Goal: Task Accomplishment & Management: Complete application form

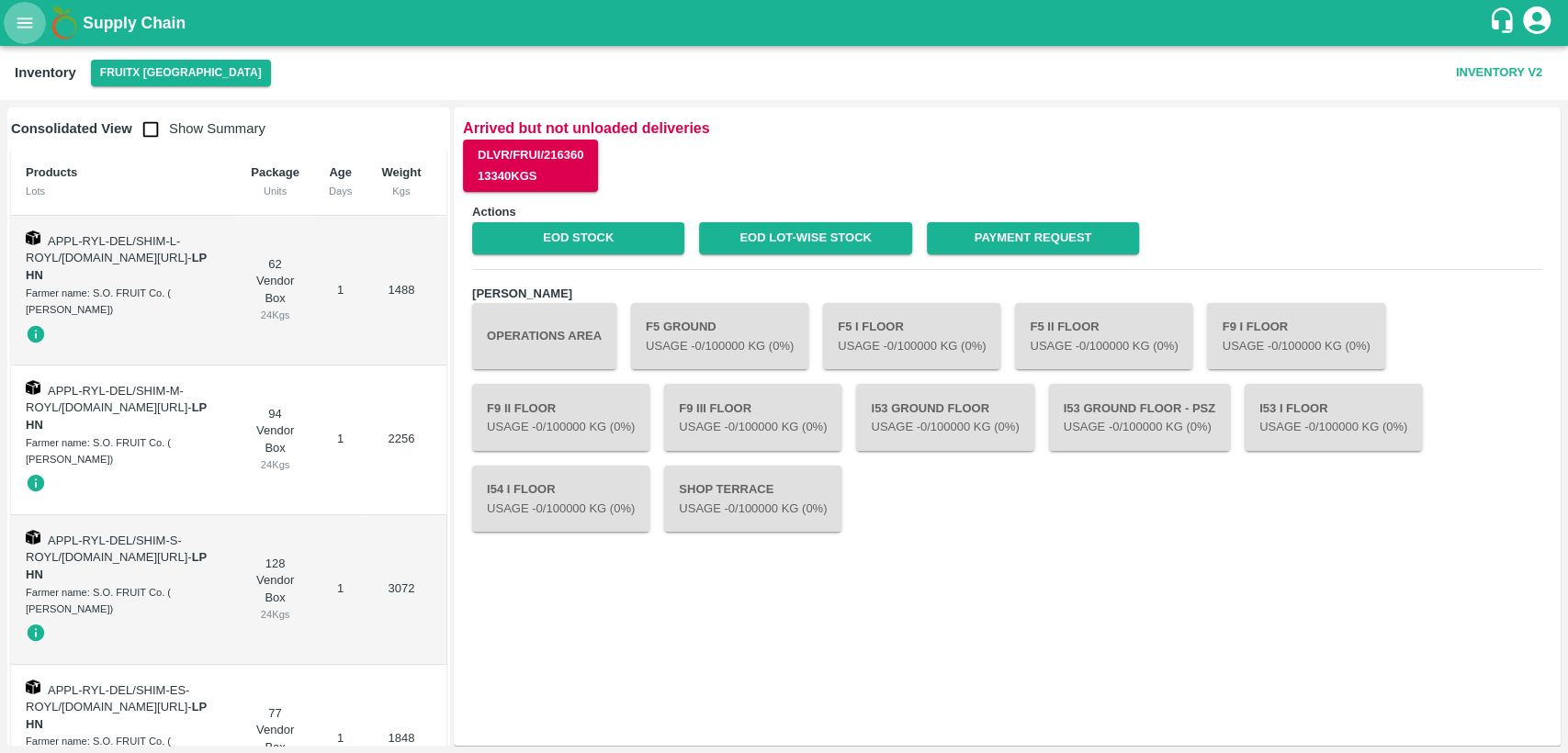
click at [30, 29] on icon "open drawer" at bounding box center [25, 23] width 21 height 21
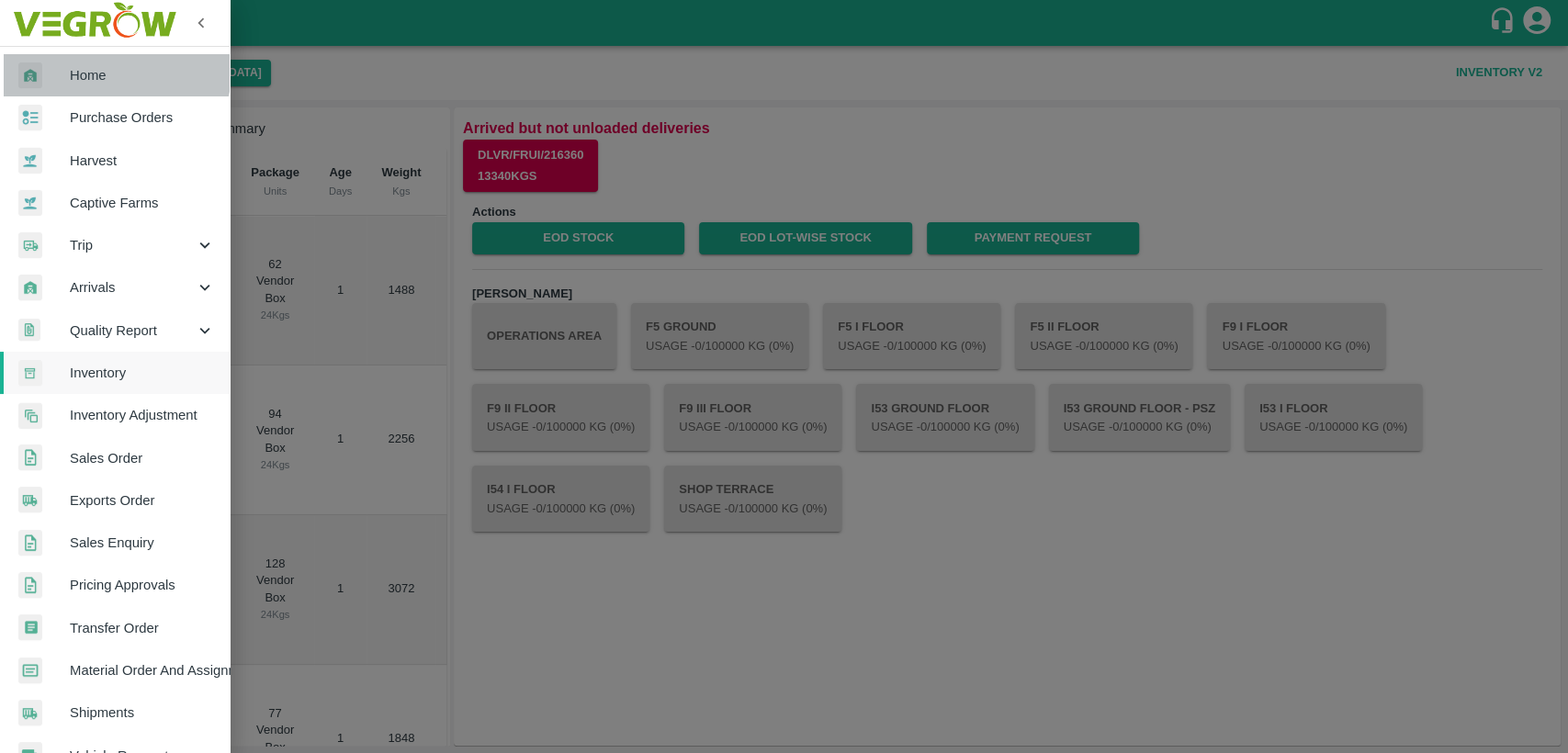
click at [75, 62] on link "Home" at bounding box center [115, 75] width 230 height 42
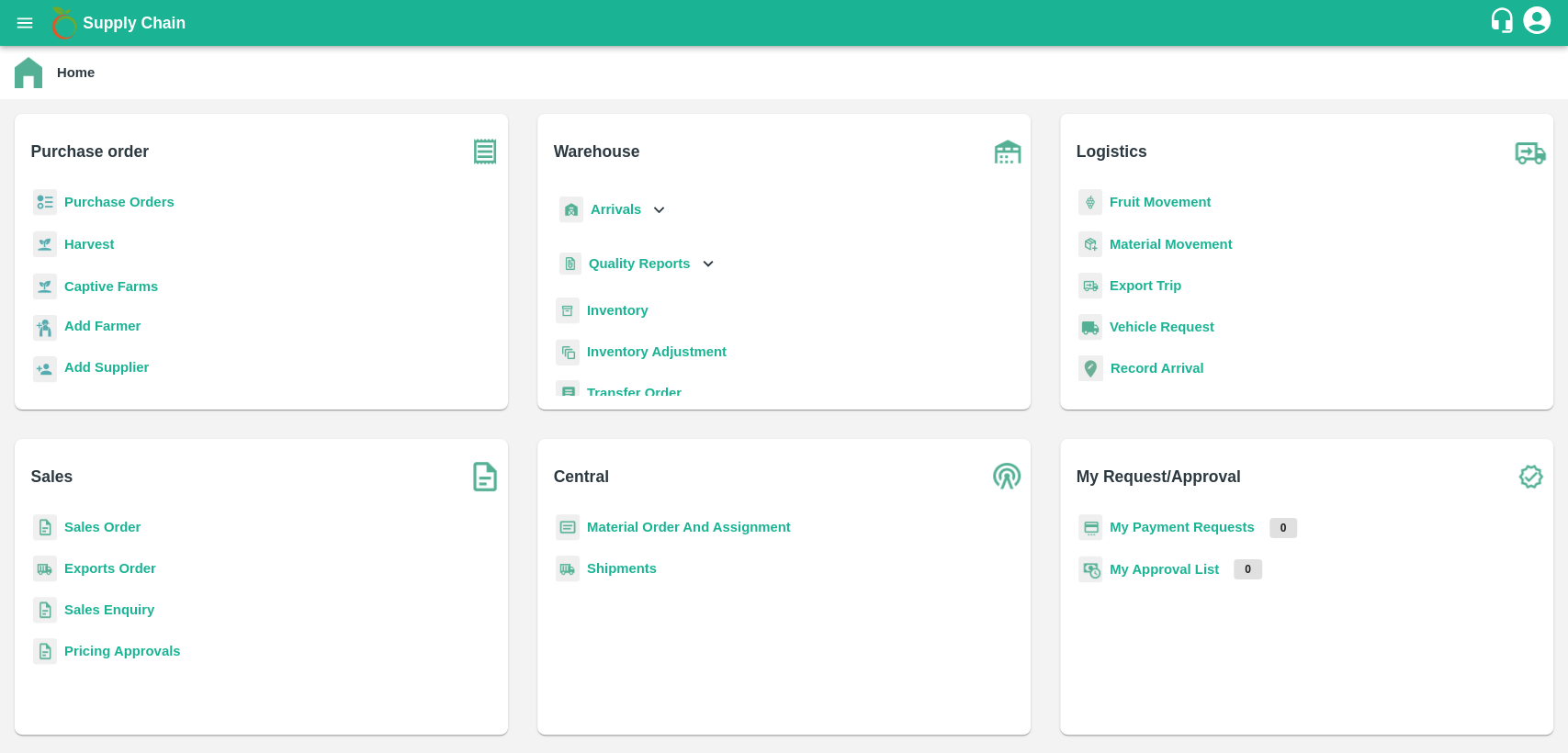
click at [610, 303] on b "Inventory" at bounding box center [617, 310] width 62 height 15
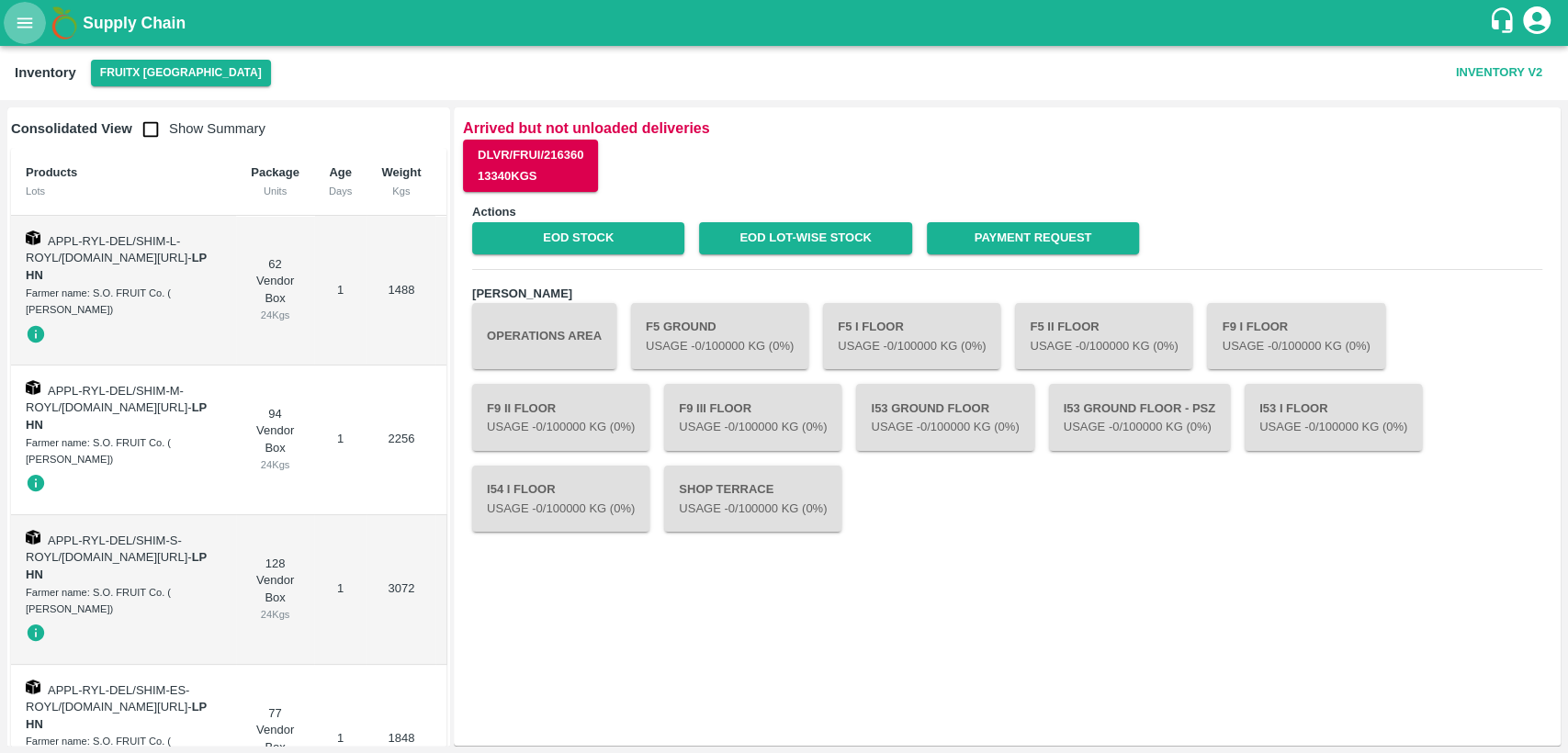
click at [37, 21] on button "open drawer" at bounding box center [25, 23] width 42 height 42
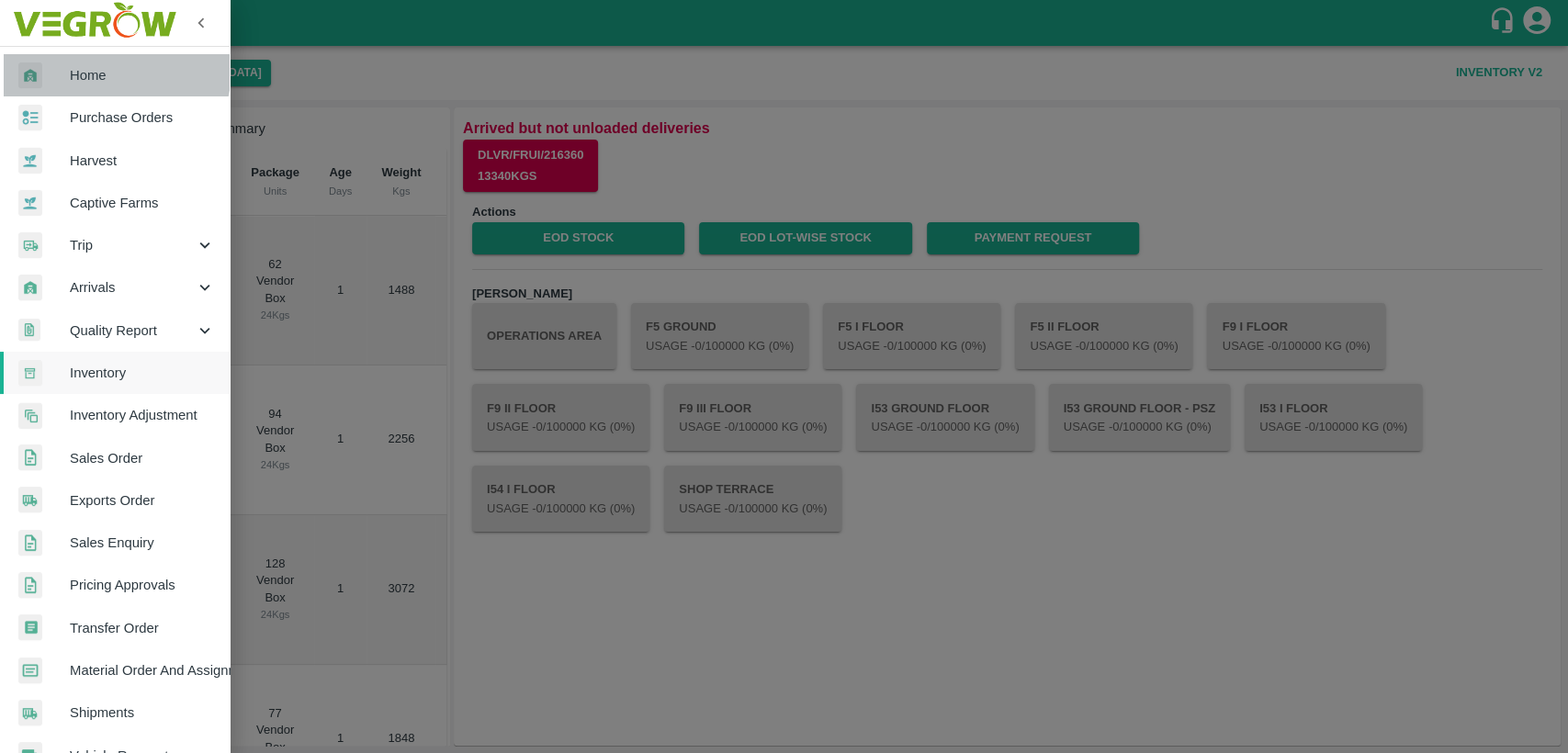
click at [81, 66] on span "Home" at bounding box center [143, 75] width 145 height 21
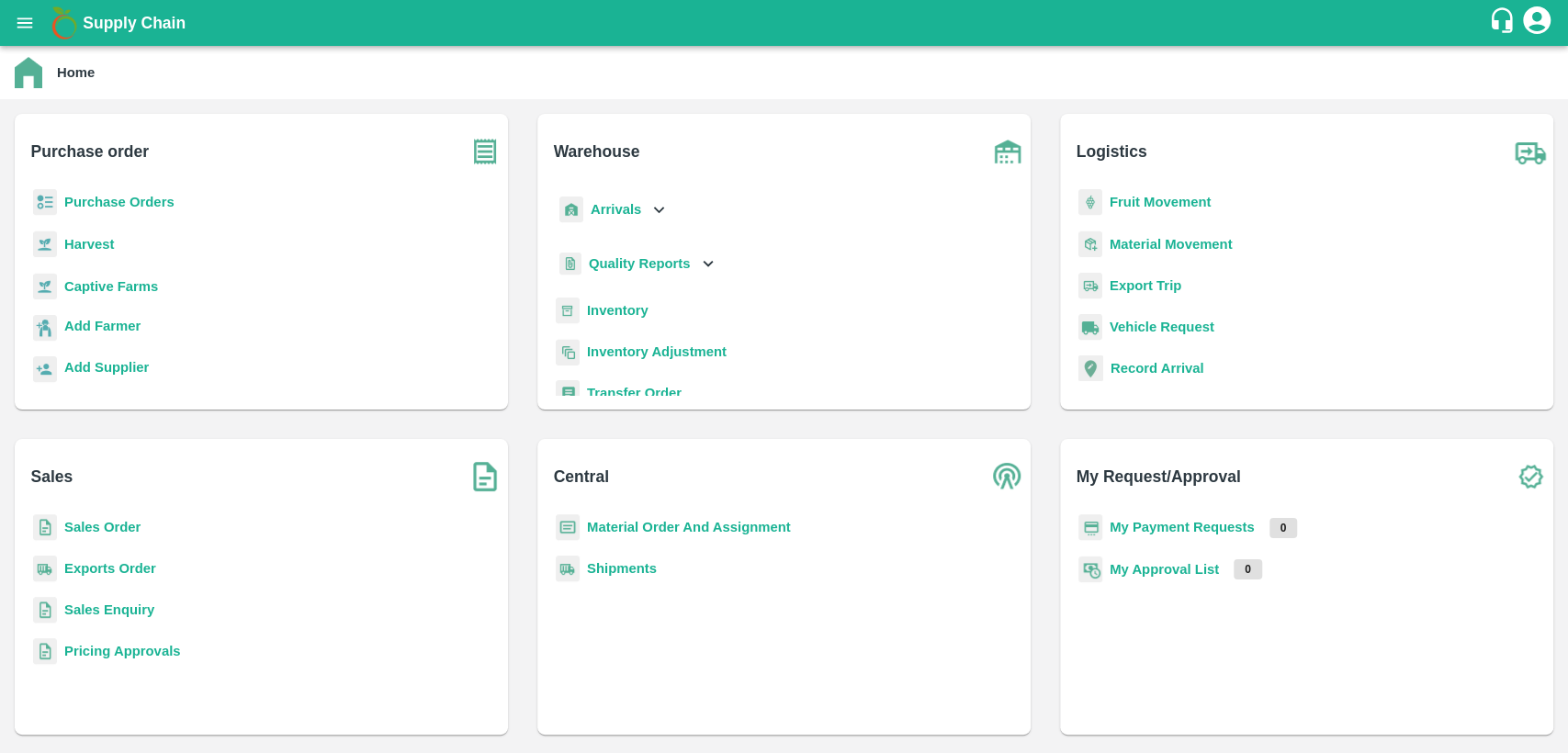
click at [611, 529] on b "Material Order And Assignment" at bounding box center [688, 527] width 203 height 15
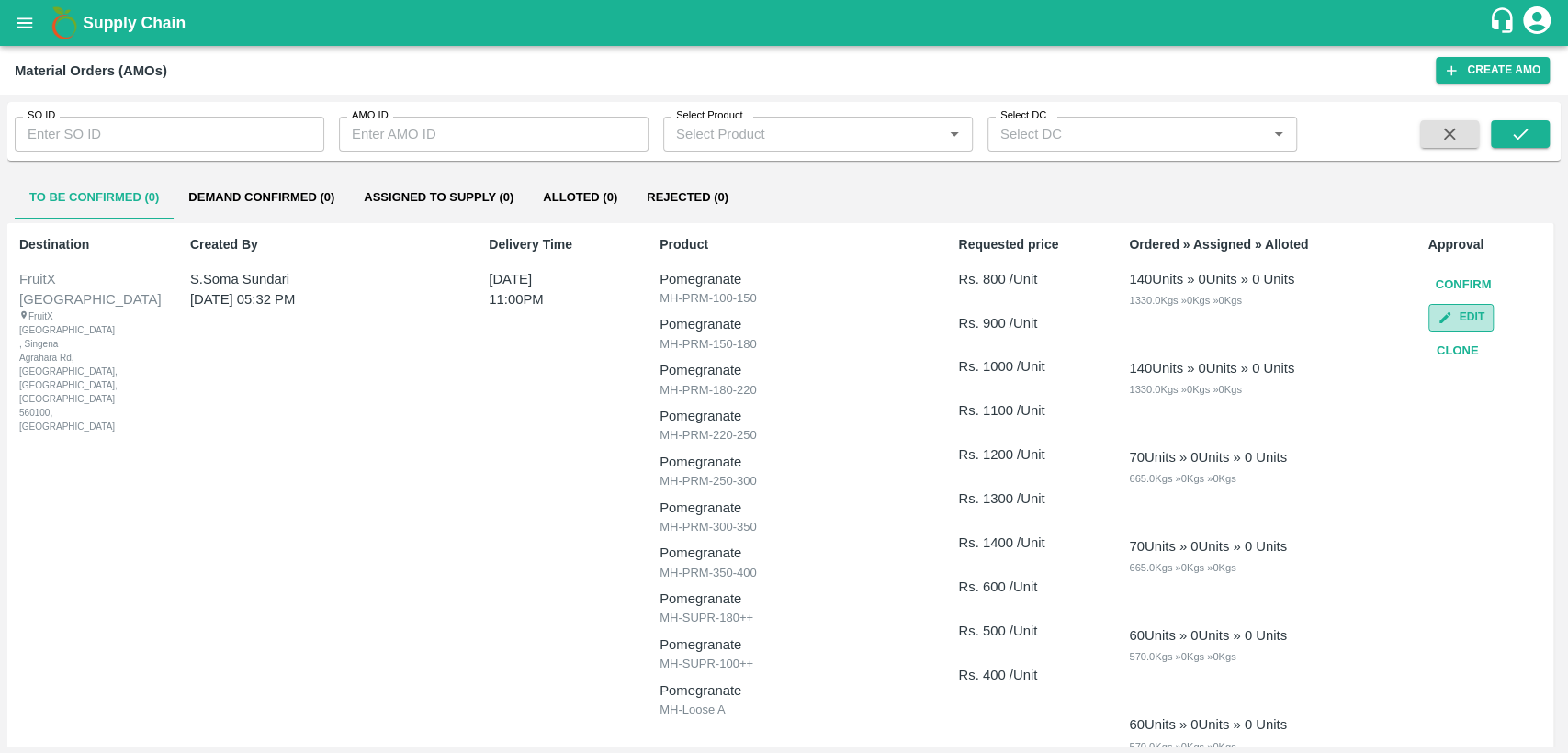
click at [1470, 323] on button "Edit" at bounding box center [1461, 317] width 65 height 27
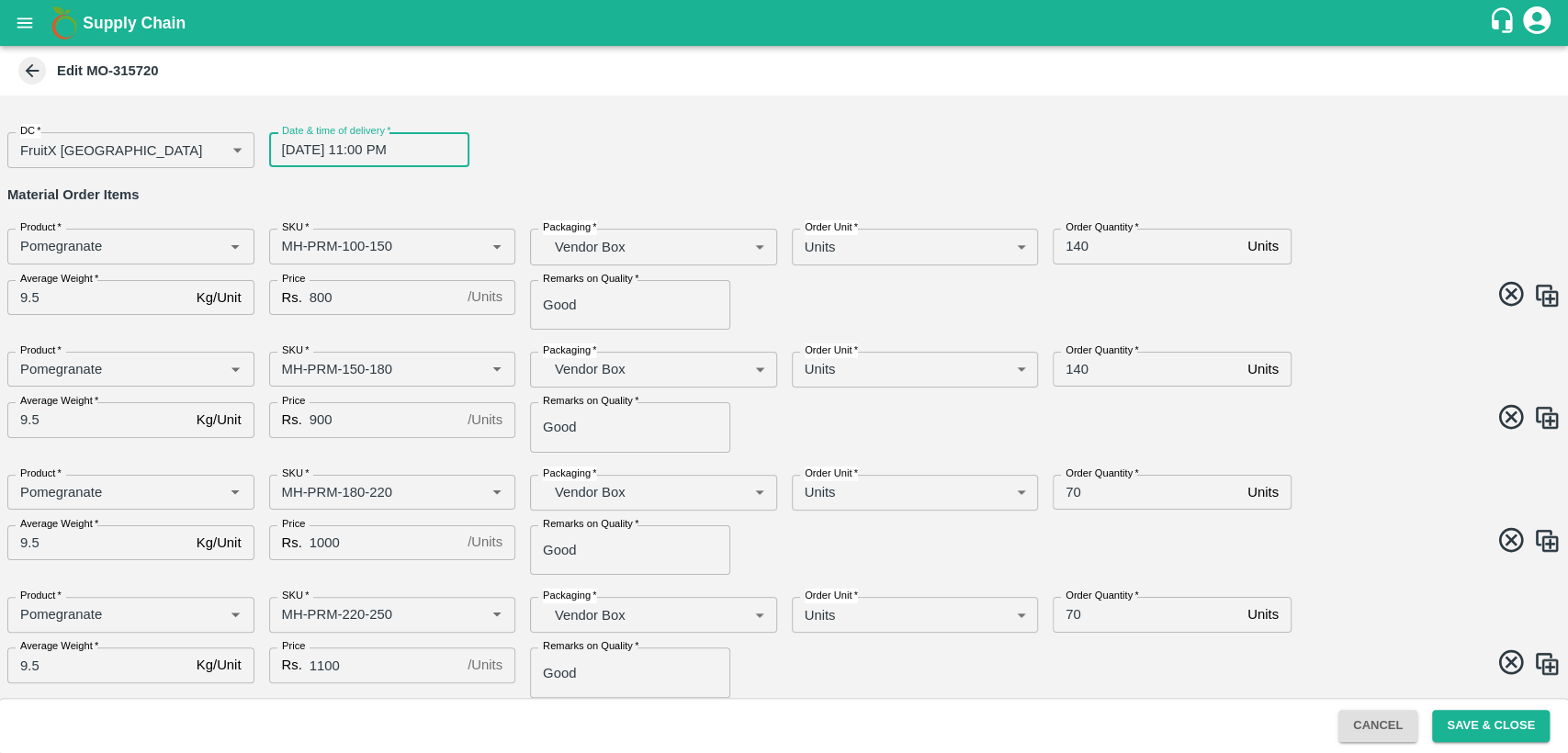
click at [287, 142] on input "[DATE] 11:00 PM" at bounding box center [363, 150] width 188 height 35
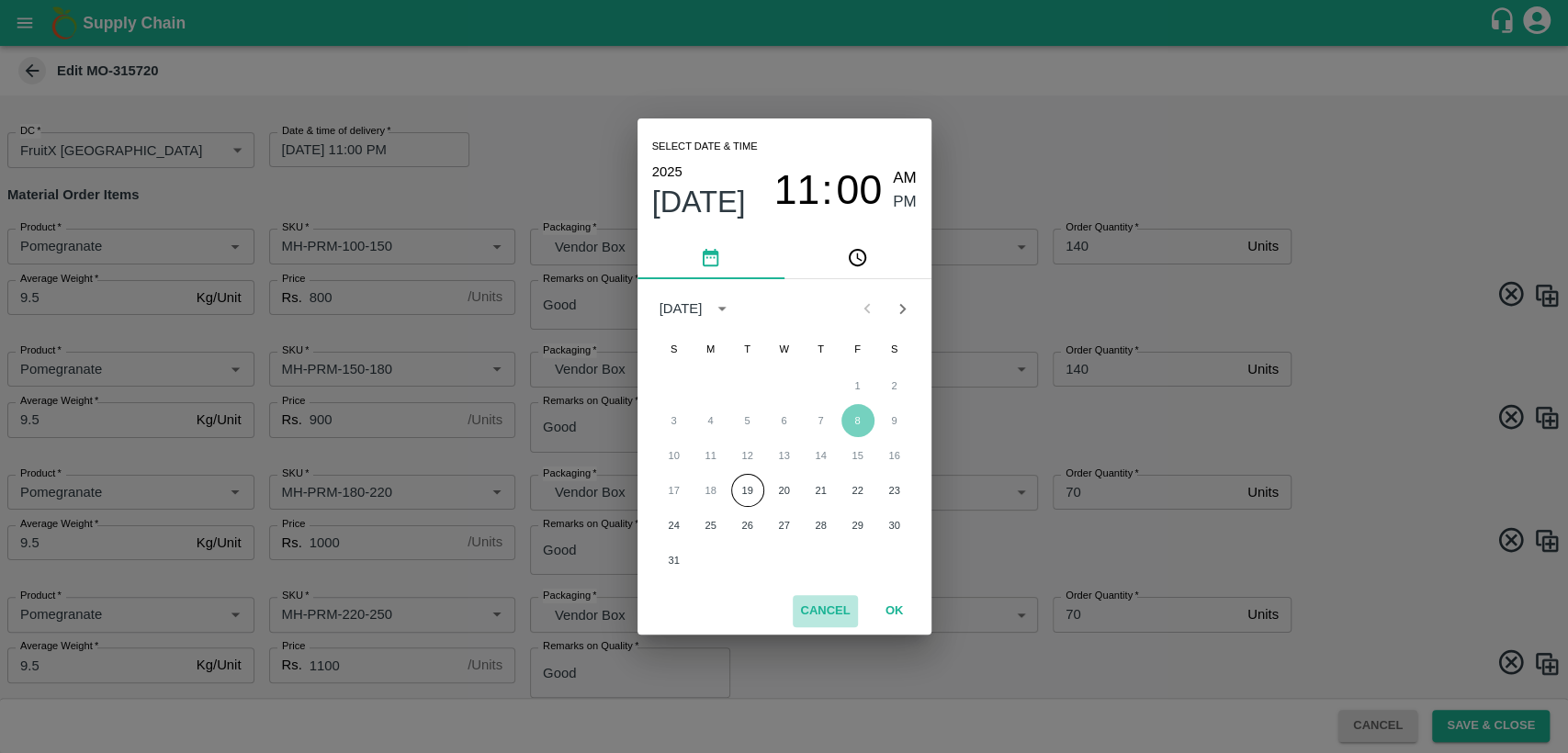
click at [836, 614] on button "Cancel" at bounding box center [825, 611] width 64 height 32
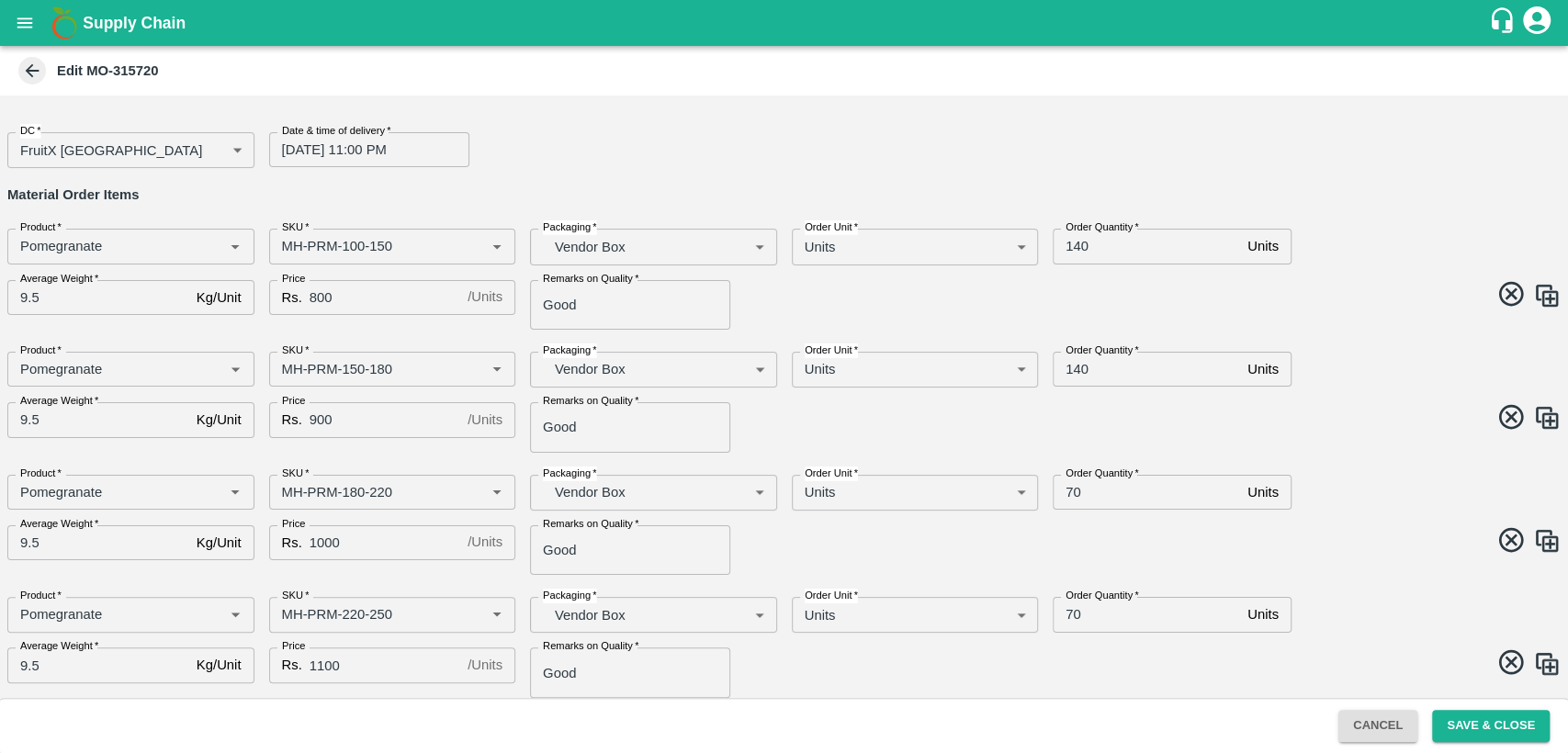
click at [48, 78] on div "Edit MO-315720" at bounding box center [783, 71] width 1536 height 28
click at [30, 72] on icon at bounding box center [31, 71] width 21 height 21
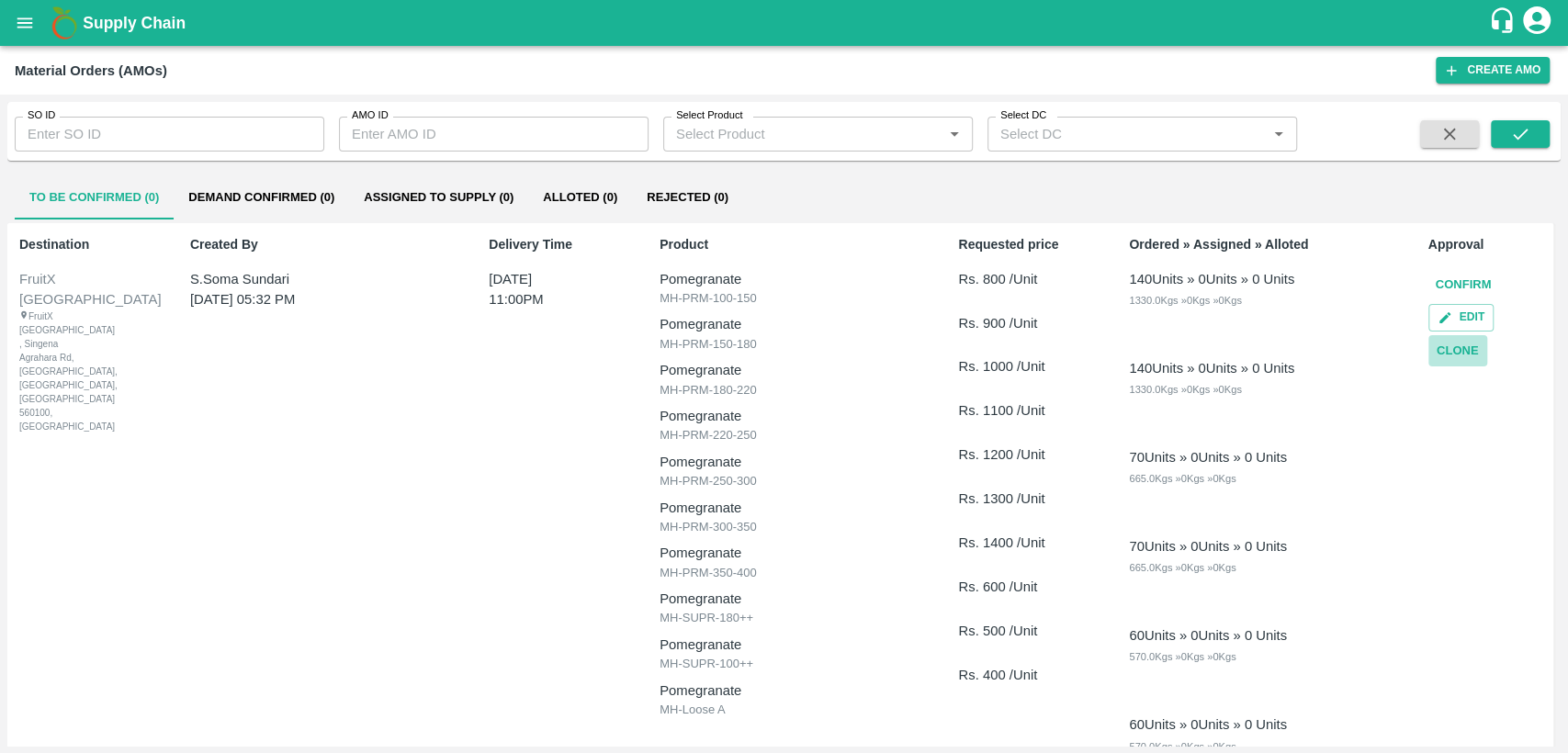
click at [1468, 356] on button "Clone" at bounding box center [1458, 351] width 59 height 32
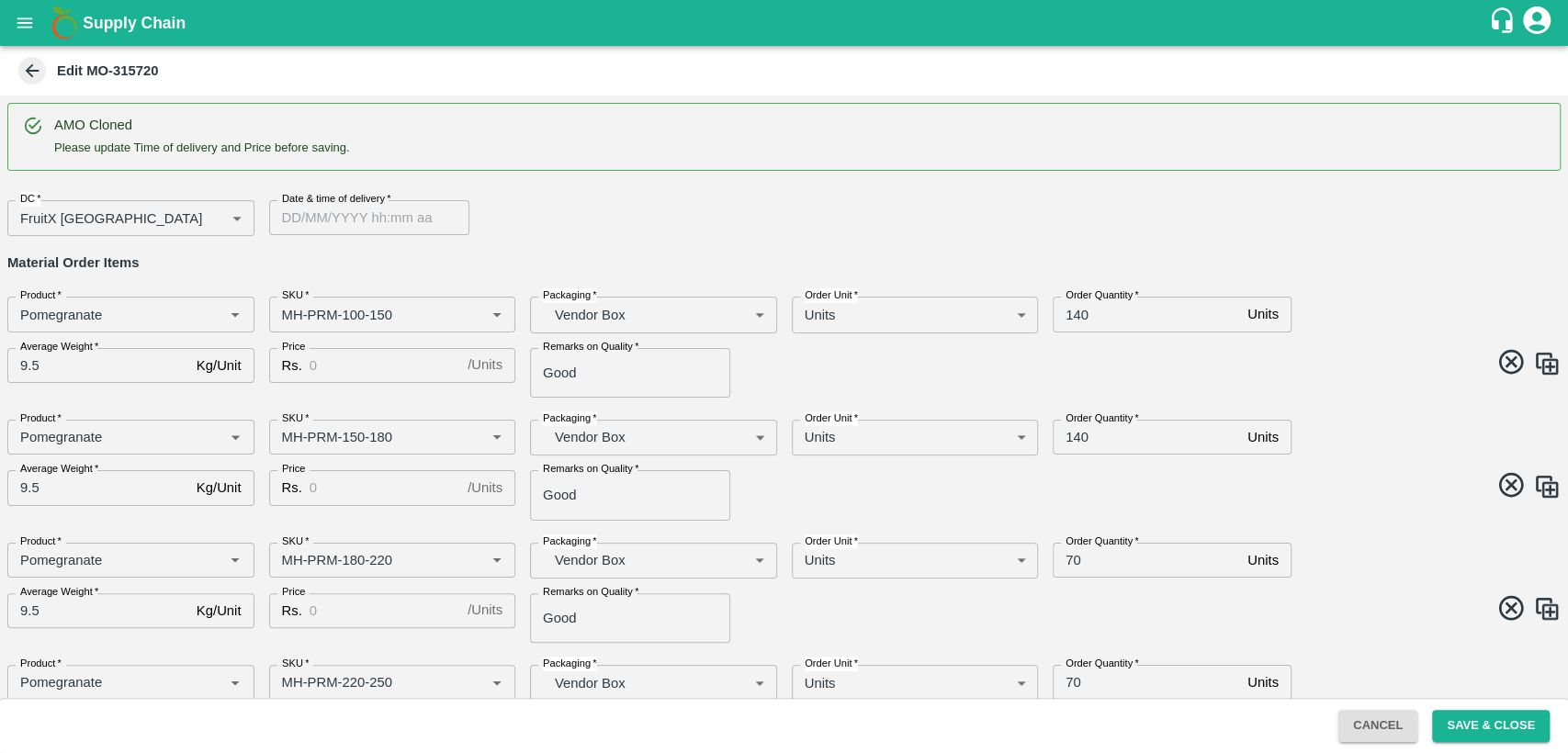
type input "DD/MM/YYYY hh:mm aa"
click at [336, 218] on input "DD/MM/YYYY hh:mm aa" at bounding box center [363, 218] width 188 height 35
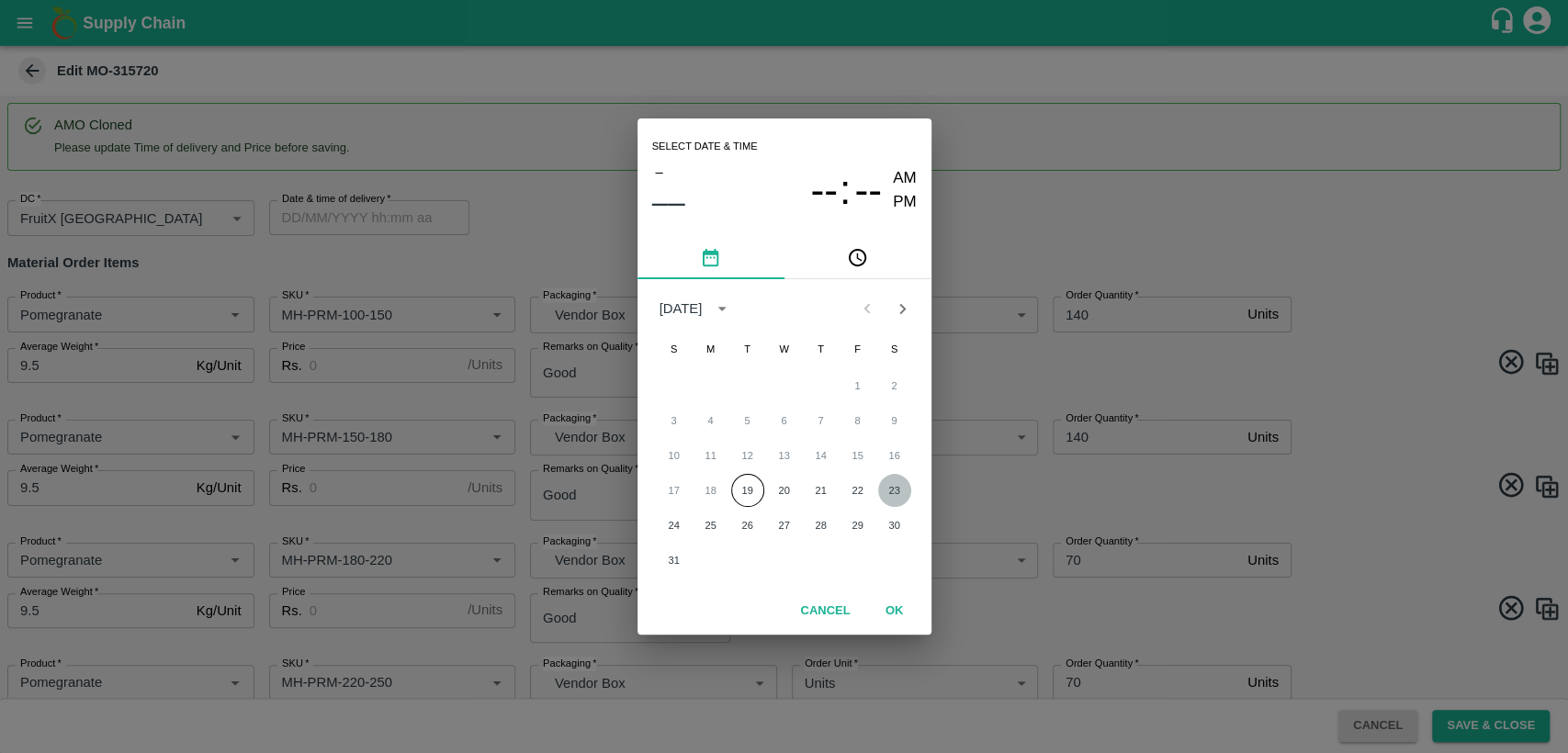
click at [891, 492] on button "23" at bounding box center [896, 491] width 33 height 33
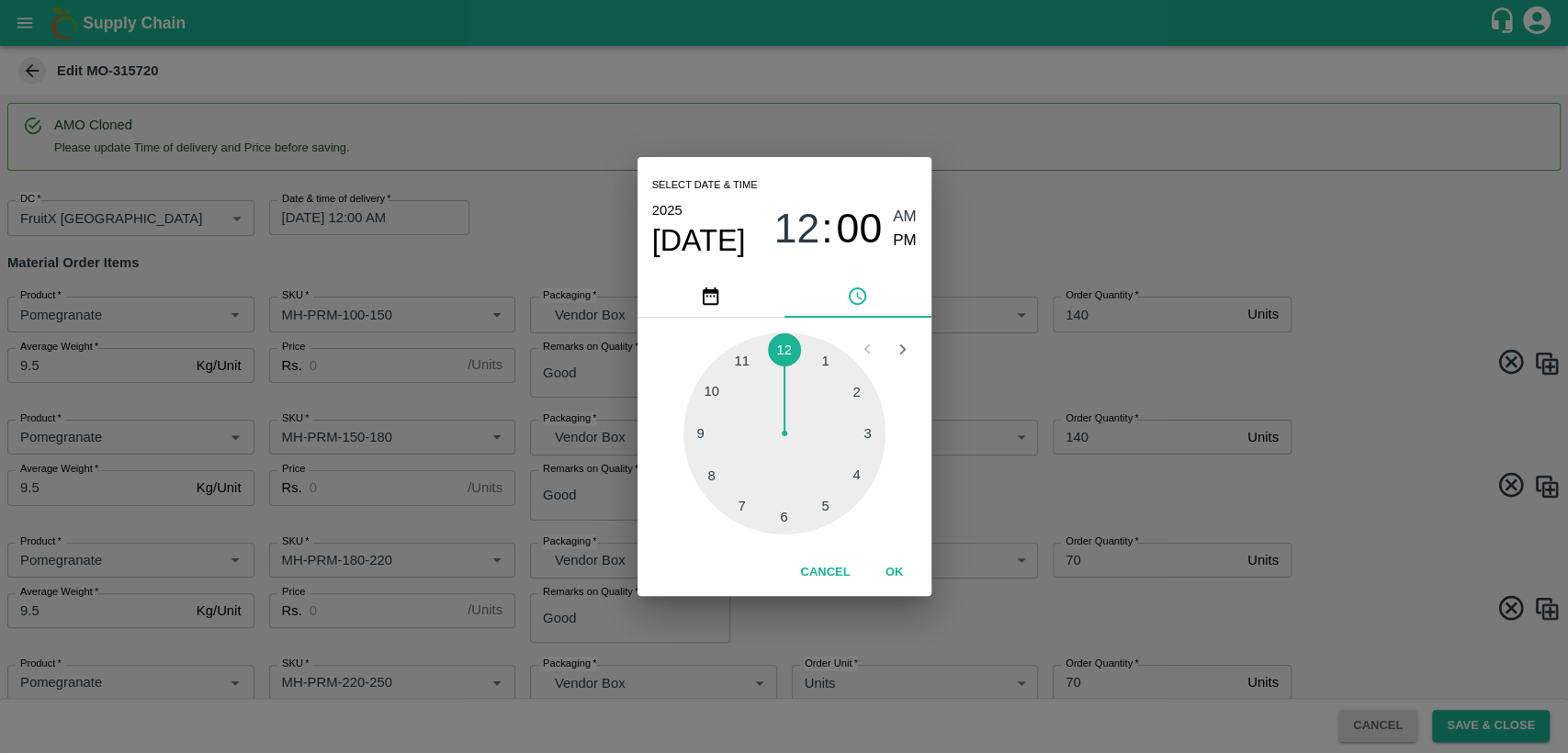
click at [748, 359] on div at bounding box center [784, 434] width 203 height 203
click at [897, 250] on span "PM" at bounding box center [905, 241] width 24 height 25
type input "[DATE] 11:00 PM"
click at [894, 574] on button "OK" at bounding box center [895, 572] width 59 height 32
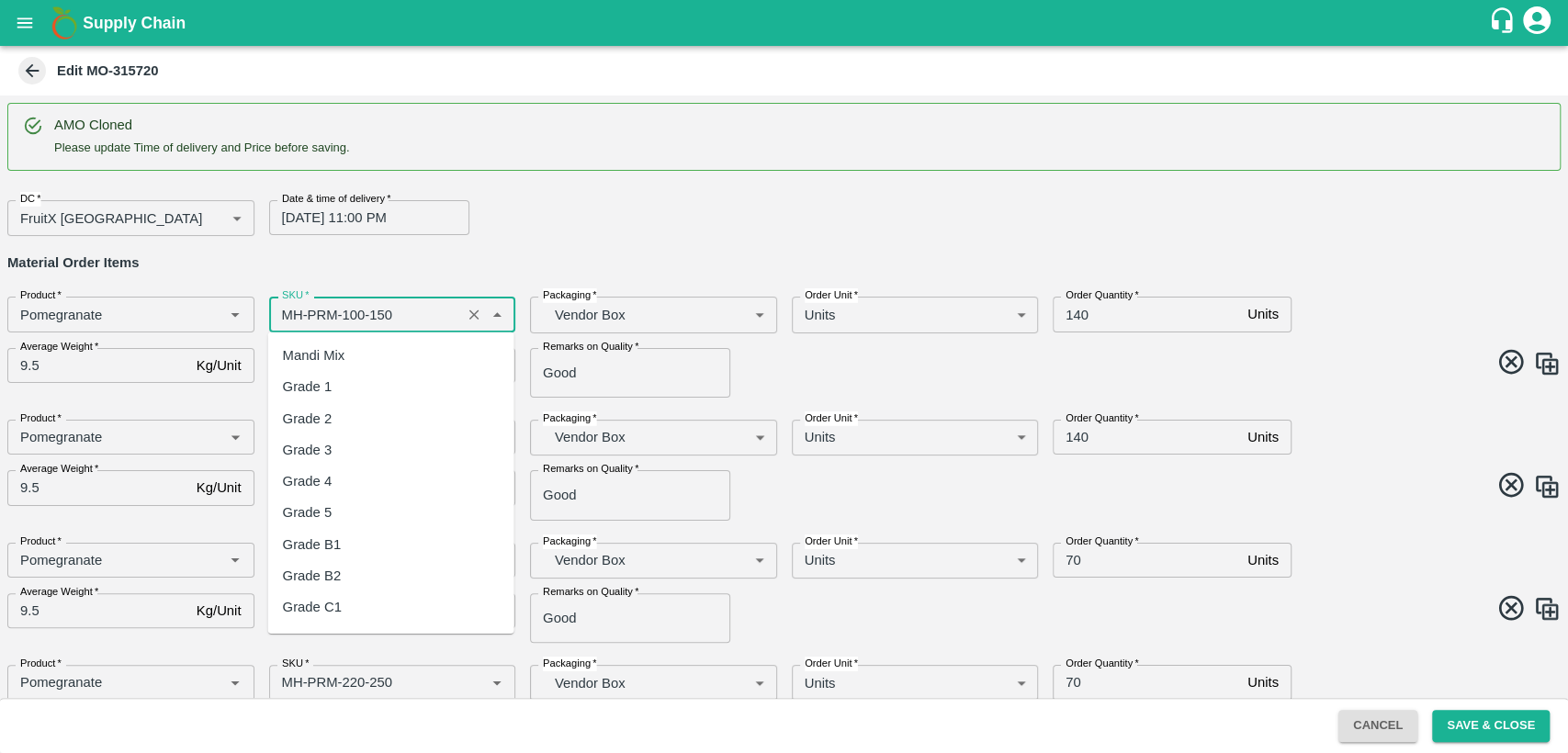
click at [285, 309] on input "SKU   *" at bounding box center [365, 315] width 182 height 24
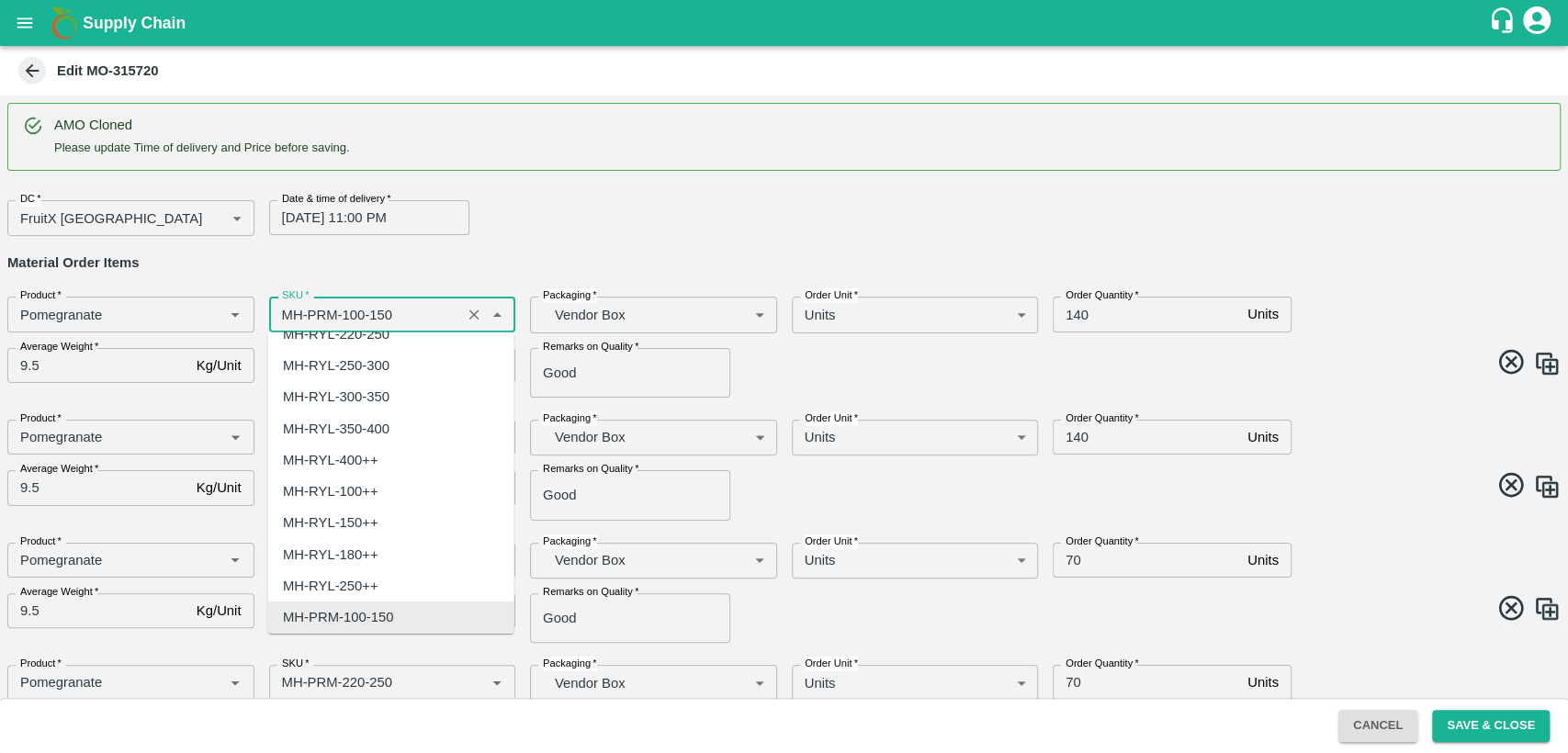
click at [285, 309] on input "SKU   *" at bounding box center [365, 315] width 182 height 24
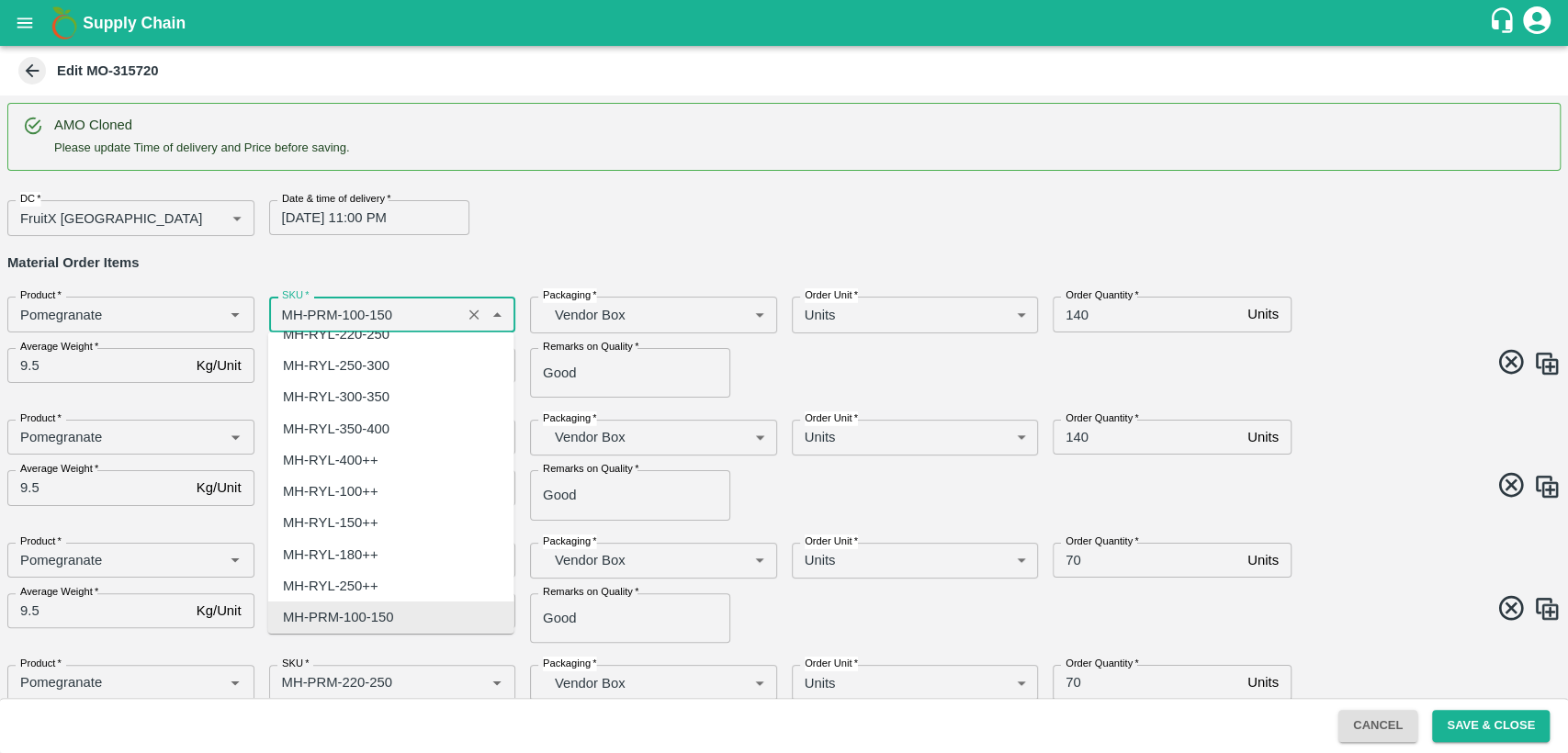
click at [286, 310] on input "SKU   *" at bounding box center [365, 315] width 182 height 24
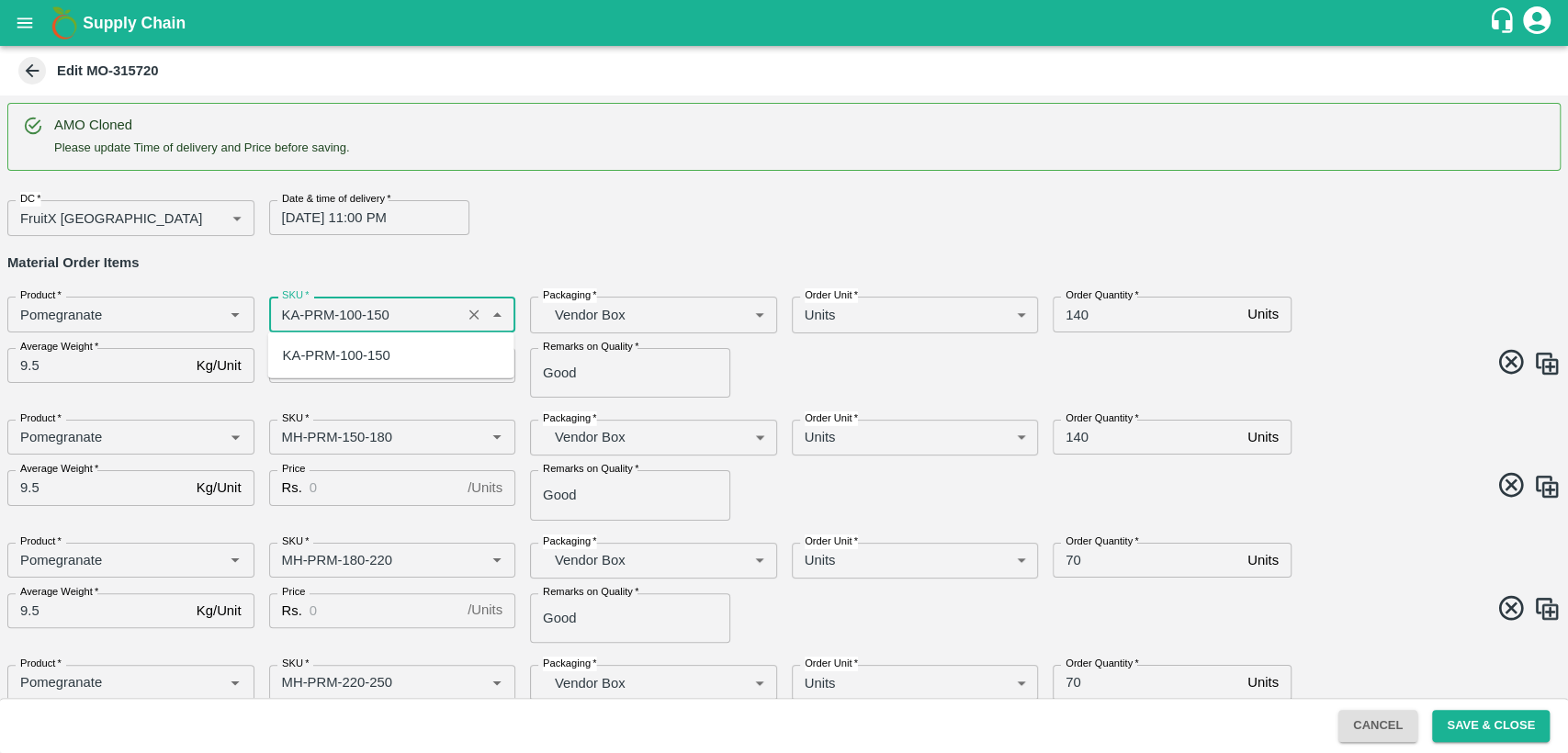
click at [357, 362] on div "KA-PRM-100-150" at bounding box center [336, 355] width 107 height 21
type input "KA-PRM-100-150"
click at [1071, 312] on input "140" at bounding box center [1146, 315] width 188 height 35
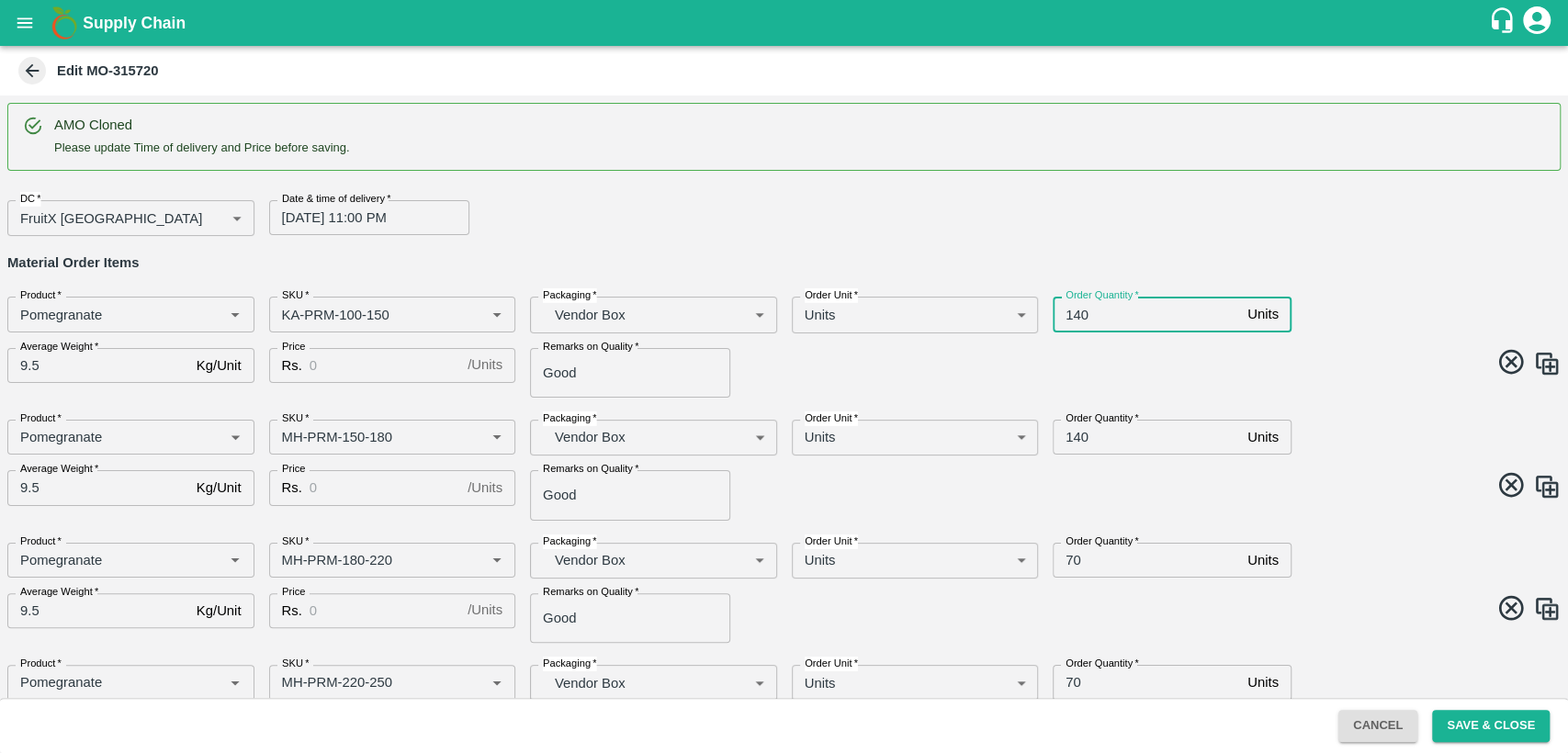
click at [1071, 312] on input "140" at bounding box center [1146, 315] width 188 height 35
type input "60"
click at [392, 360] on input "Price" at bounding box center [384, 366] width 150 height 35
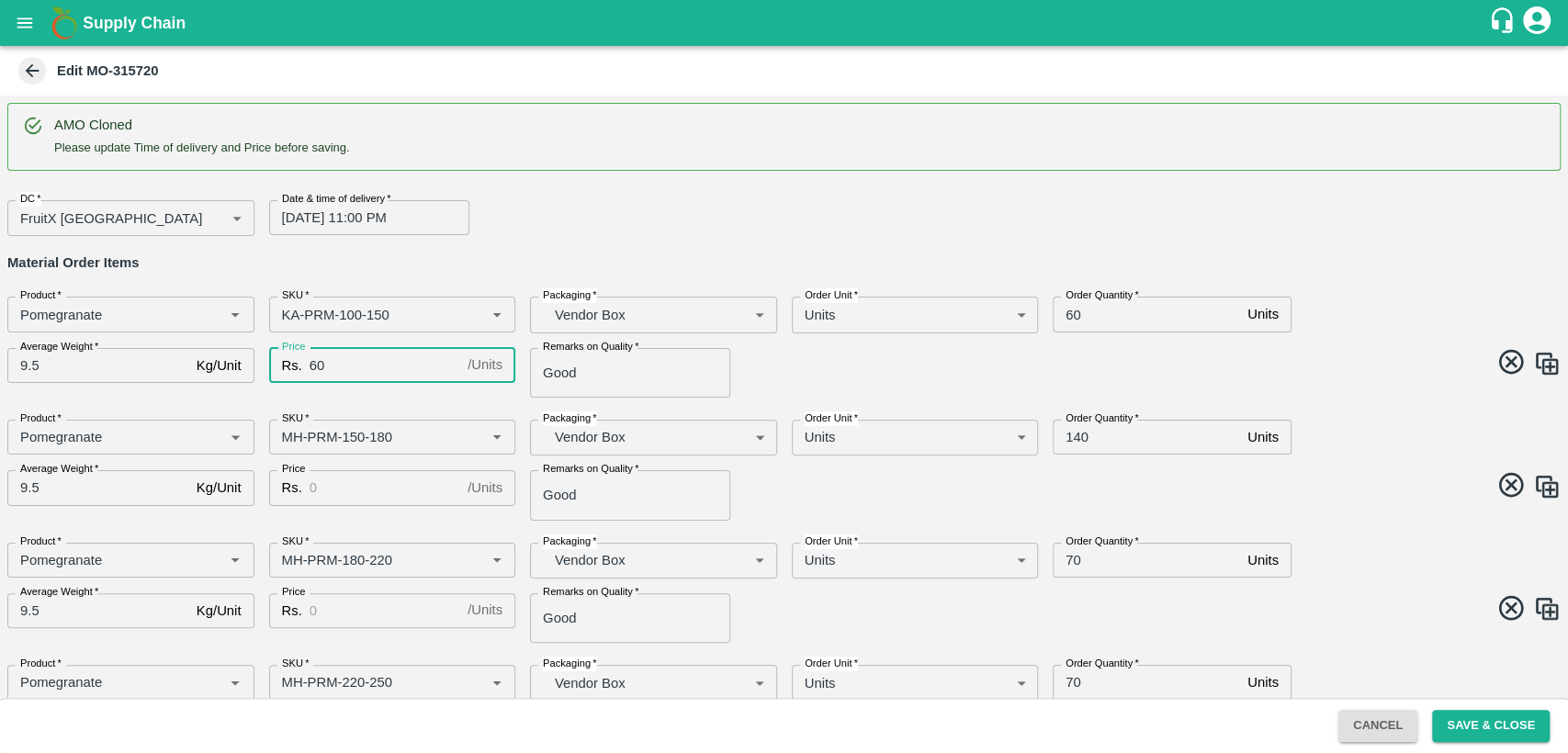
type input "6"
type input "800"
click at [290, 440] on input "SKU   *" at bounding box center [365, 437] width 182 height 24
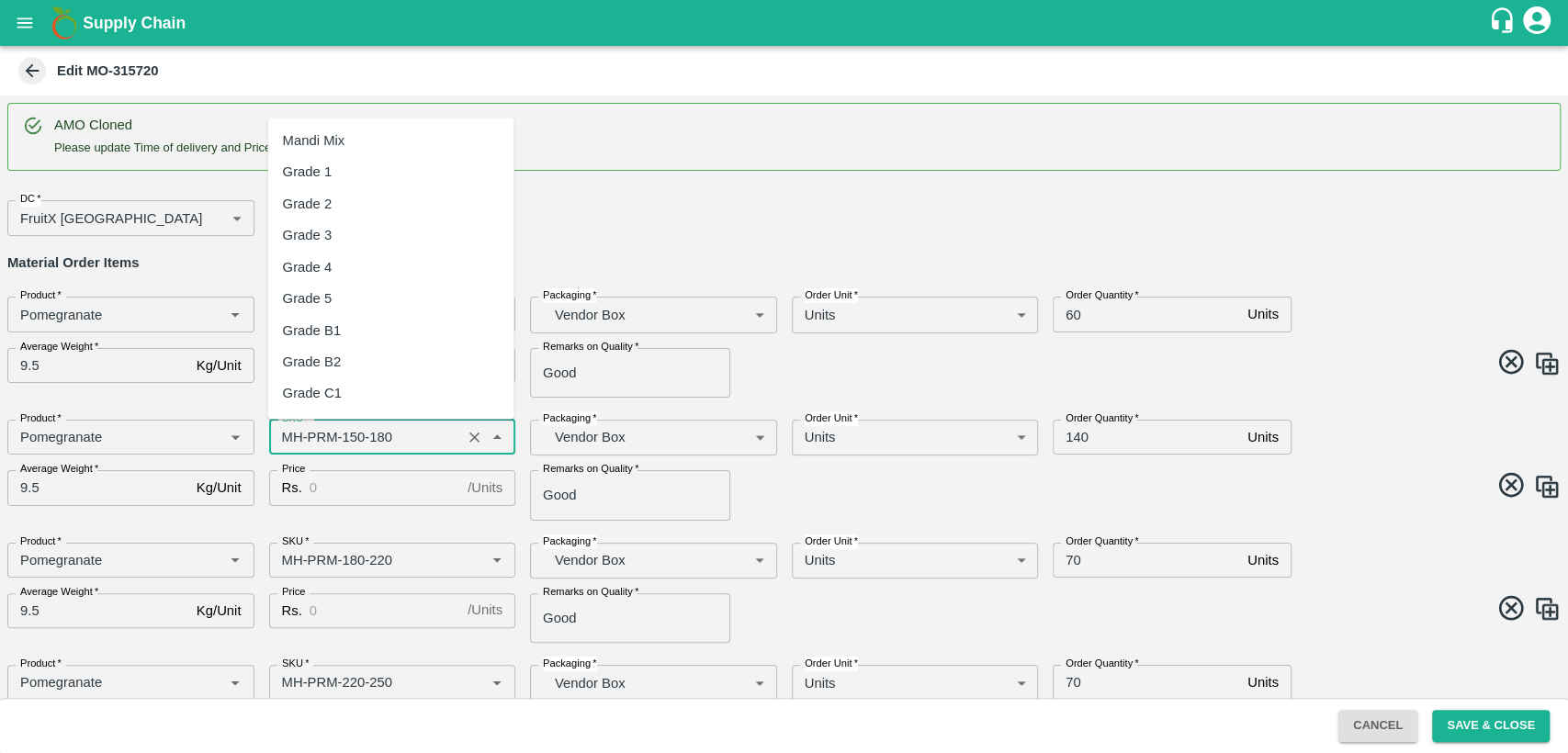
click at [290, 440] on input "SKU   *" at bounding box center [365, 437] width 182 height 24
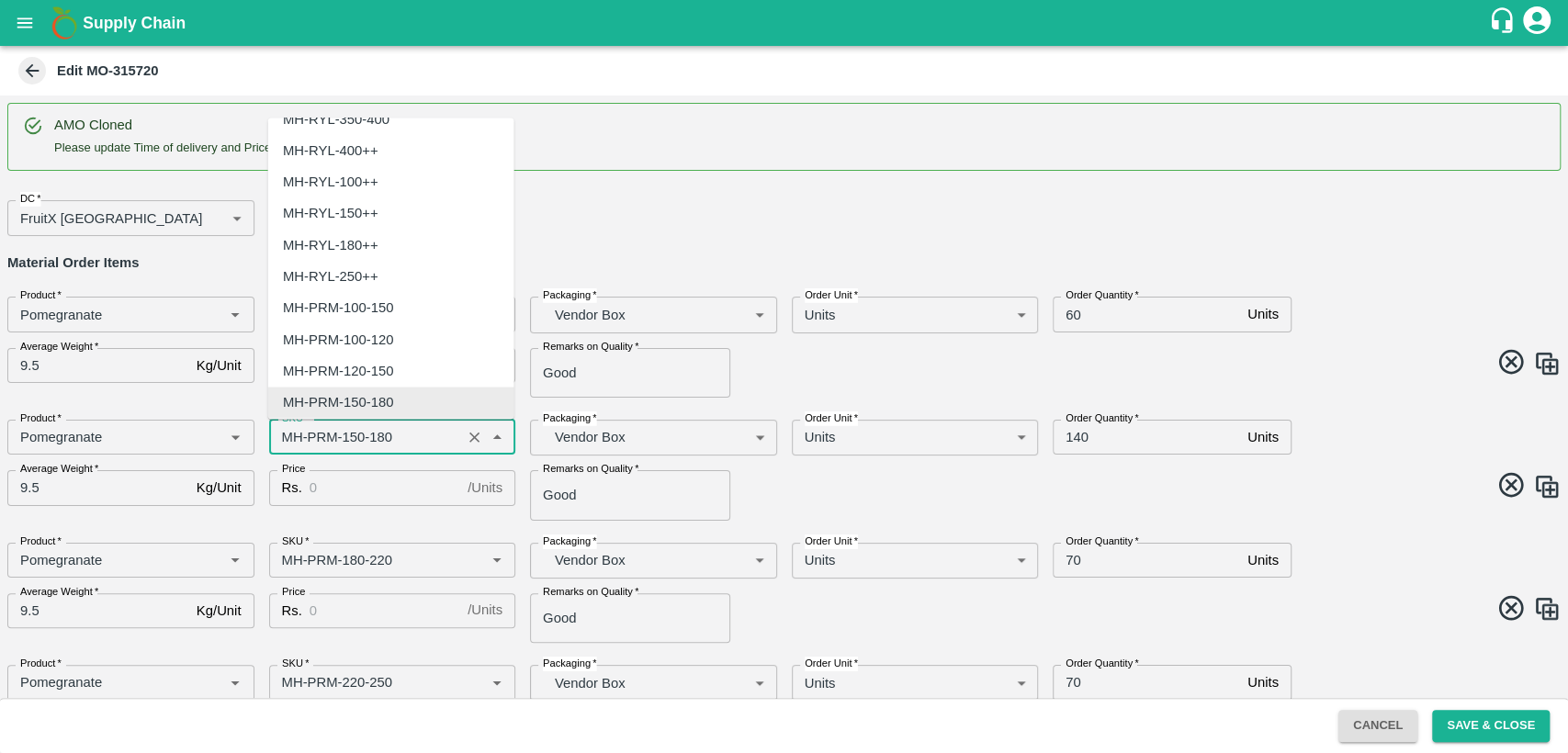
click at [290, 440] on input "SKU   *" at bounding box center [365, 437] width 182 height 24
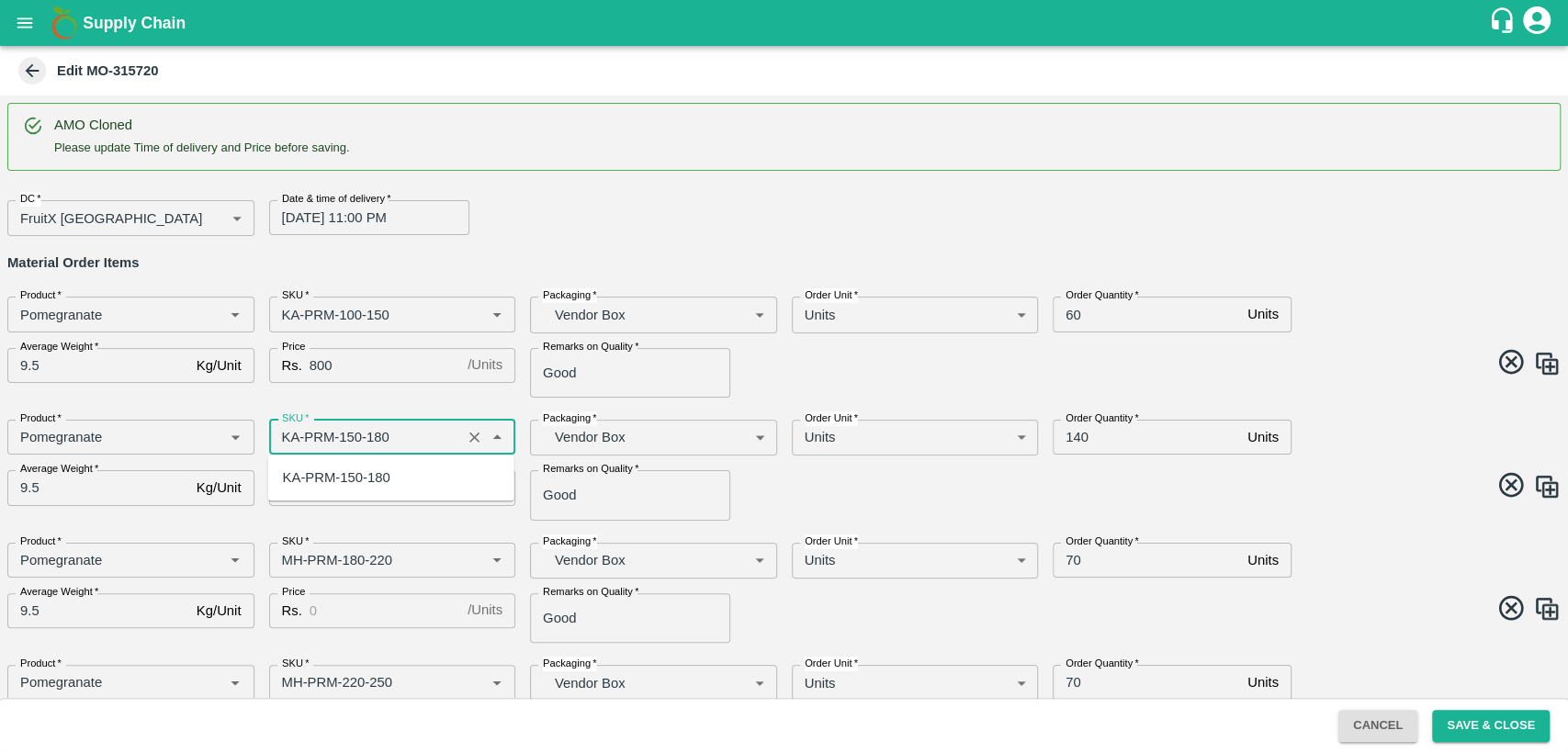
click at [352, 479] on div "KA-PRM-150-180" at bounding box center [336, 478] width 107 height 21
type input "KA-PRM-150-180"
click at [354, 486] on input "Price" at bounding box center [384, 489] width 150 height 35
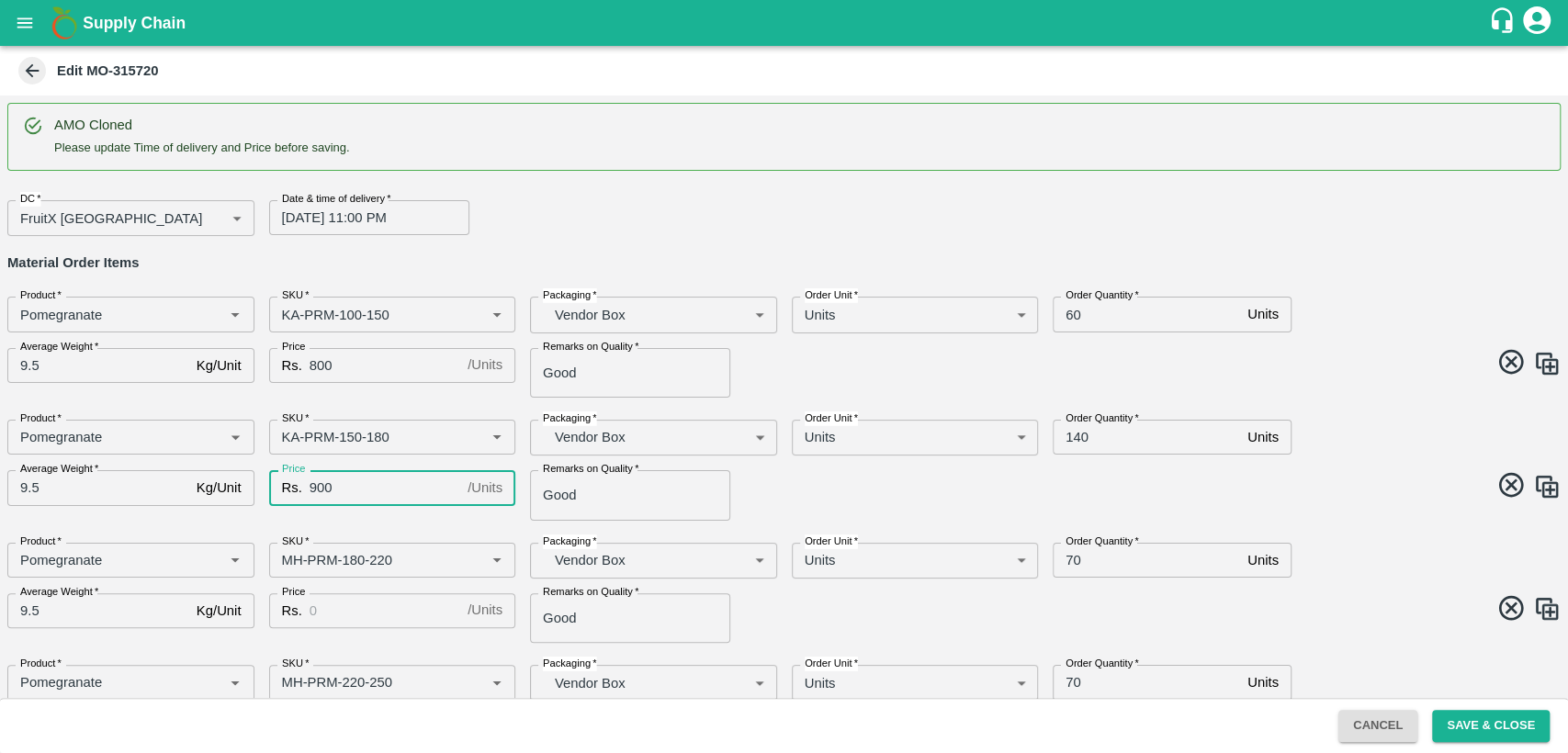
type input "900"
click at [1068, 438] on input "140" at bounding box center [1146, 437] width 188 height 35
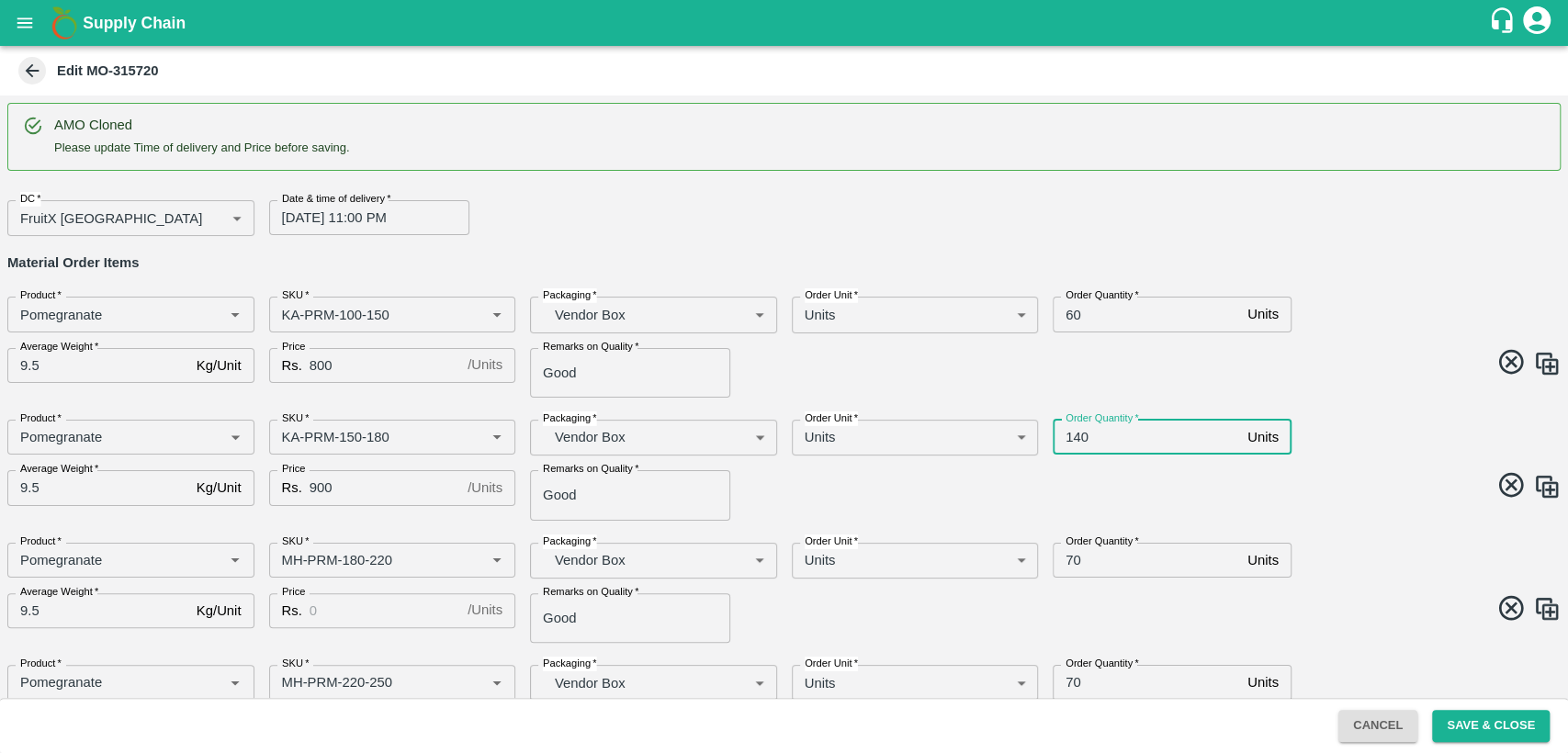
click at [1068, 438] on input "140" at bounding box center [1146, 437] width 188 height 35
type input "60"
click at [285, 560] on input "SKU   *" at bounding box center [365, 560] width 182 height 24
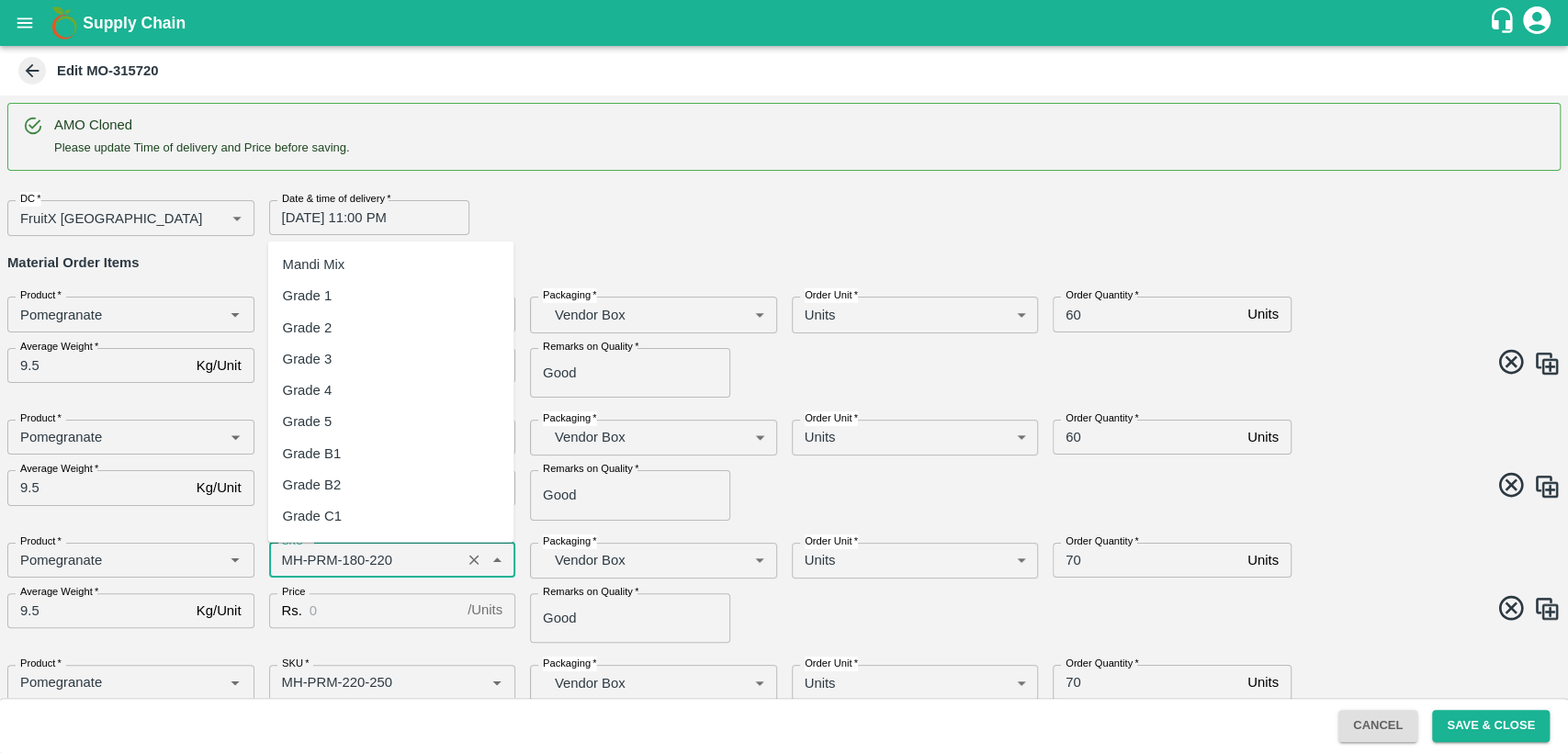
click at [285, 560] on input "SKU   *" at bounding box center [365, 560] width 182 height 24
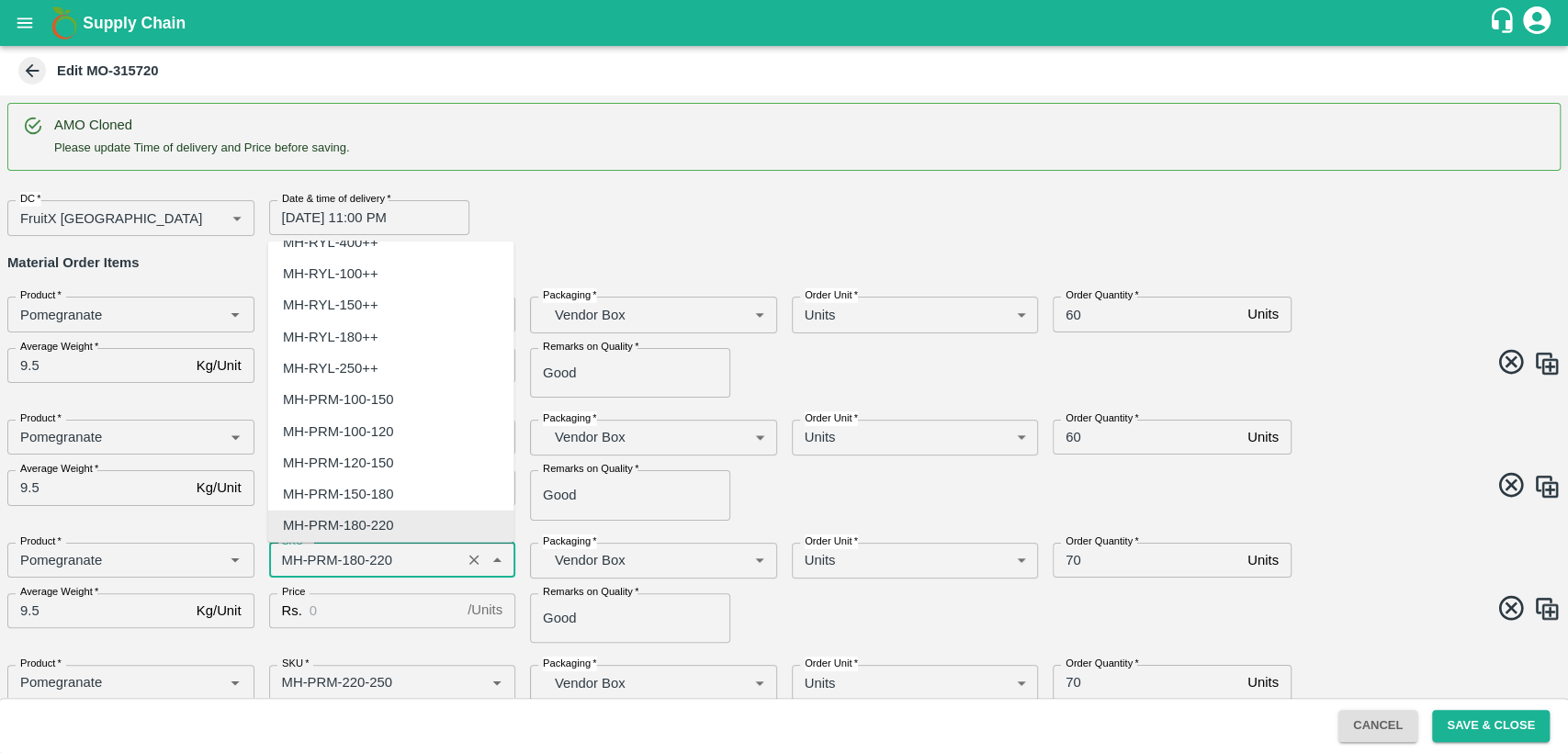
click at [285, 560] on input "SKU   *" at bounding box center [365, 560] width 182 height 24
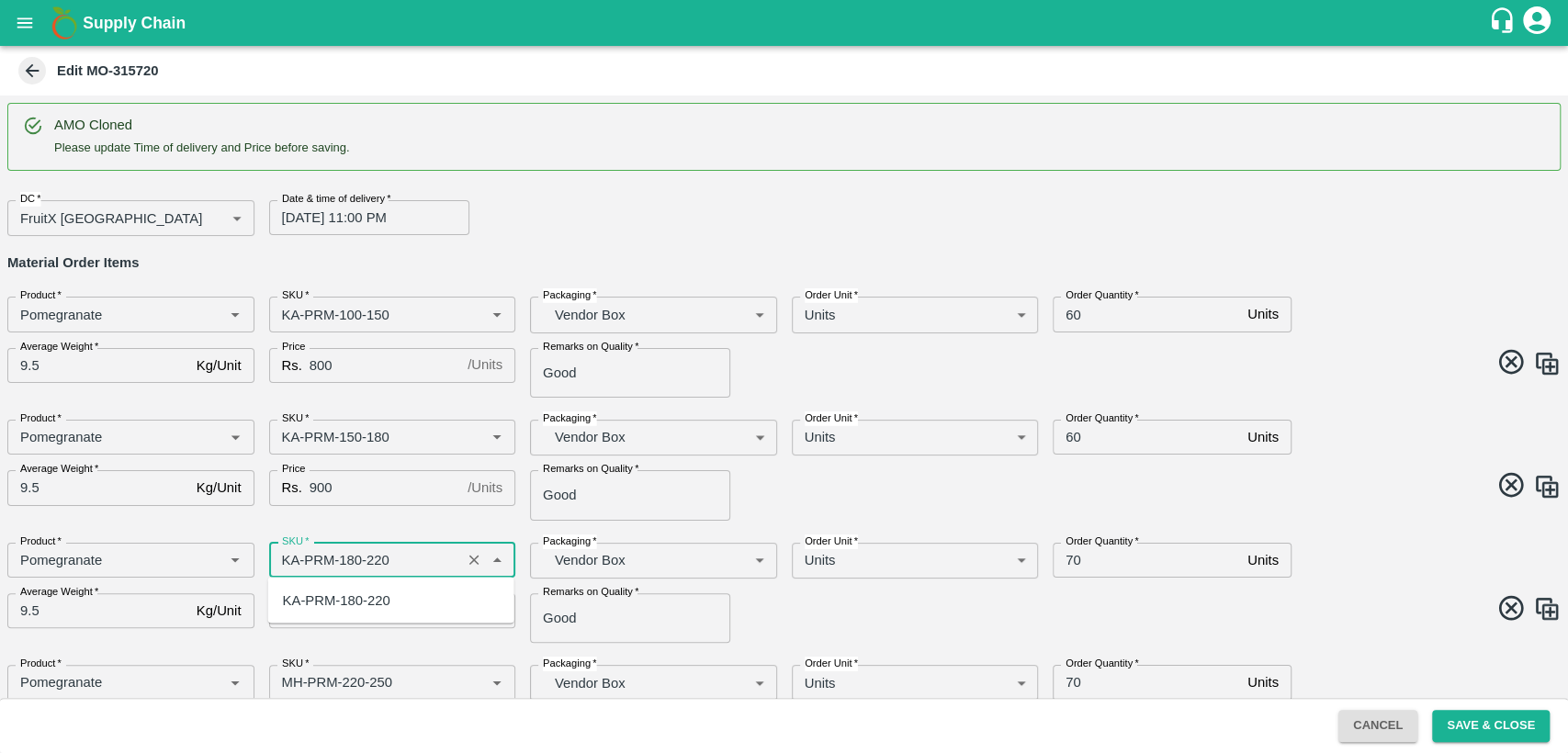
click at [337, 610] on div "KA-PRM-180-220" at bounding box center [336, 600] width 107 height 21
type input "KA-PRM-180-220"
click at [337, 610] on input "Price" at bounding box center [384, 611] width 150 height 35
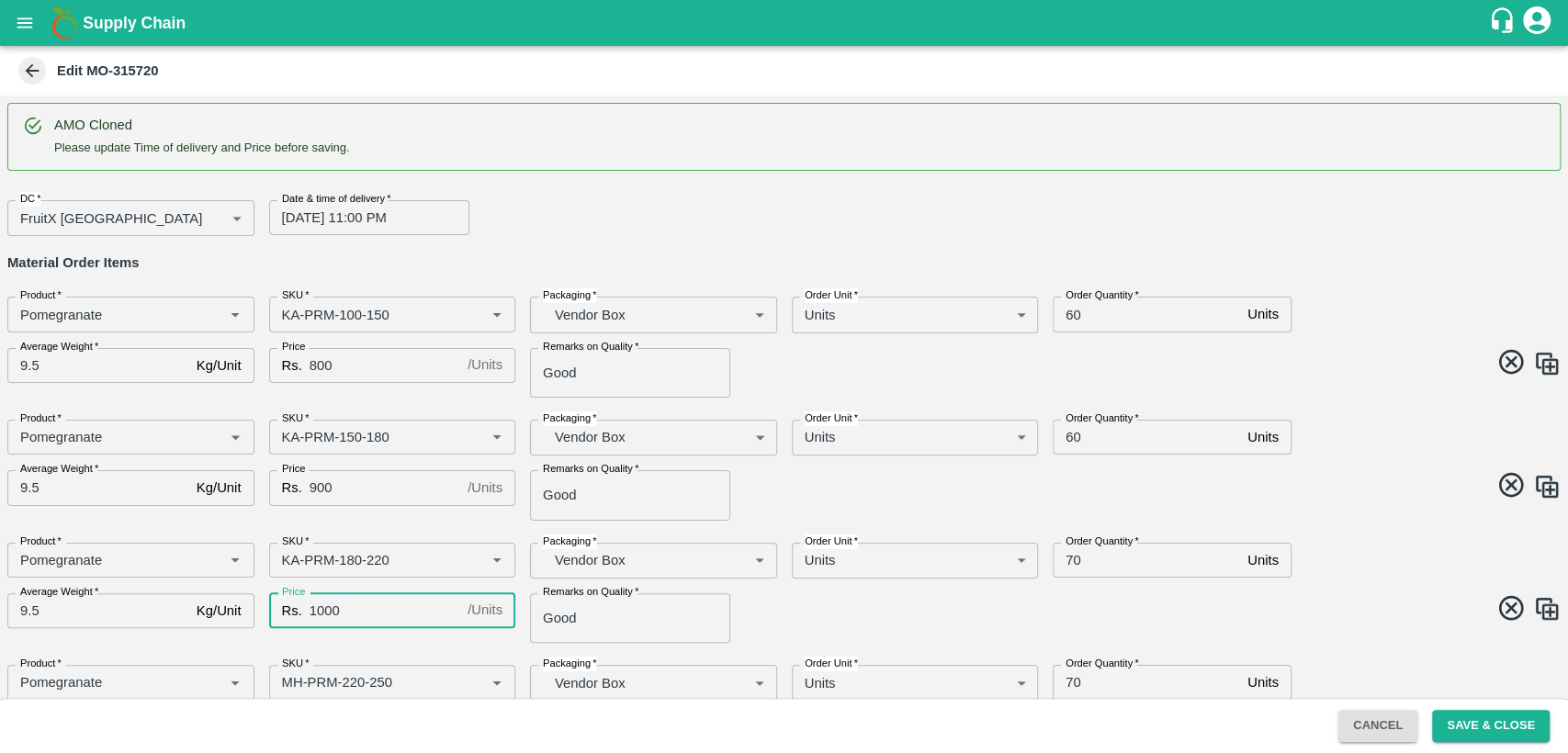
type input "1000"
click at [1066, 558] on input "70" at bounding box center [1146, 560] width 188 height 35
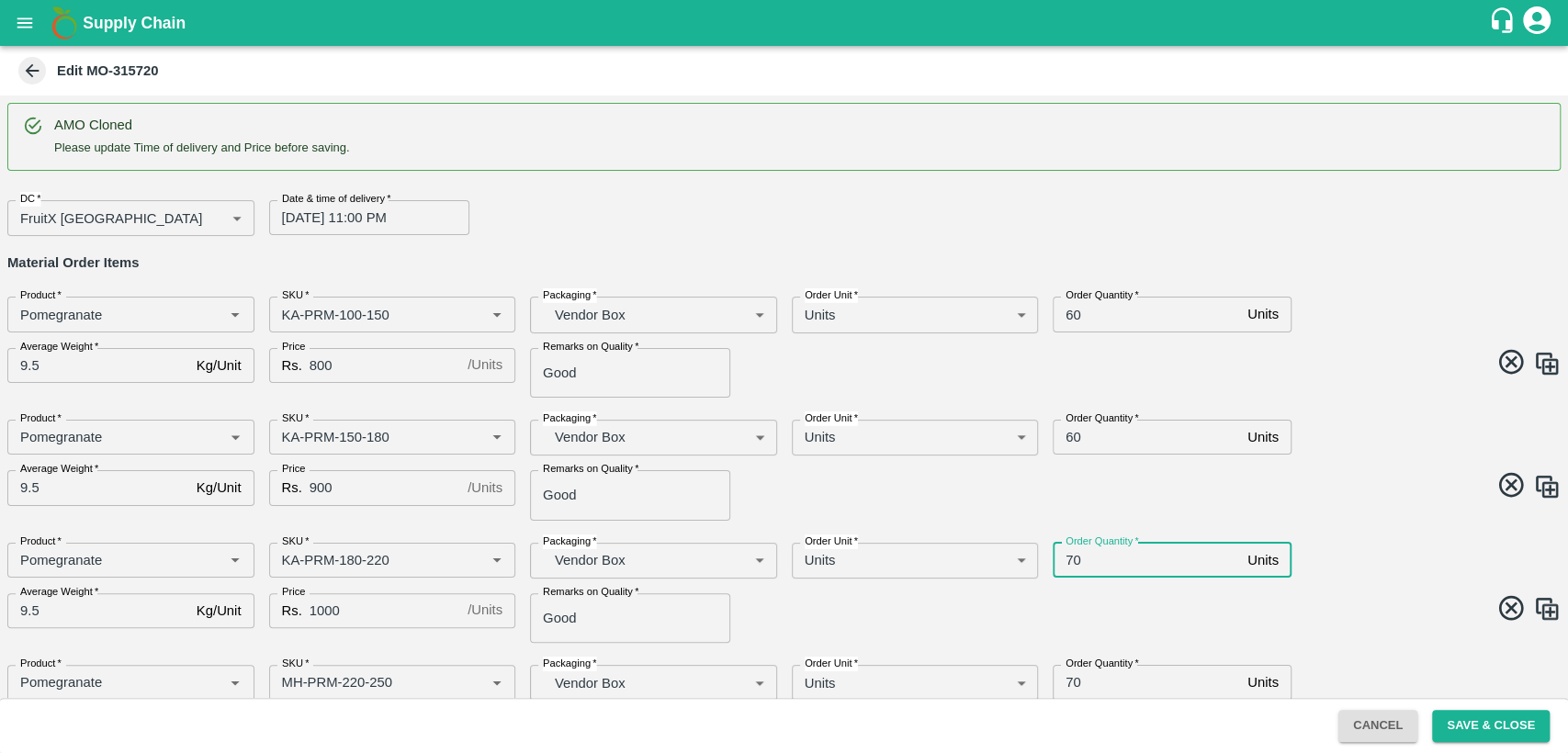
click at [1066, 558] on input "70" at bounding box center [1146, 560] width 188 height 35
type input "50"
click at [975, 615] on span at bounding box center [1170, 611] width 784 height 35
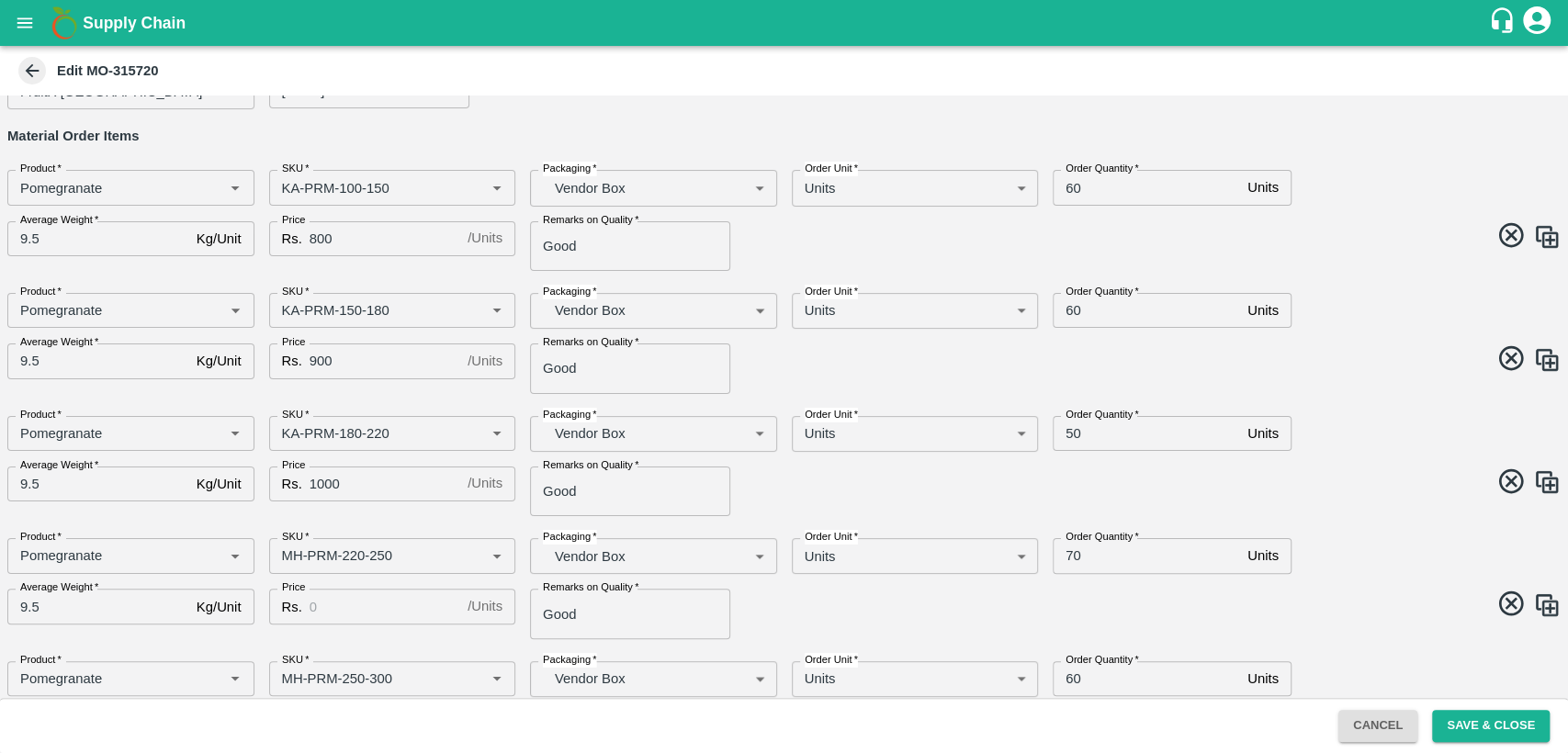
scroll to position [139, 0]
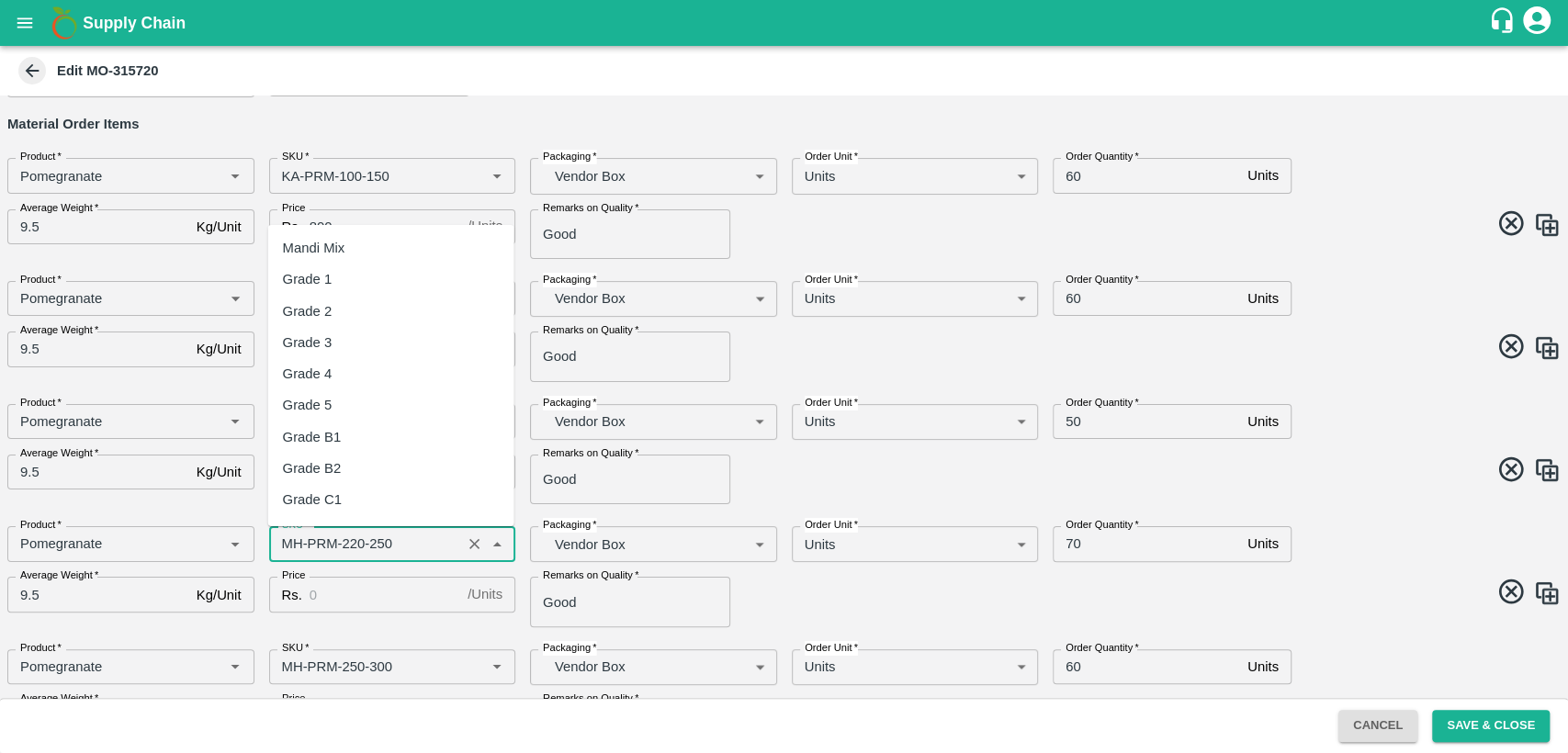
click at [287, 544] on input "SKU   *" at bounding box center [365, 544] width 182 height 24
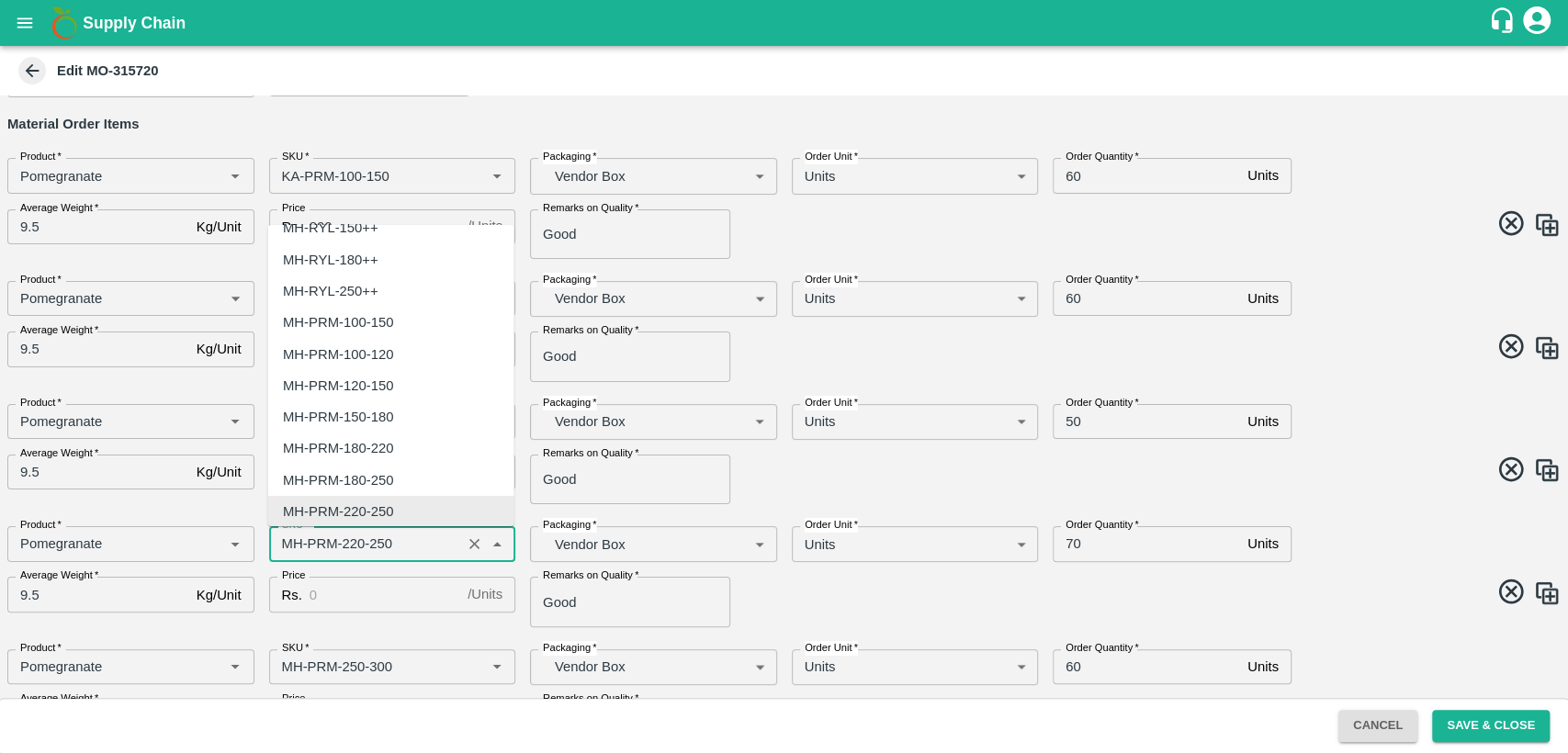
click at [287, 544] on input "SKU   *" at bounding box center [365, 544] width 182 height 24
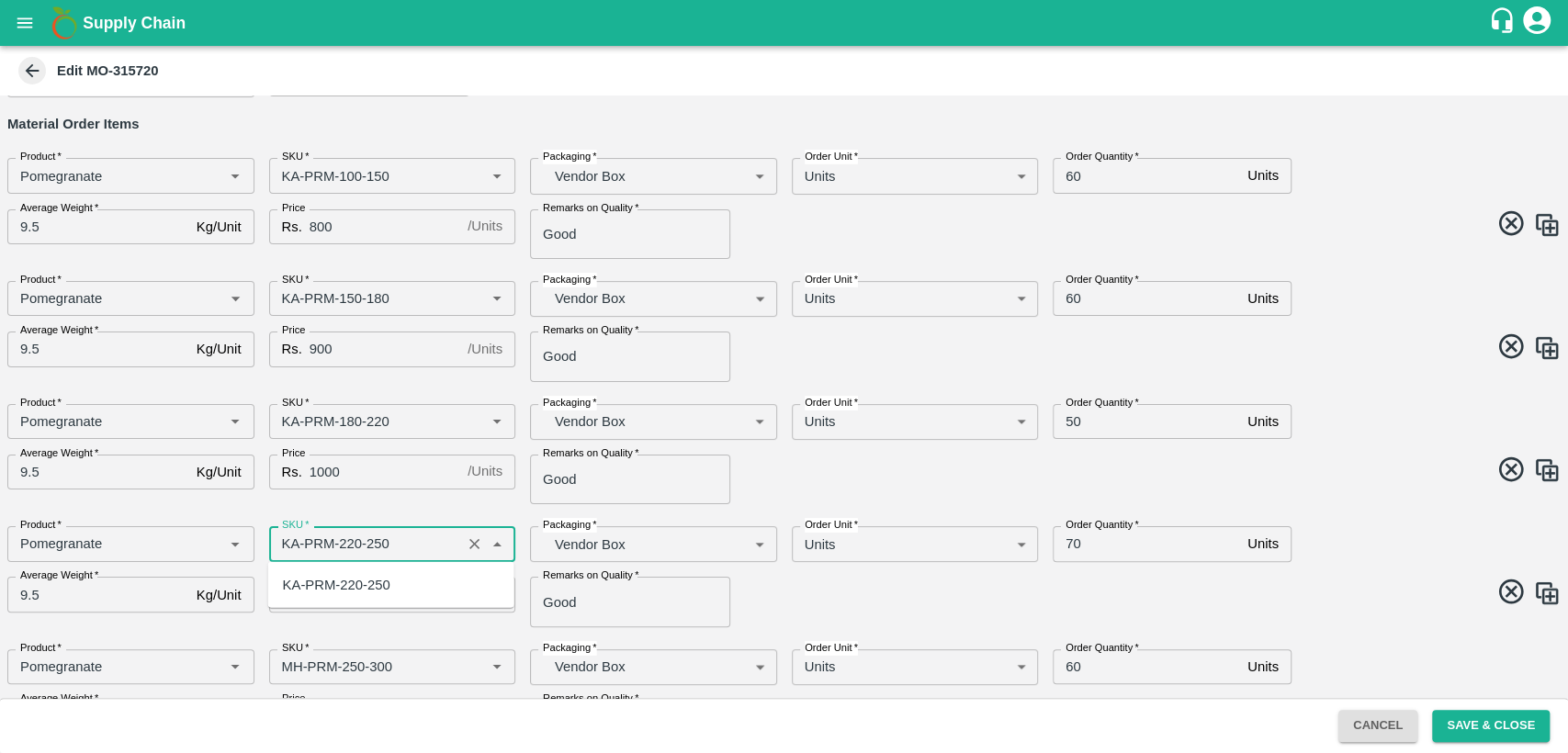
click at [366, 586] on div "KA-PRM-220-250" at bounding box center [336, 585] width 107 height 21
type input "KA-PRM-220-250"
click at [366, 586] on input "Price" at bounding box center [384, 595] width 150 height 35
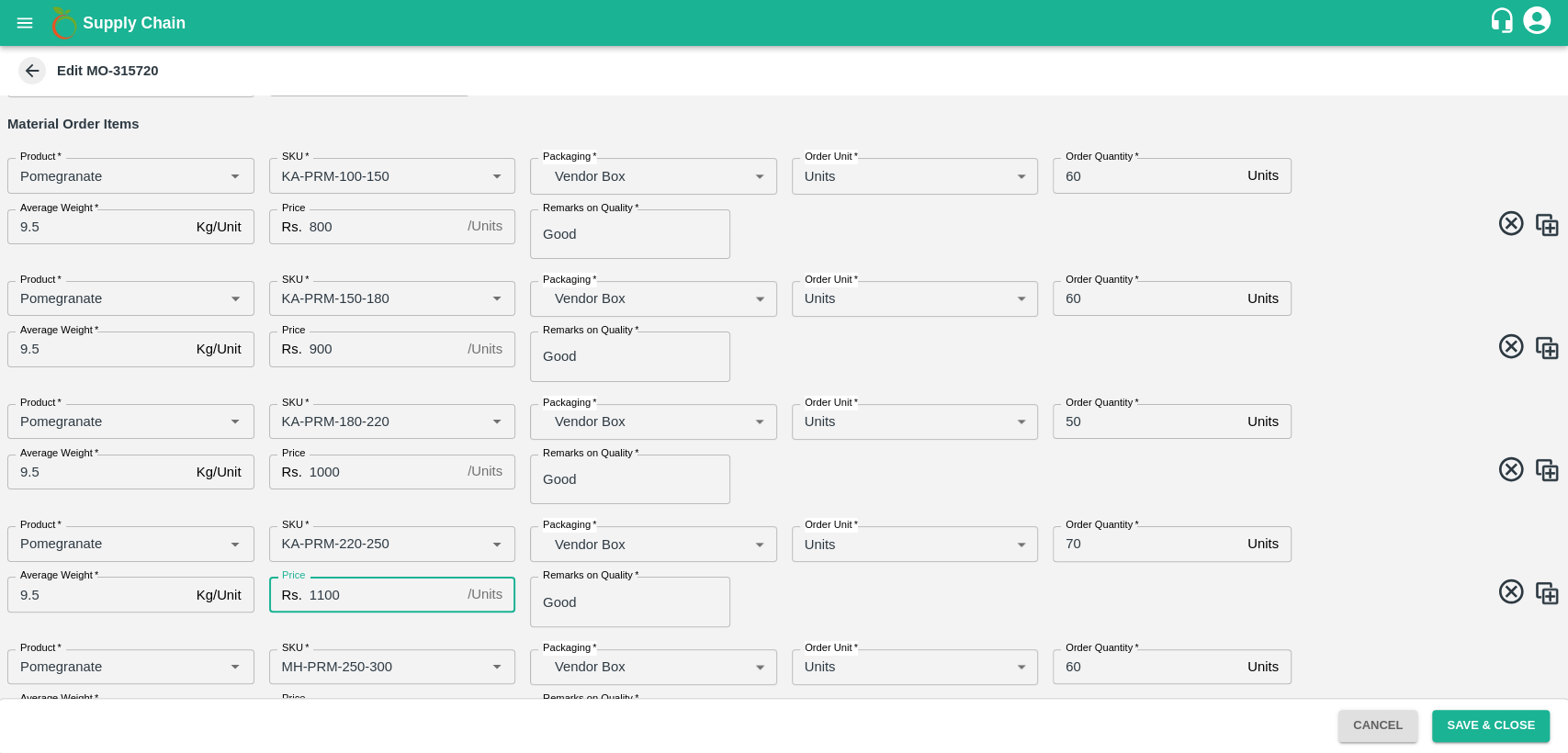
type input "1100"
click at [1075, 540] on input "70" at bounding box center [1146, 545] width 188 height 35
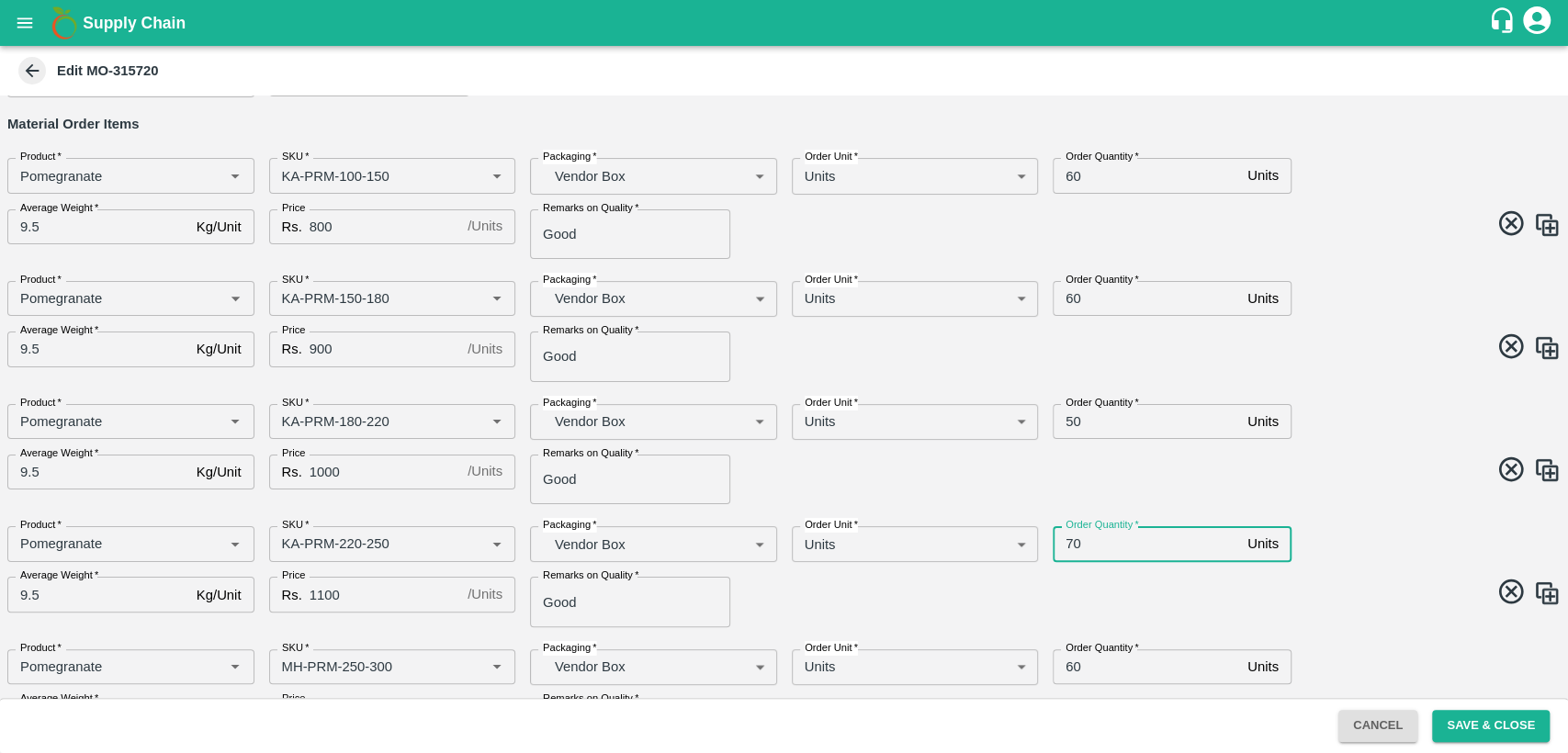
click at [1075, 540] on input "70" at bounding box center [1146, 545] width 188 height 35
click at [1072, 541] on input "70" at bounding box center [1146, 545] width 188 height 35
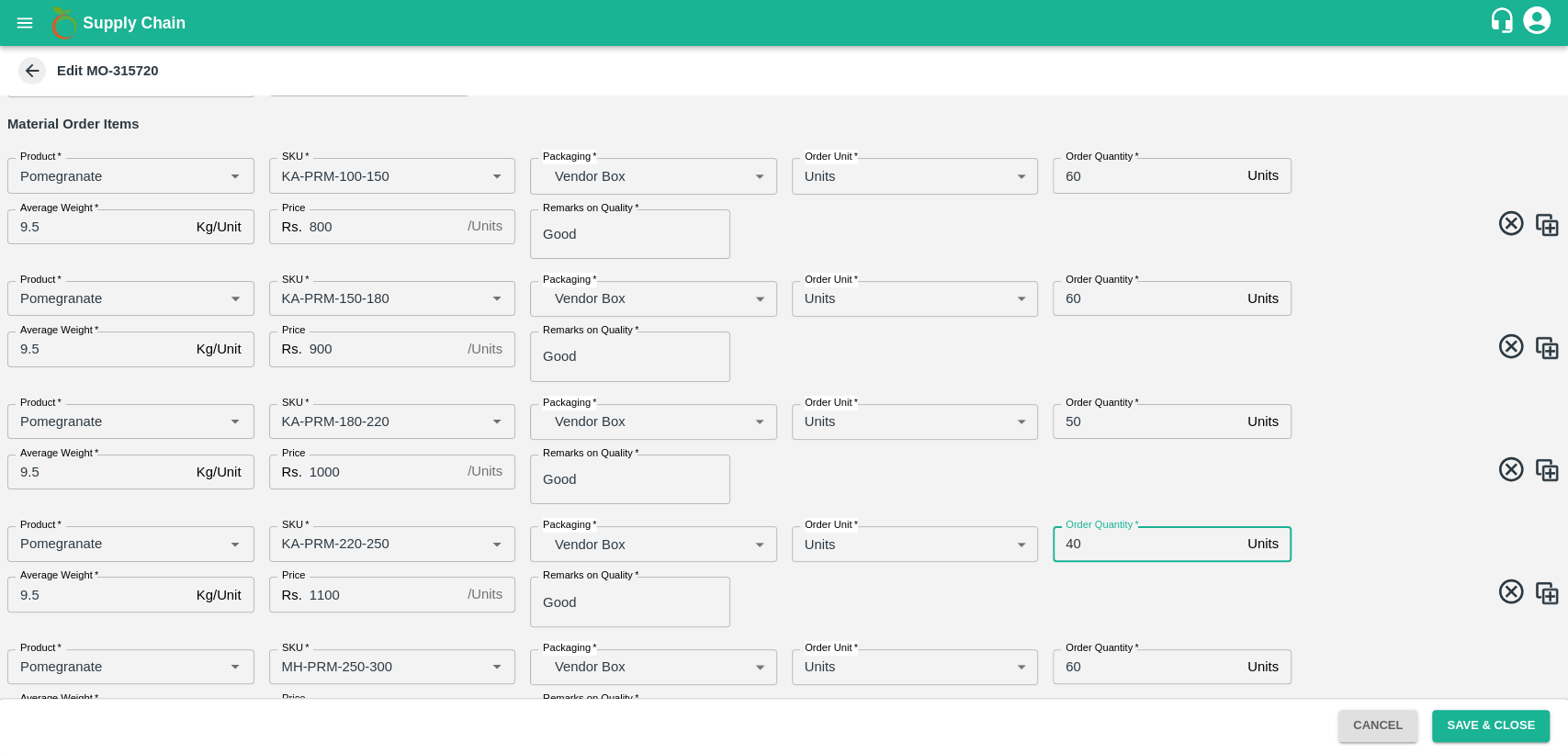
type input "40"
click at [1104, 603] on span at bounding box center [1170, 595] width 784 height 35
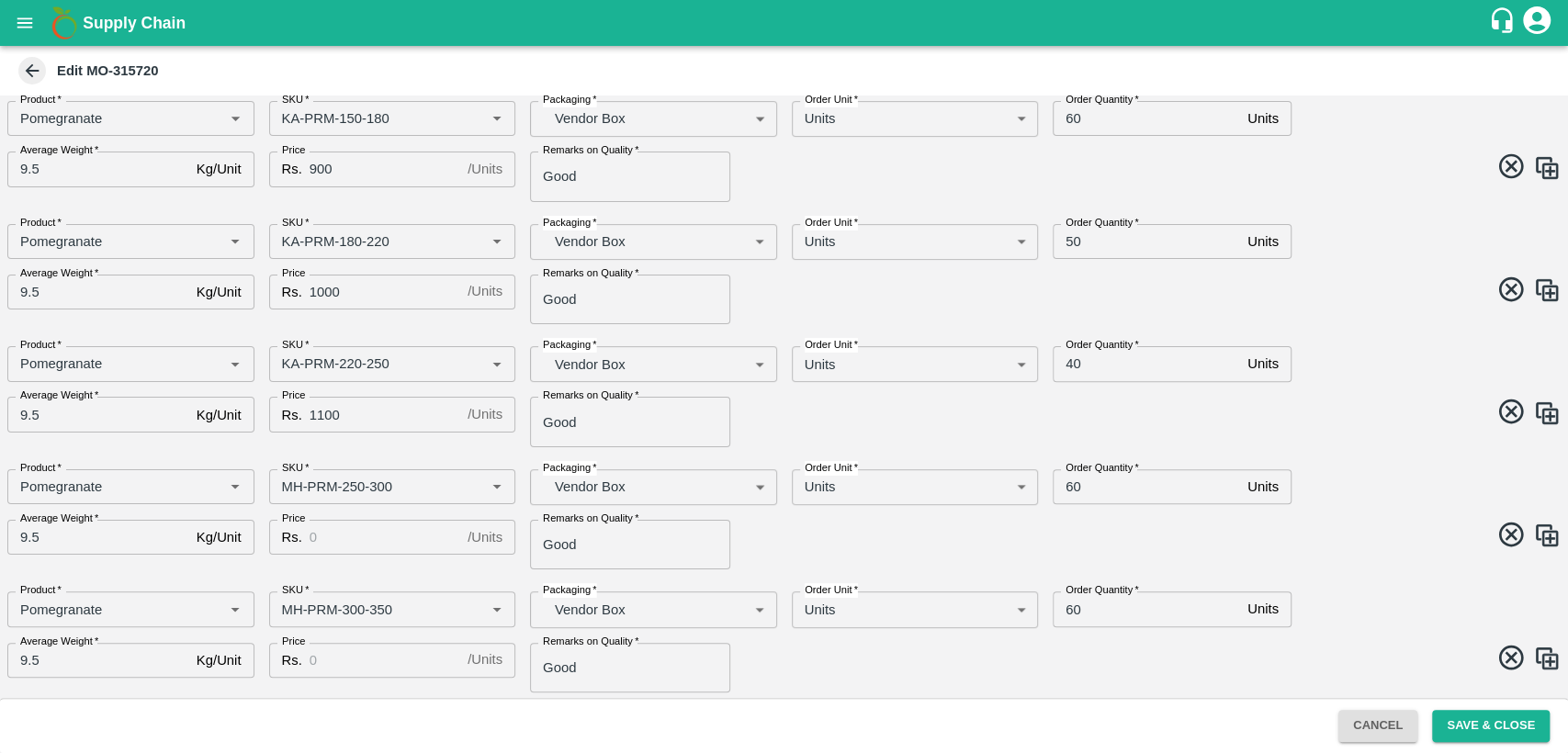
scroll to position [333, 0]
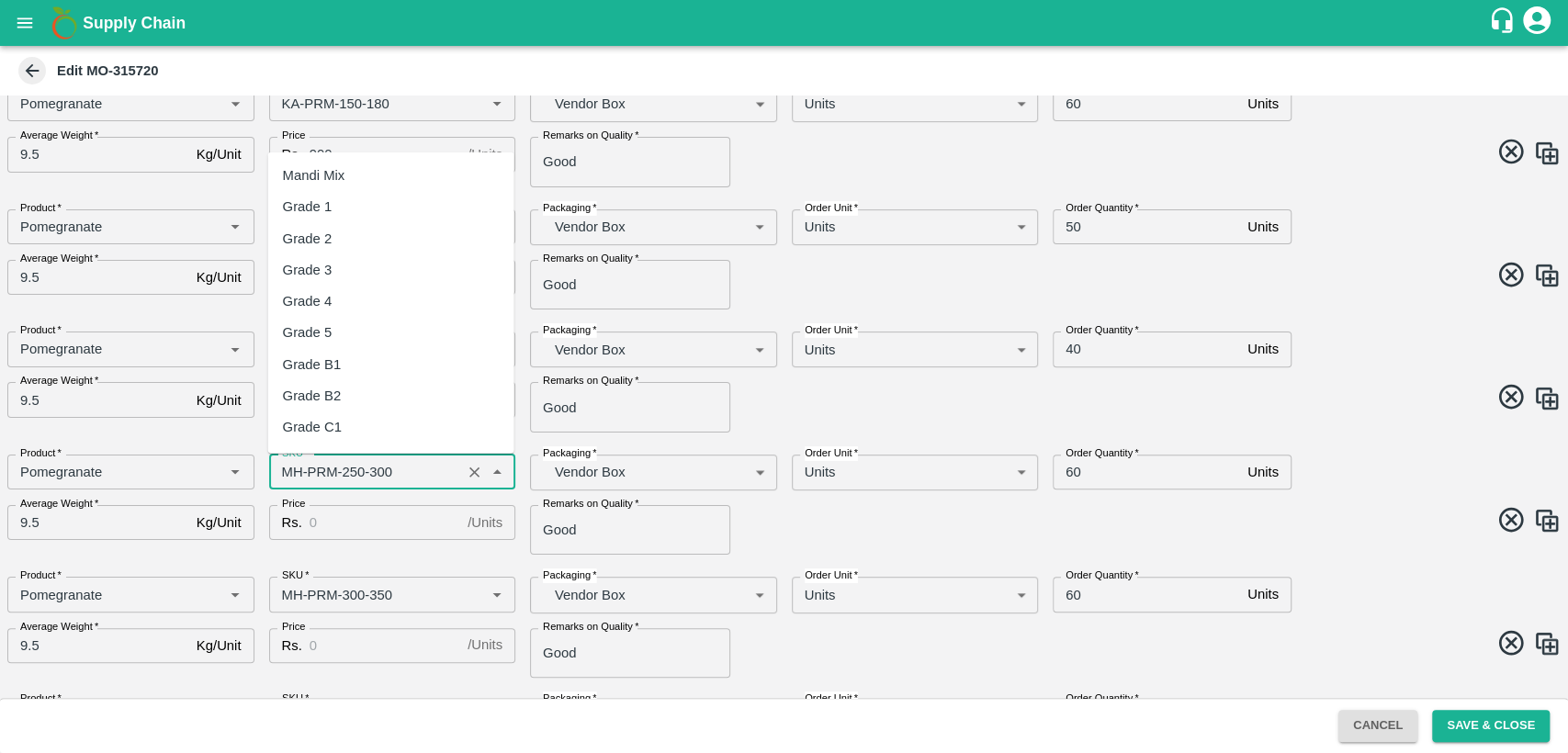
click at [290, 475] on input "SKU   *" at bounding box center [365, 472] width 182 height 24
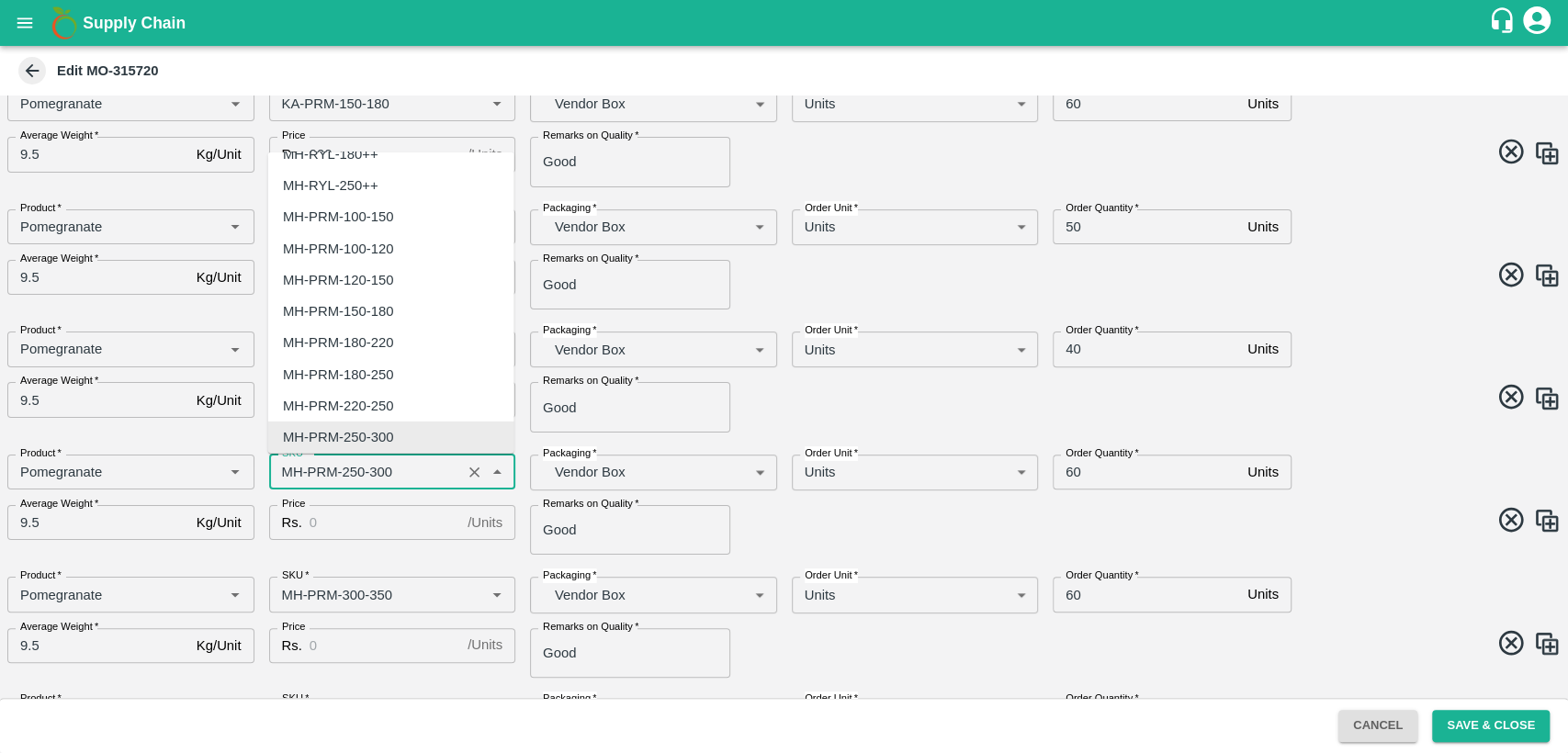
click at [290, 475] on input "SKU   *" at bounding box center [365, 472] width 182 height 24
click at [290, 473] on input "SKU   *" at bounding box center [365, 472] width 182 height 24
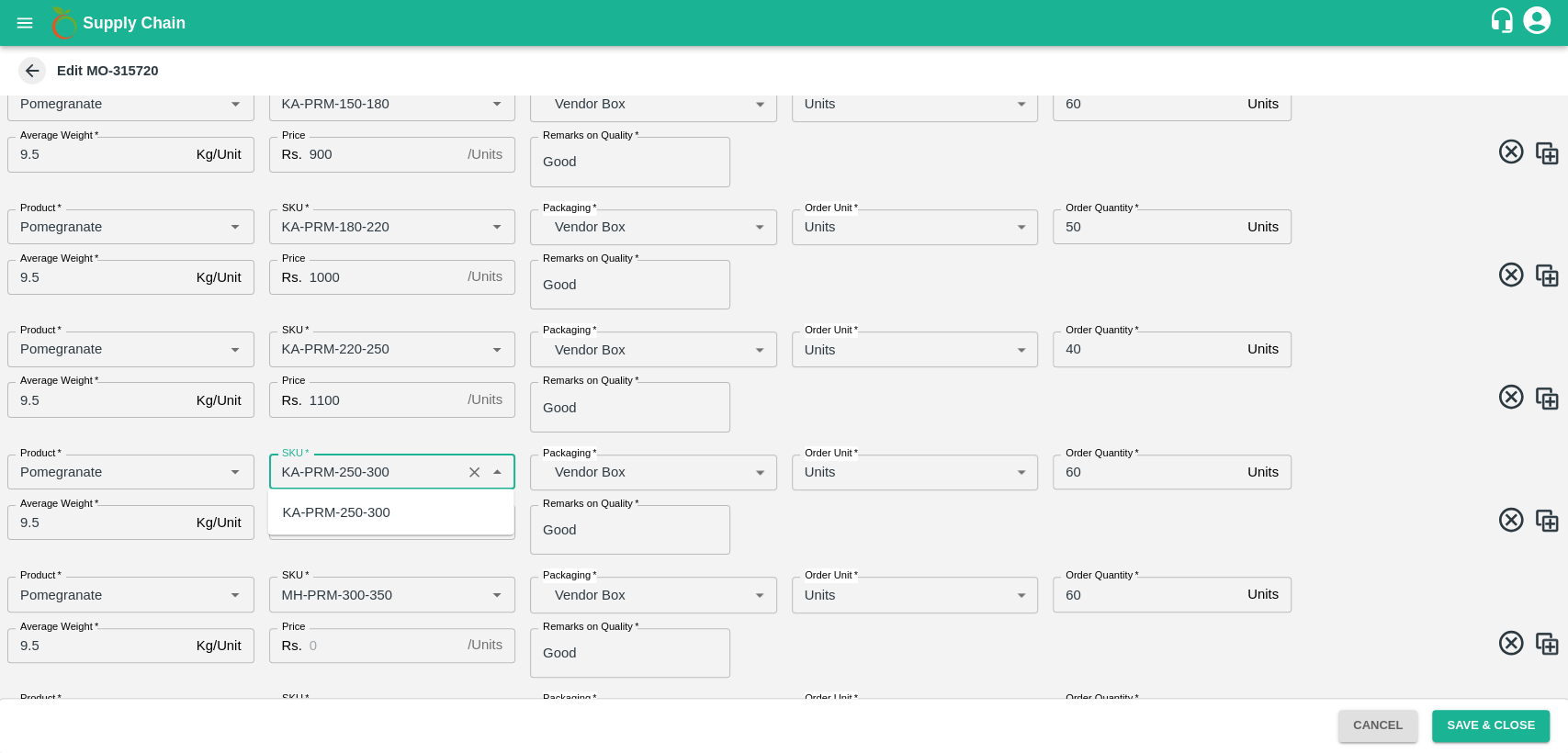
click at [329, 513] on div "KA-PRM-250-300" at bounding box center [336, 511] width 107 height 21
type input "KA-PRM-250-300"
click at [329, 513] on input "Price" at bounding box center [384, 523] width 150 height 35
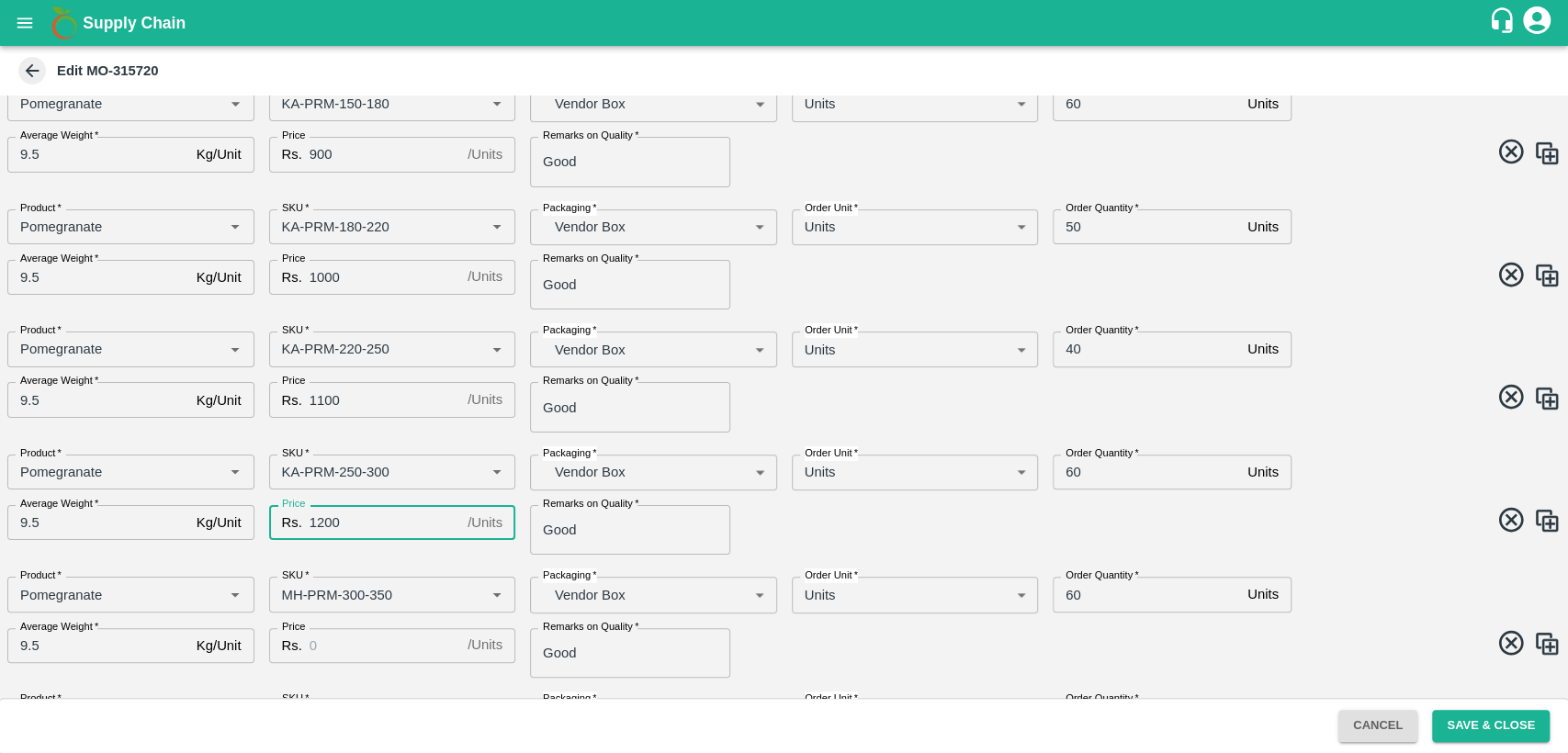
type input "1200"
click at [1068, 472] on input "60" at bounding box center [1146, 473] width 188 height 35
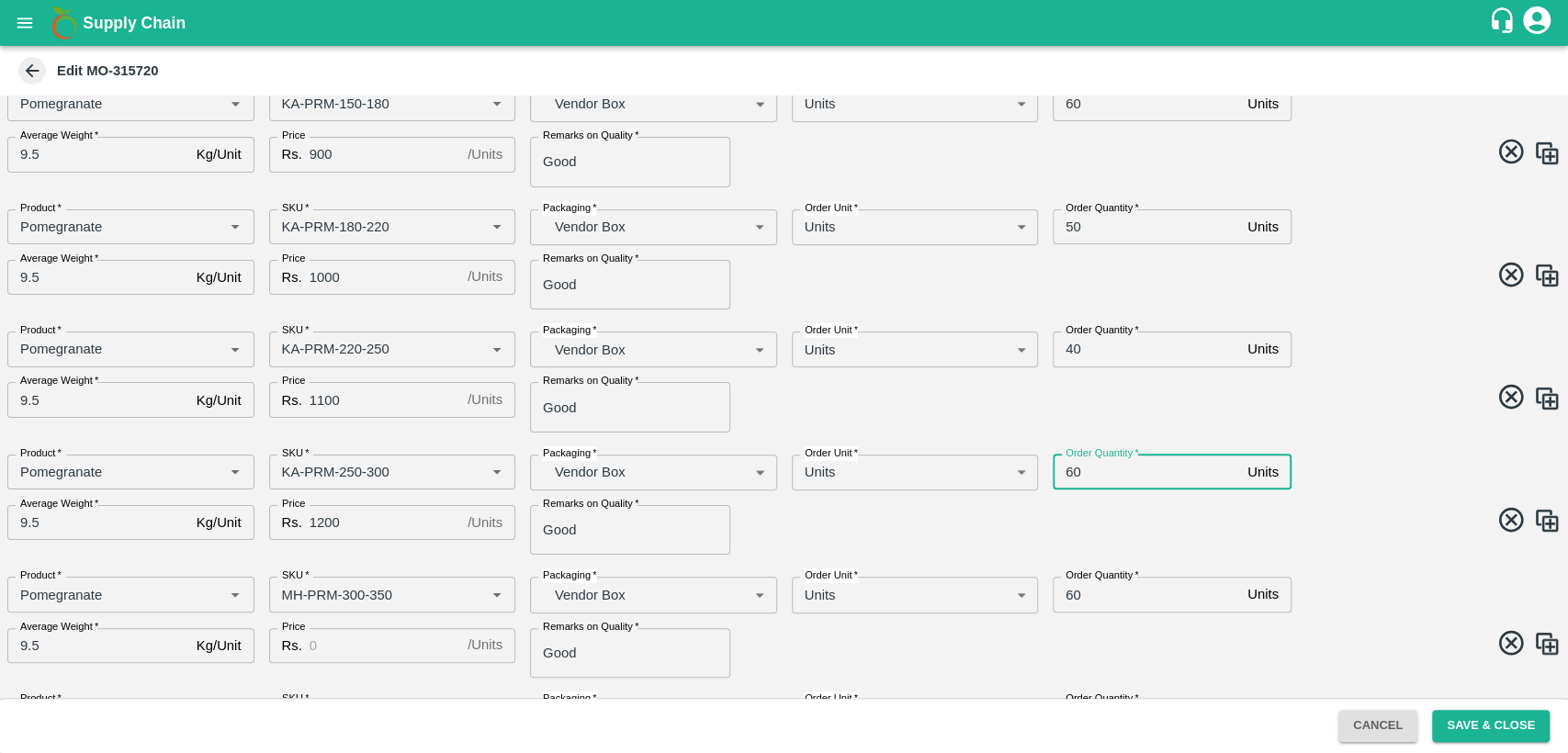
click at [1068, 472] on input "60" at bounding box center [1146, 473] width 188 height 35
type input "40"
click at [284, 593] on input "SKU   *" at bounding box center [365, 595] width 182 height 24
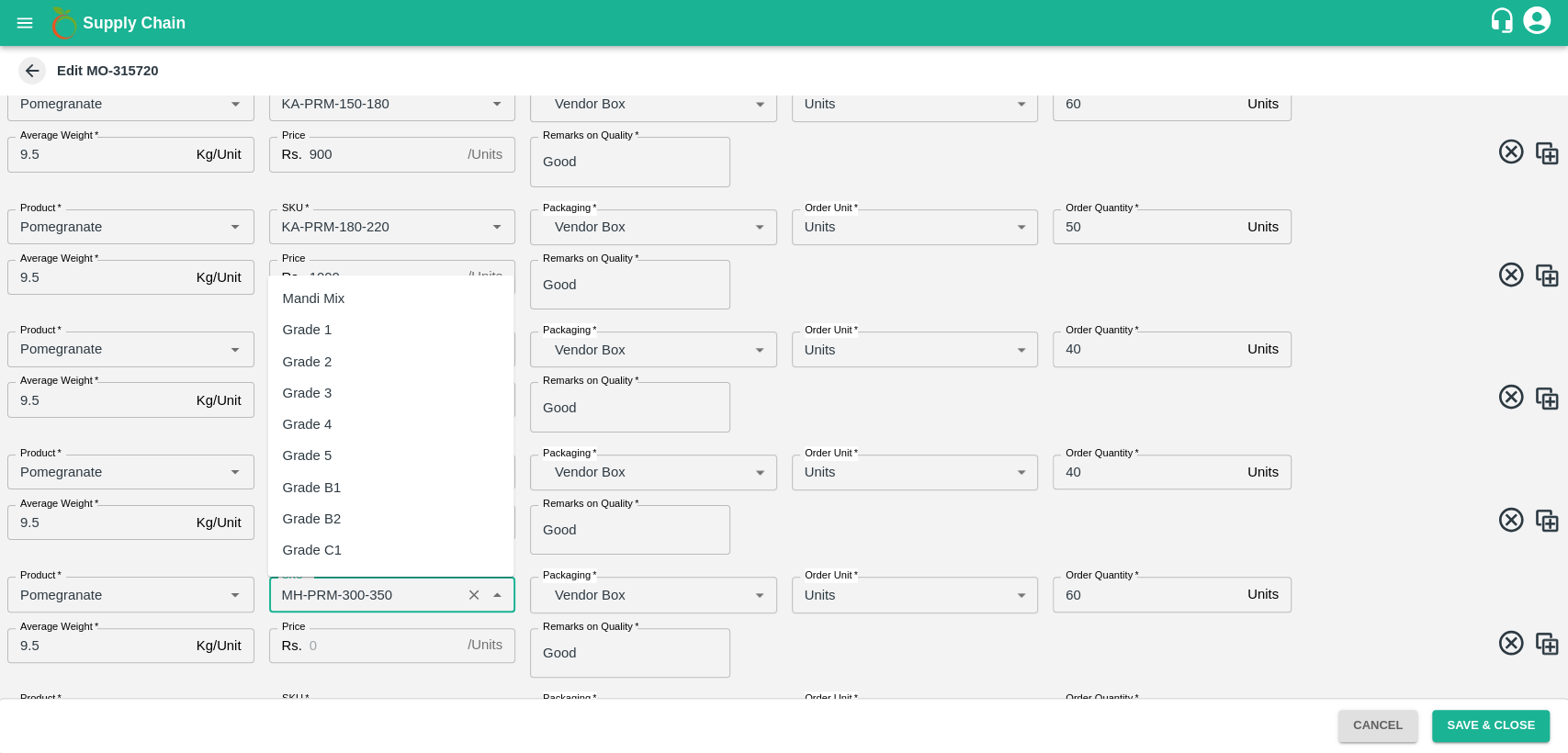
scroll to position [1249, 0]
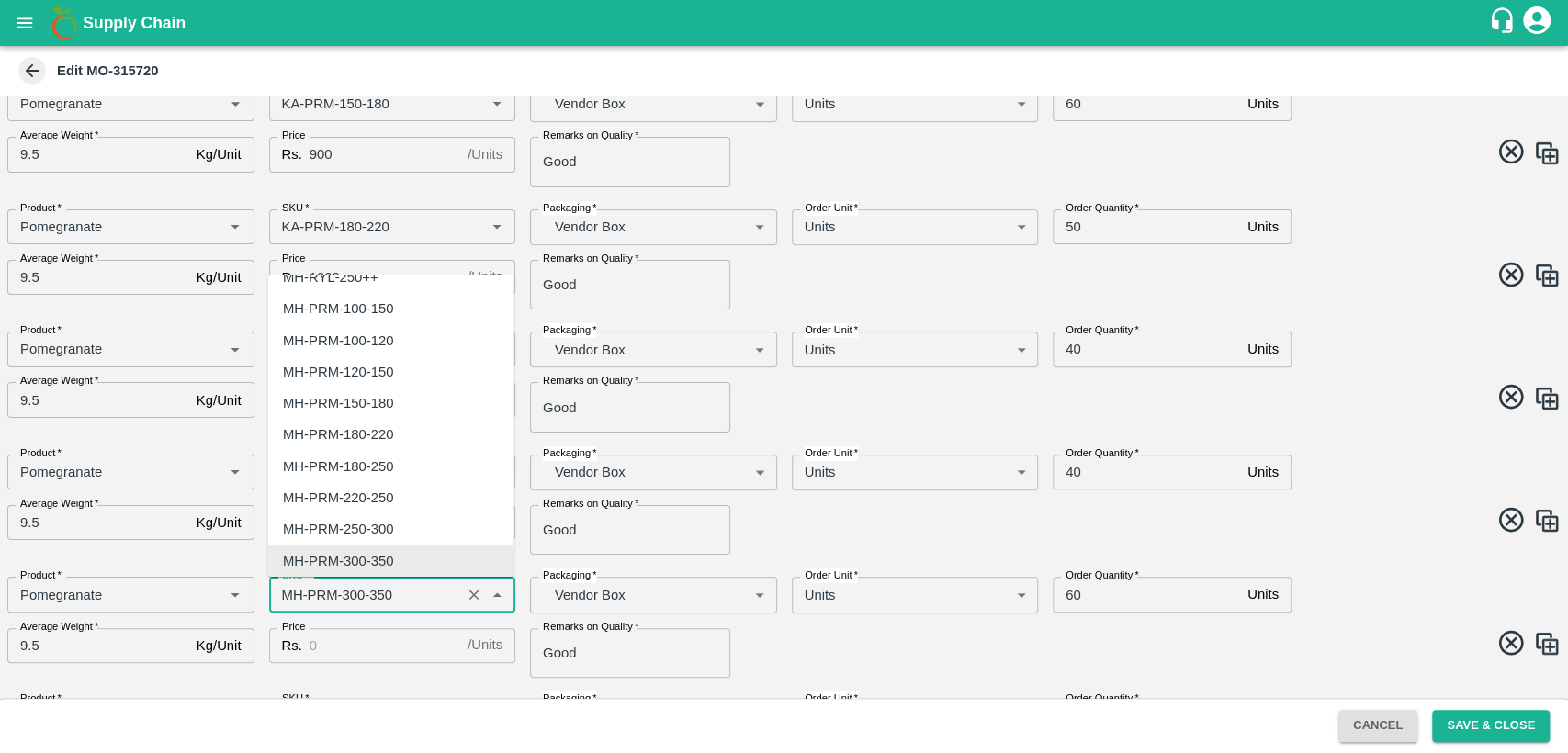
click at [292, 593] on input "SKU   *" at bounding box center [365, 595] width 182 height 24
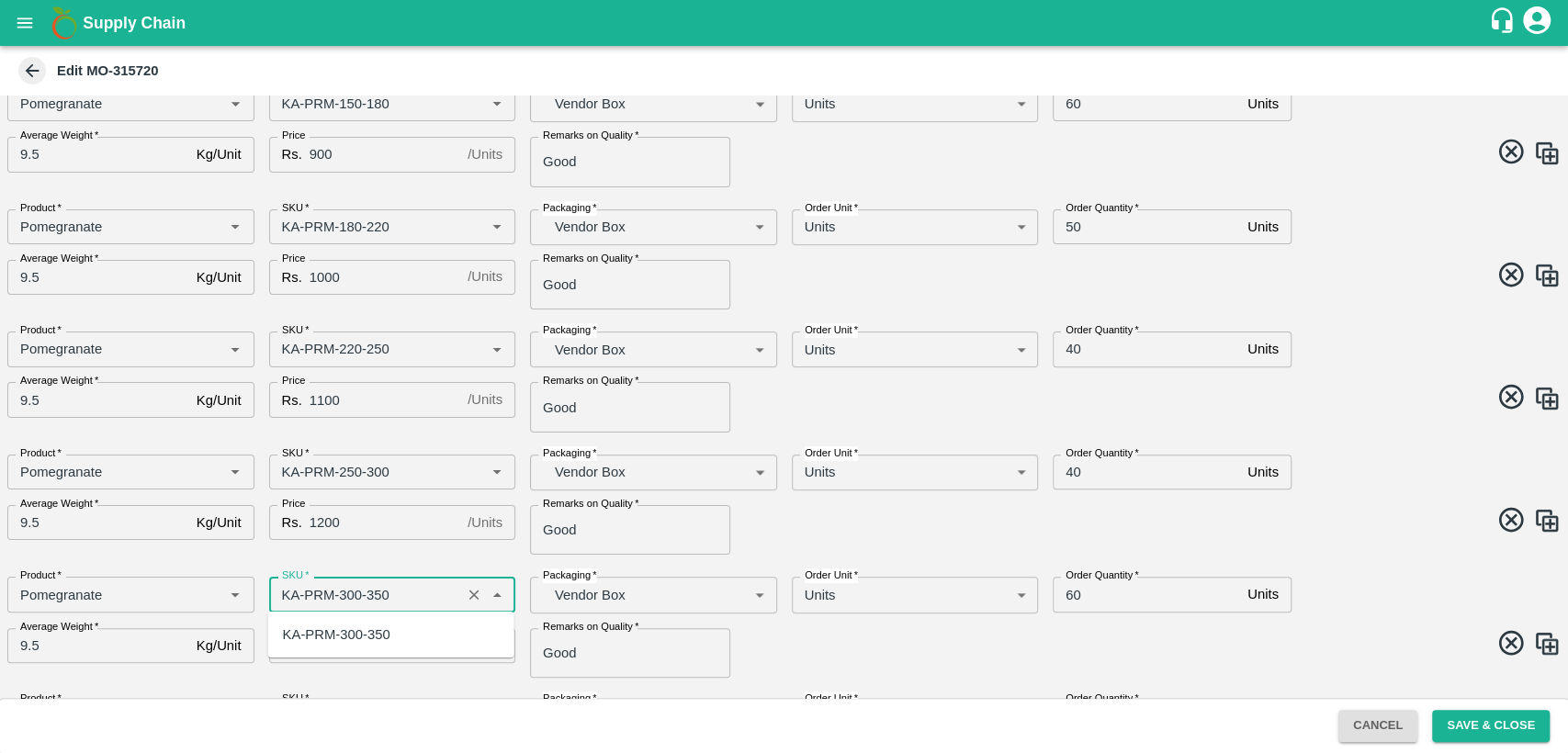
click at [327, 625] on div "KA-PRM-300-350" at bounding box center [336, 635] width 107 height 21
type input "KA-PRM-300-350"
click at [342, 641] on input "Price" at bounding box center [384, 646] width 150 height 35
type input "1300"
click at [870, 638] on span at bounding box center [1170, 646] width 784 height 35
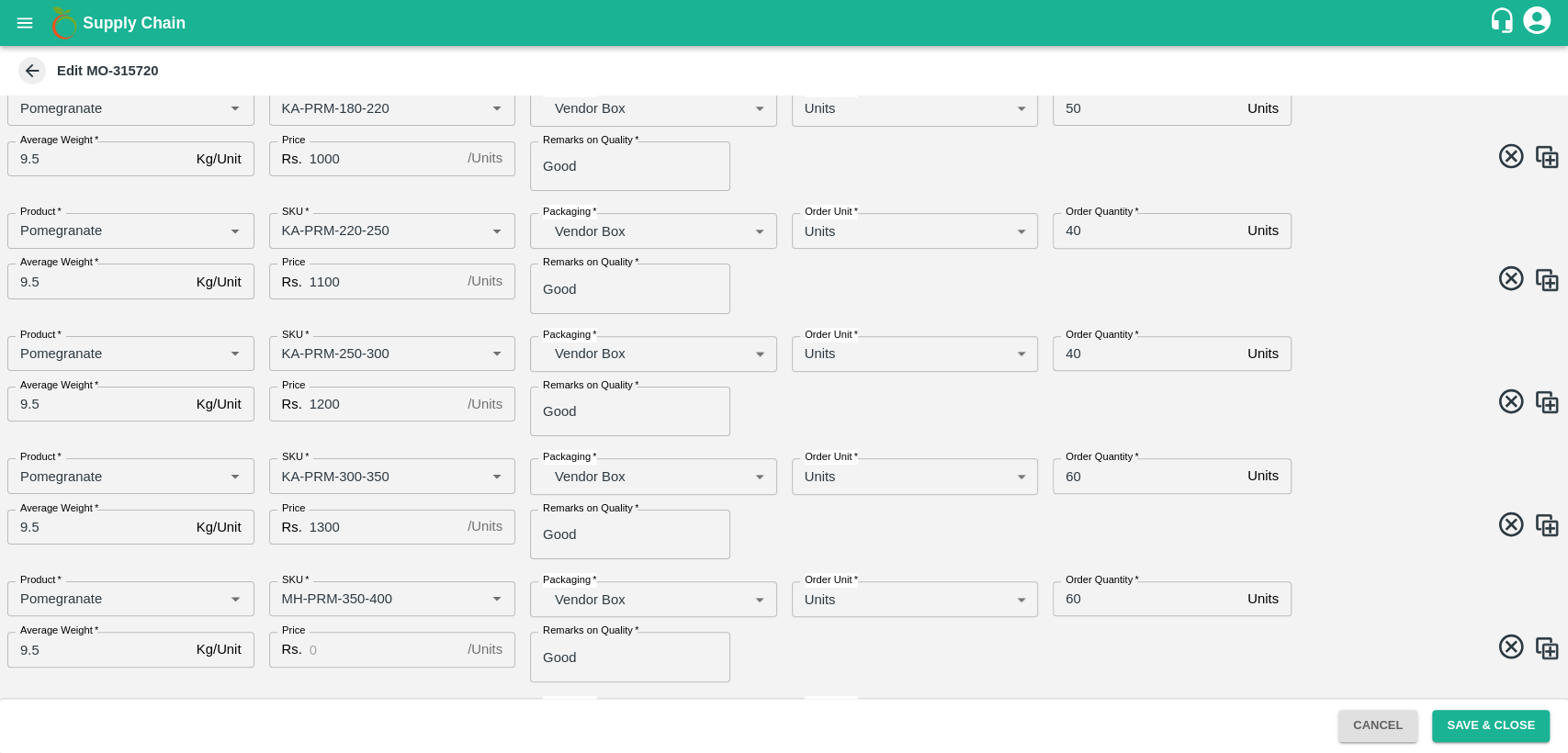
scroll to position [460, 0]
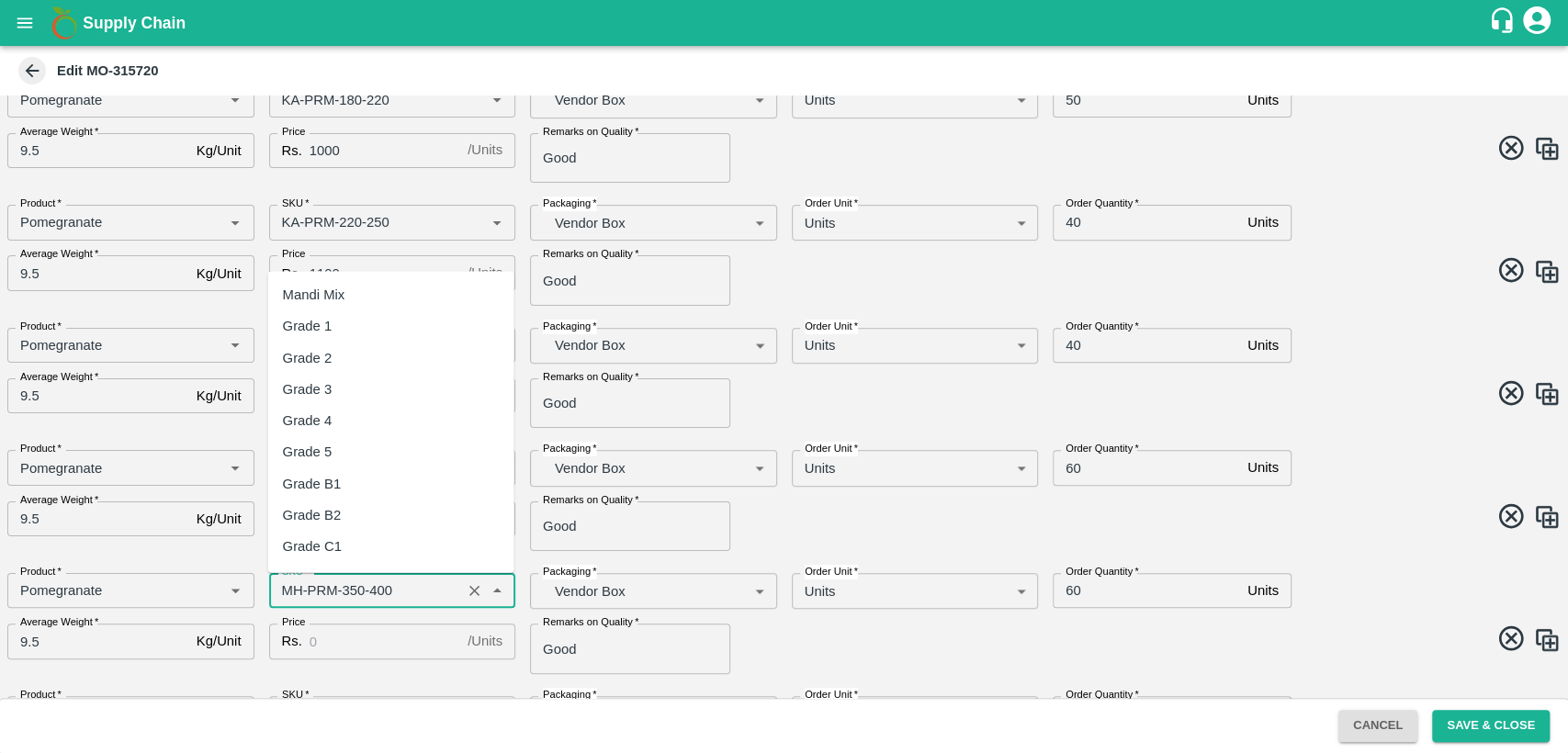
click at [293, 588] on input "SKU   *" at bounding box center [365, 591] width 182 height 24
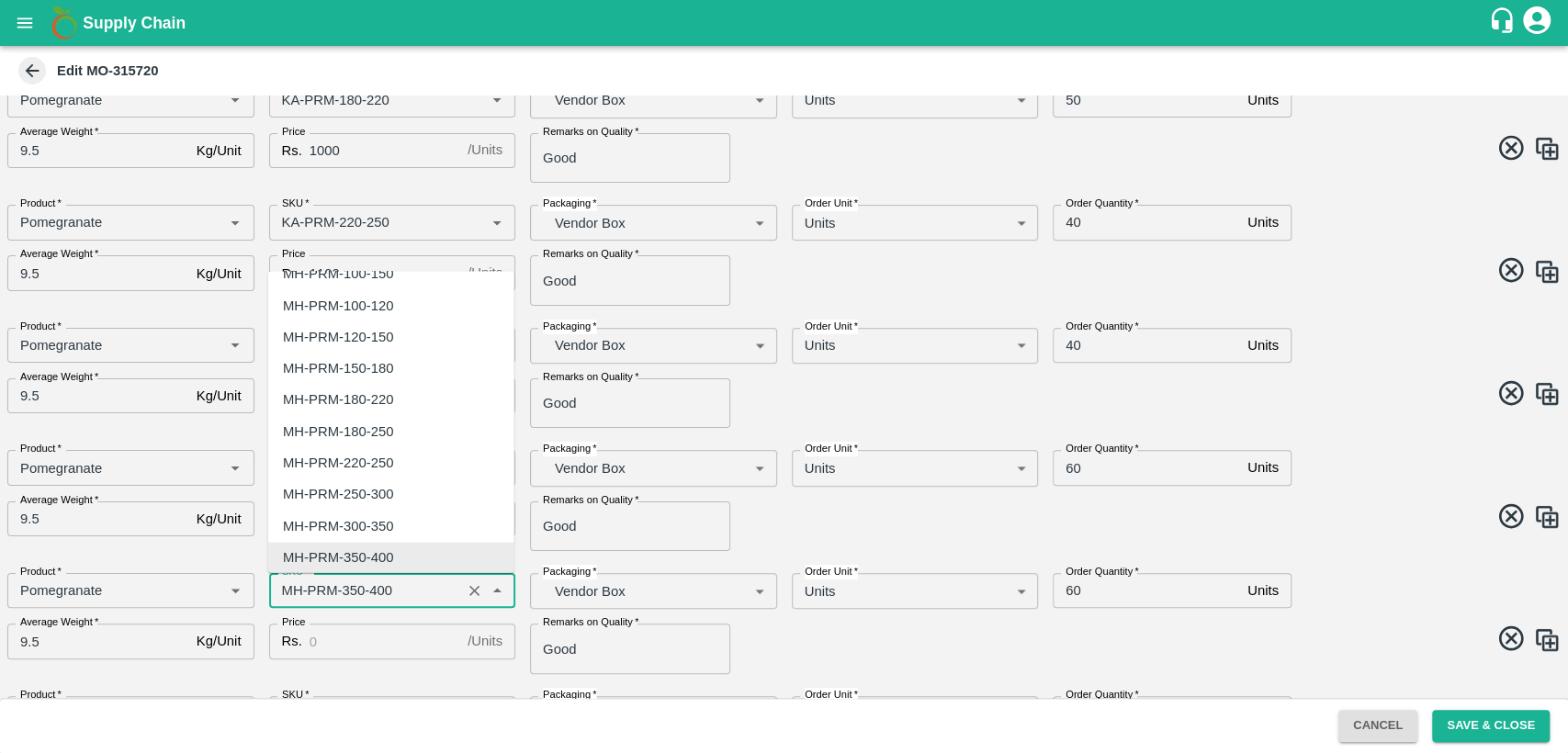
click at [293, 588] on input "SKU   *" at bounding box center [365, 591] width 182 height 24
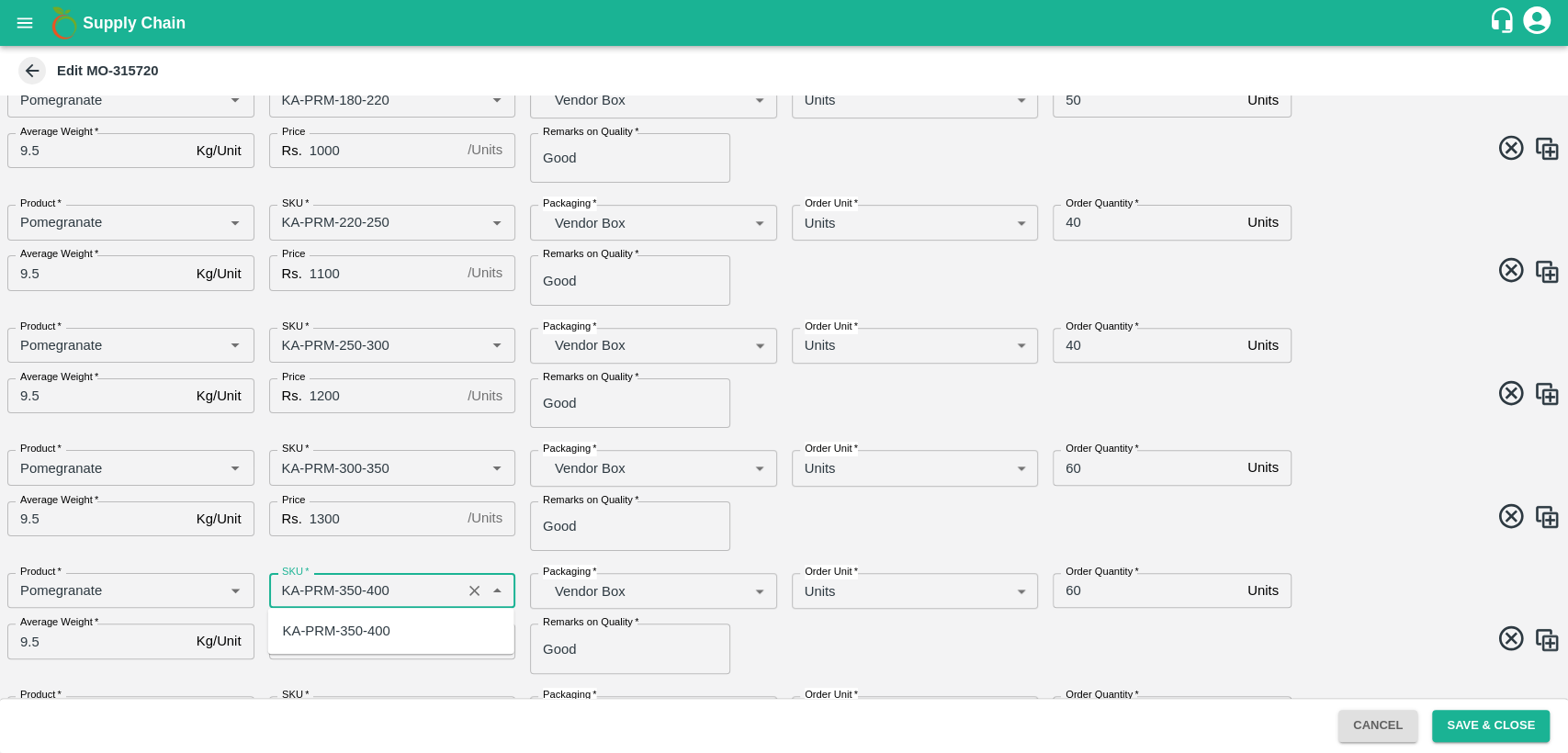
click at [334, 635] on div "KA-PRM-350-400" at bounding box center [336, 631] width 107 height 21
type input "KA-PRM-350-400"
click at [364, 634] on input "Price" at bounding box center [384, 642] width 150 height 35
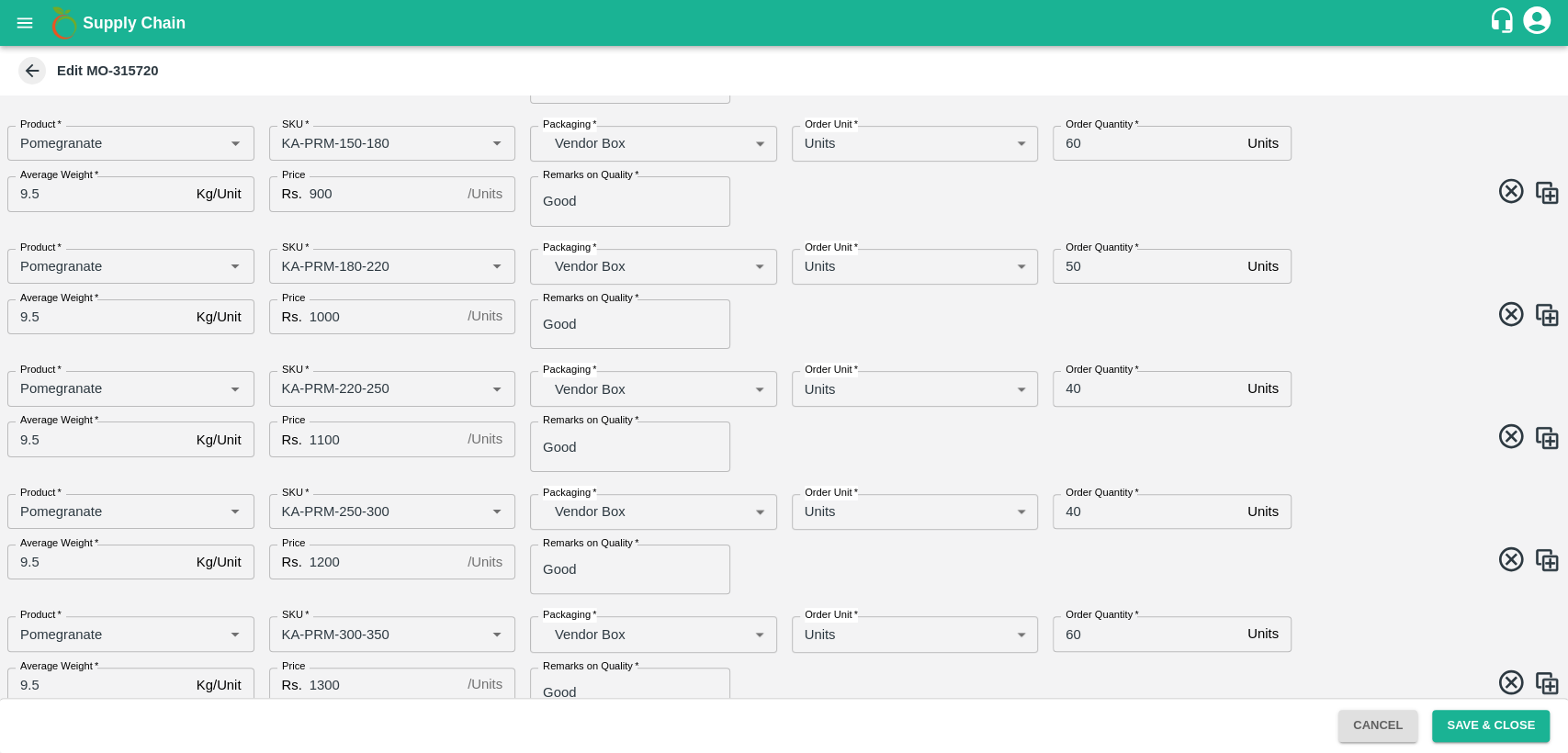
scroll to position [272, 0]
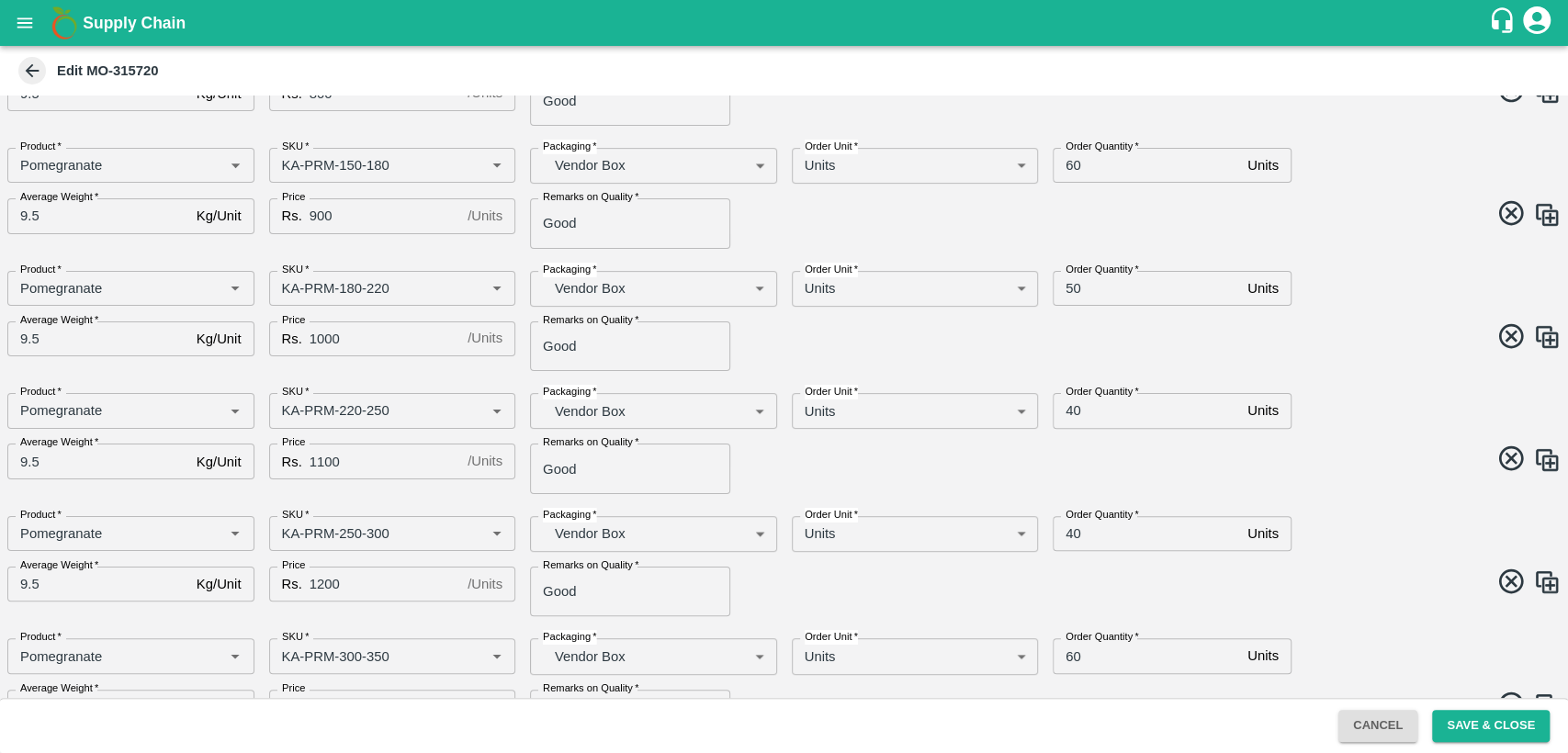
type input "1400"
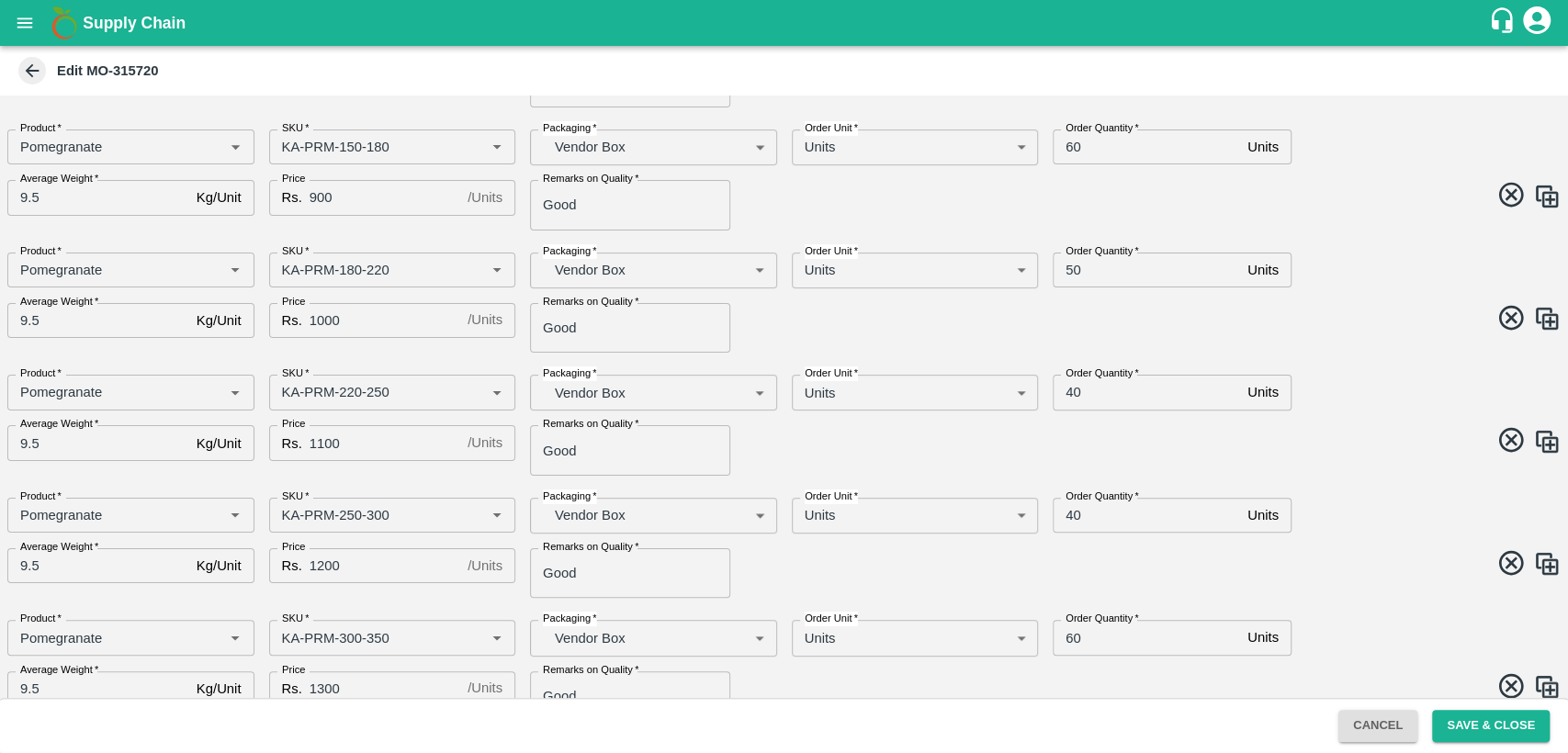
scroll to position [294, 0]
click at [1074, 384] on input "40" at bounding box center [1146, 389] width 188 height 35
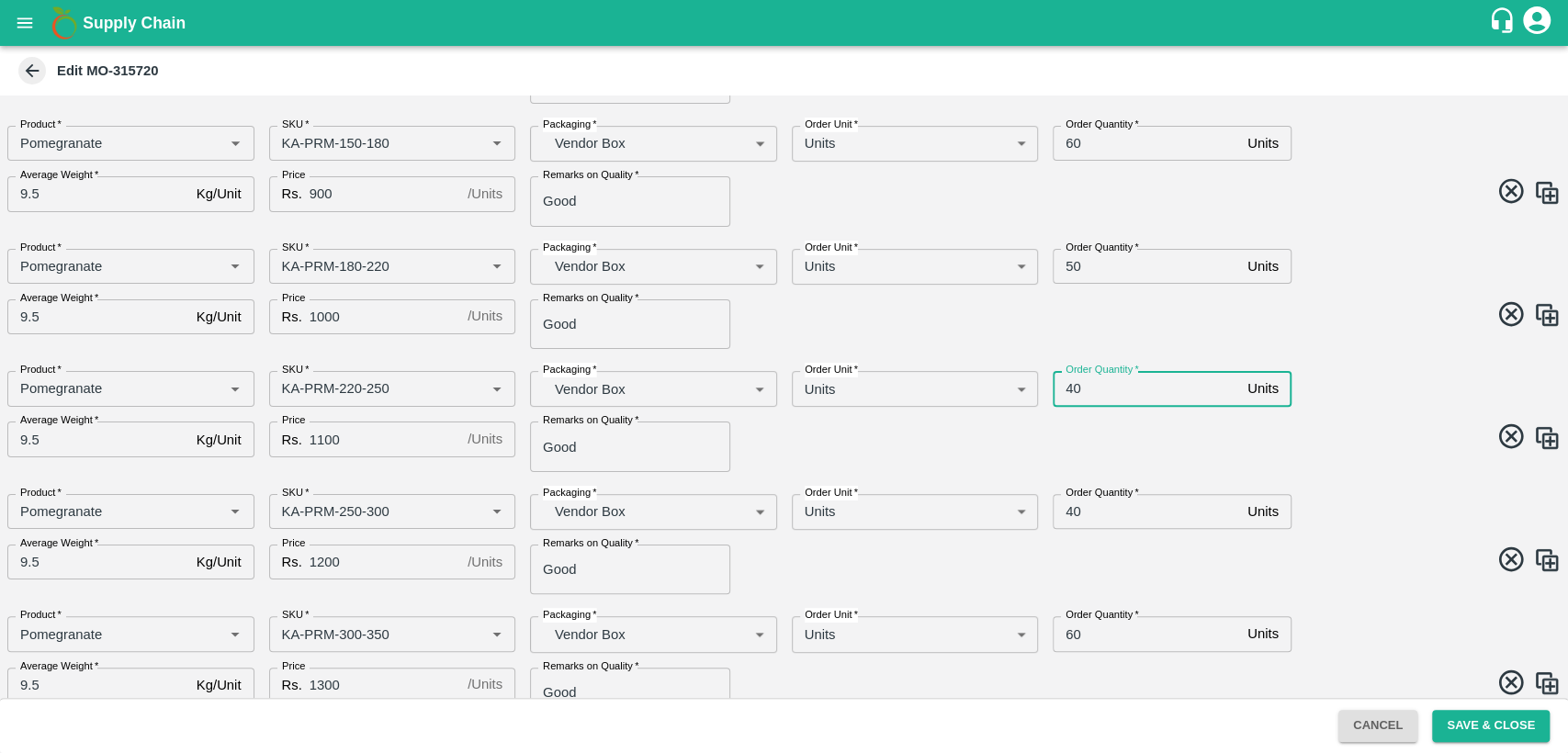
click at [1074, 384] on input "40" at bounding box center [1146, 389] width 188 height 35
type input "50"
click at [1128, 433] on span at bounding box center [1170, 439] width 784 height 35
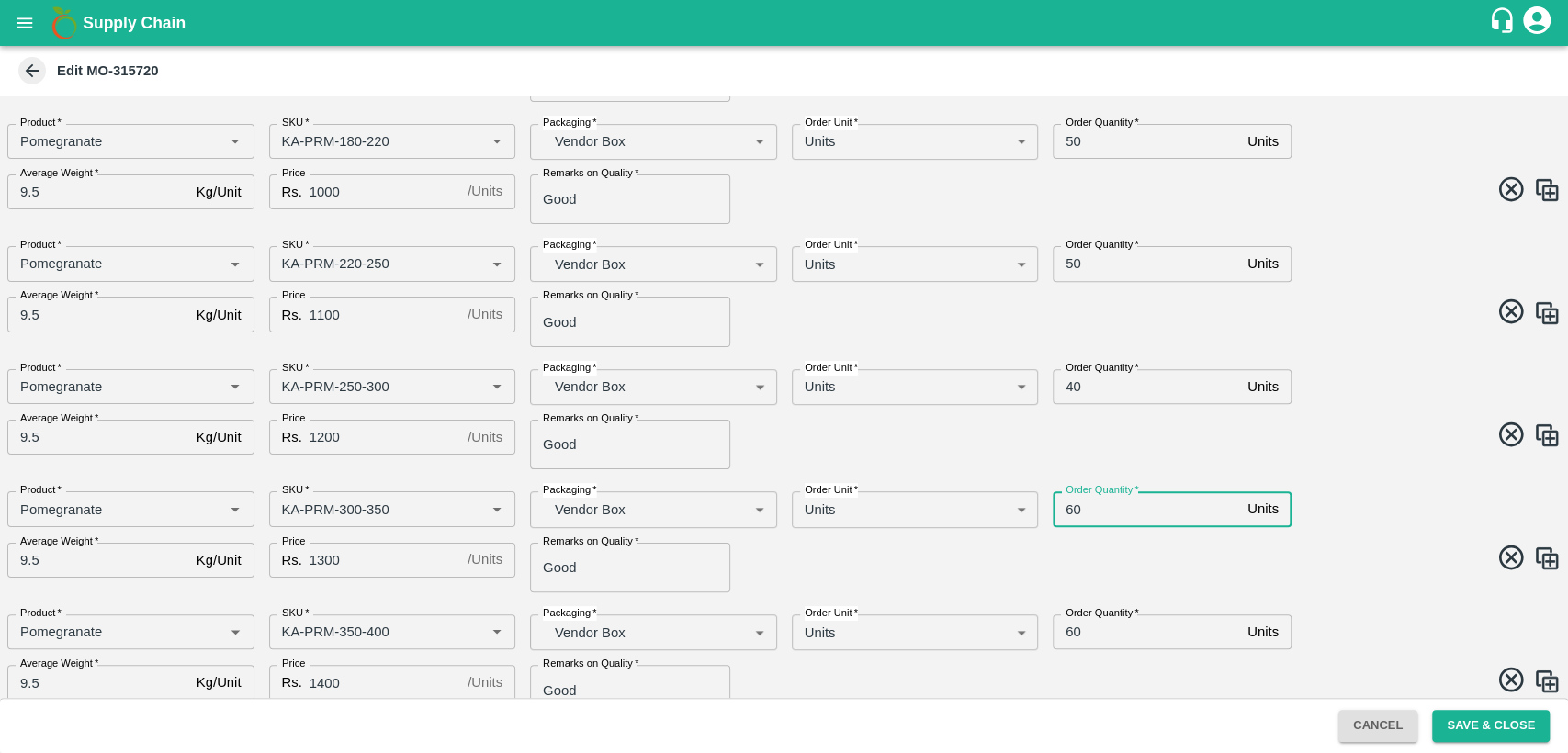
click at [1074, 515] on input "60" at bounding box center [1146, 509] width 188 height 35
type input "40"
click at [1071, 639] on input "60" at bounding box center [1146, 632] width 188 height 35
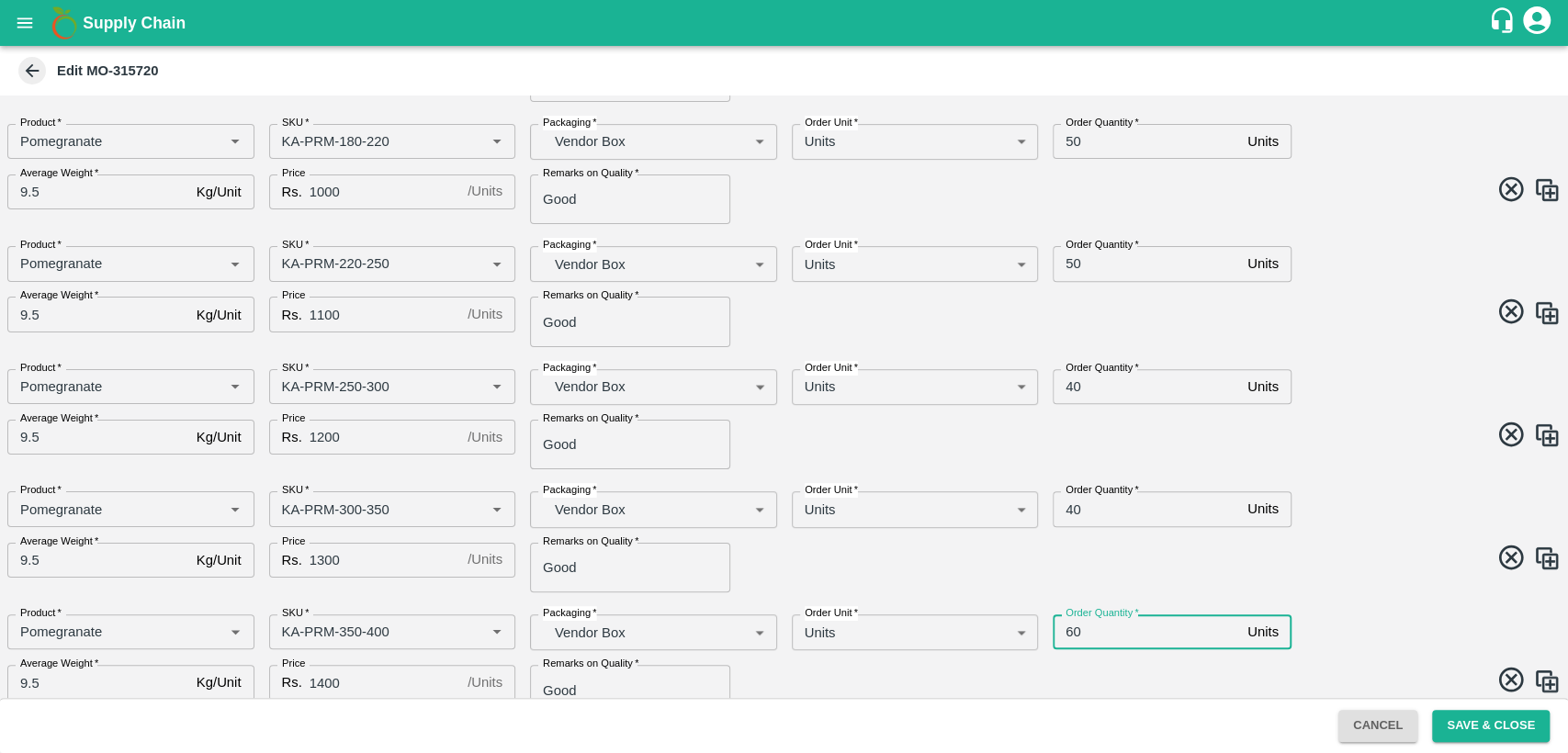
click at [1071, 639] on input "60" at bounding box center [1146, 632] width 188 height 35
type input "30"
click at [1301, 553] on span at bounding box center [1170, 560] width 784 height 35
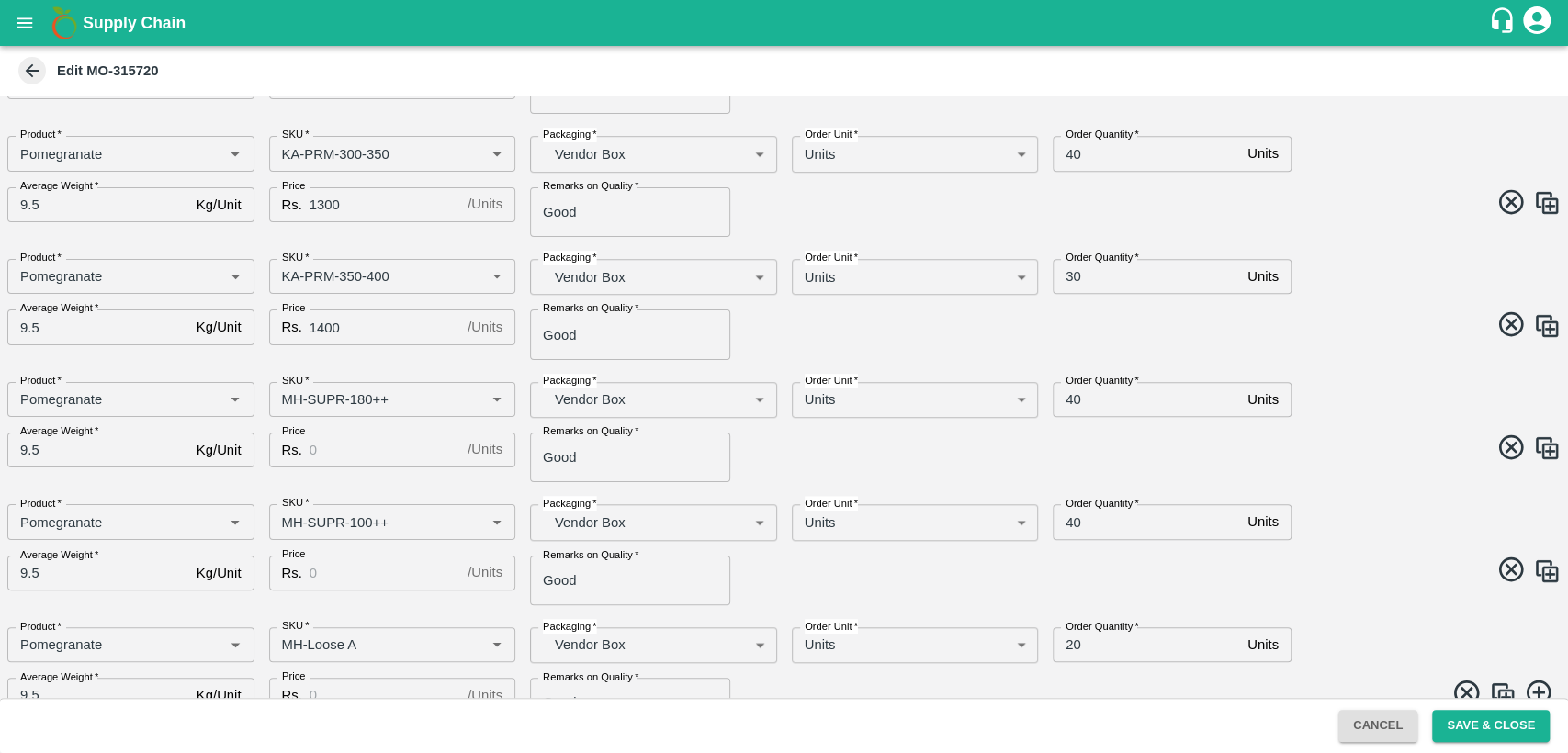
scroll to position [780, 0]
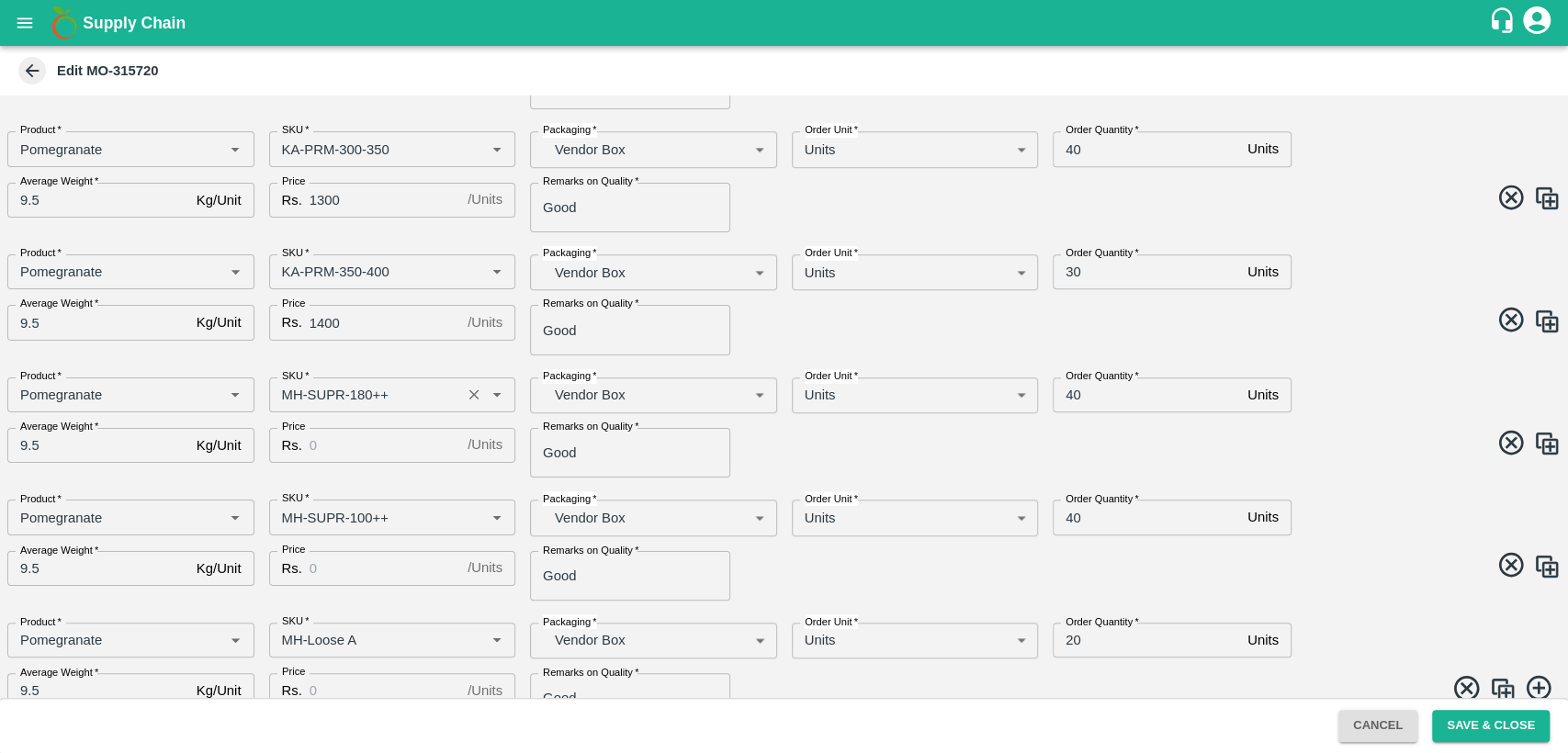
click at [294, 393] on input "SKU   *" at bounding box center [365, 395] width 182 height 24
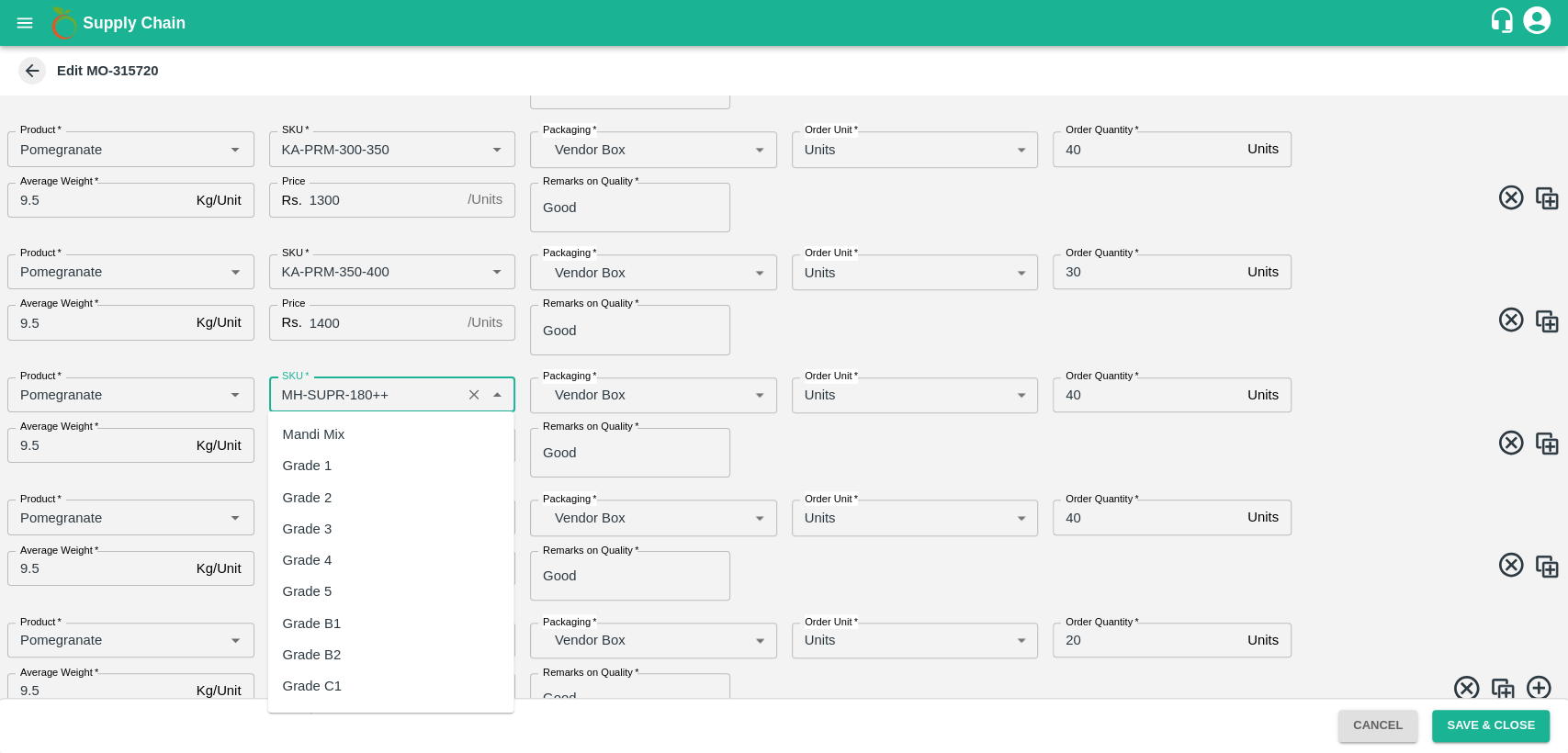
click at [294, 393] on input "SKU   *" at bounding box center [365, 395] width 182 height 24
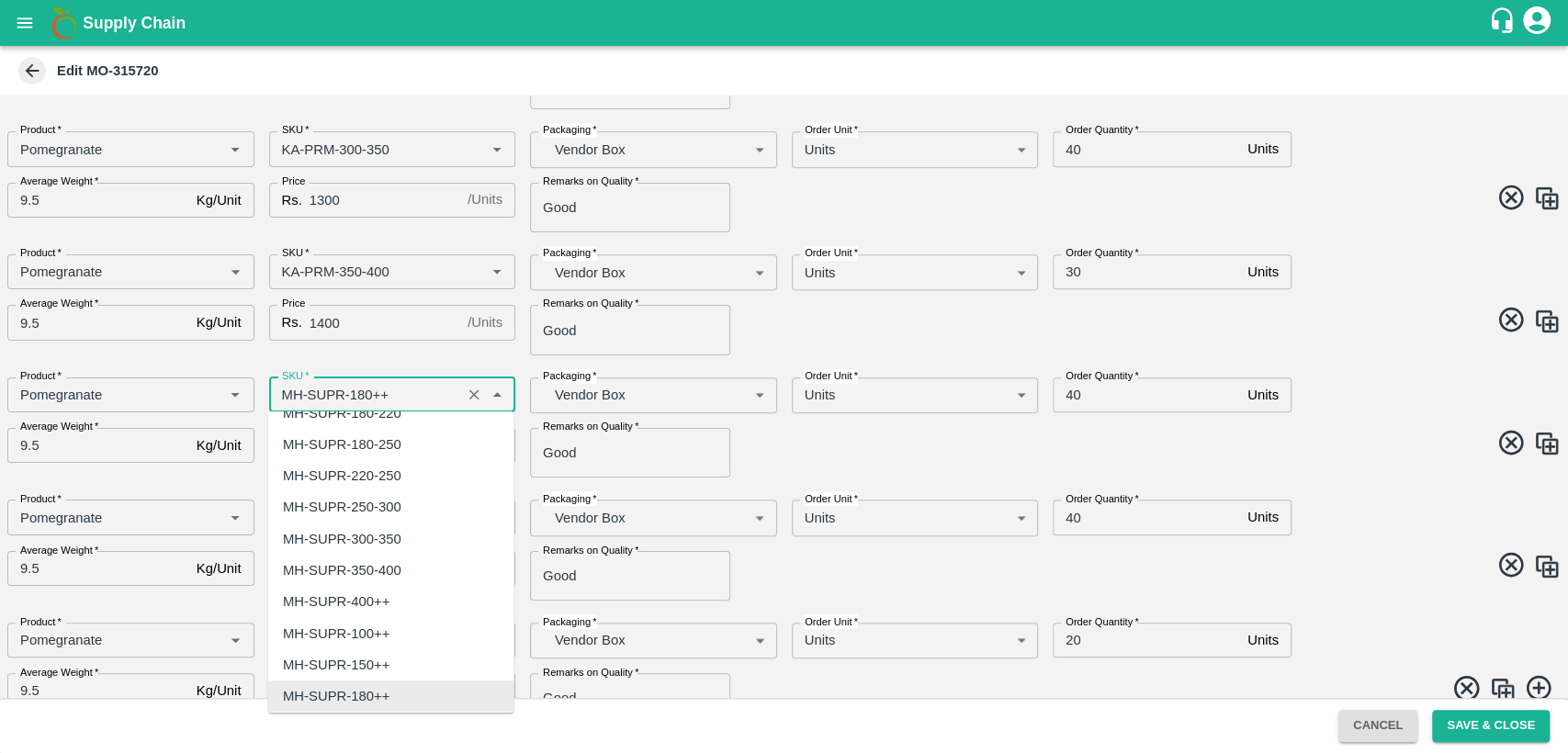
click at [294, 393] on input "SKU   *" at bounding box center [365, 395] width 182 height 24
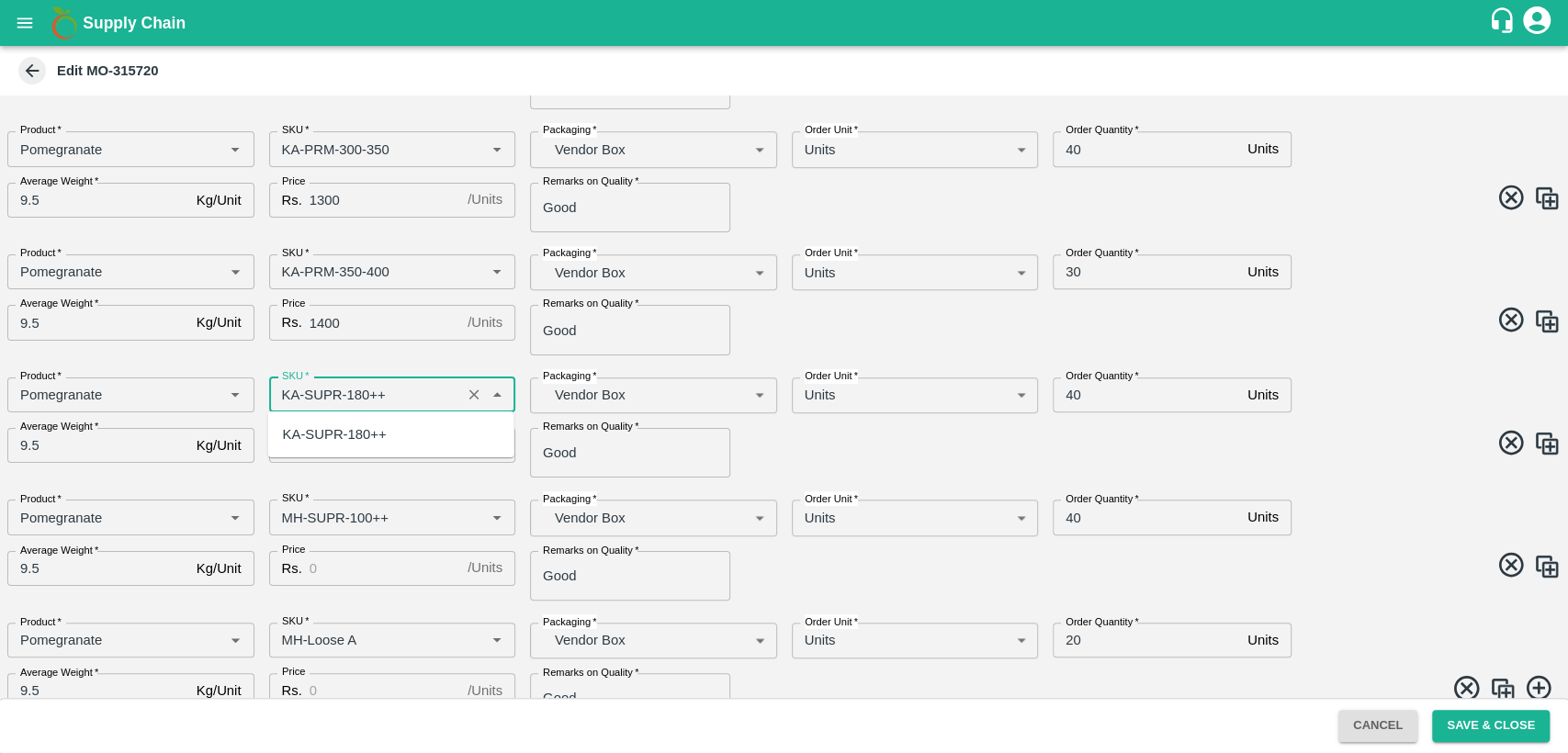
click at [341, 437] on div "KA-SUPR-180++" at bounding box center [335, 434] width 104 height 21
type input "KA-SUPR-180++"
click at [345, 438] on input "Price" at bounding box center [384, 446] width 150 height 35
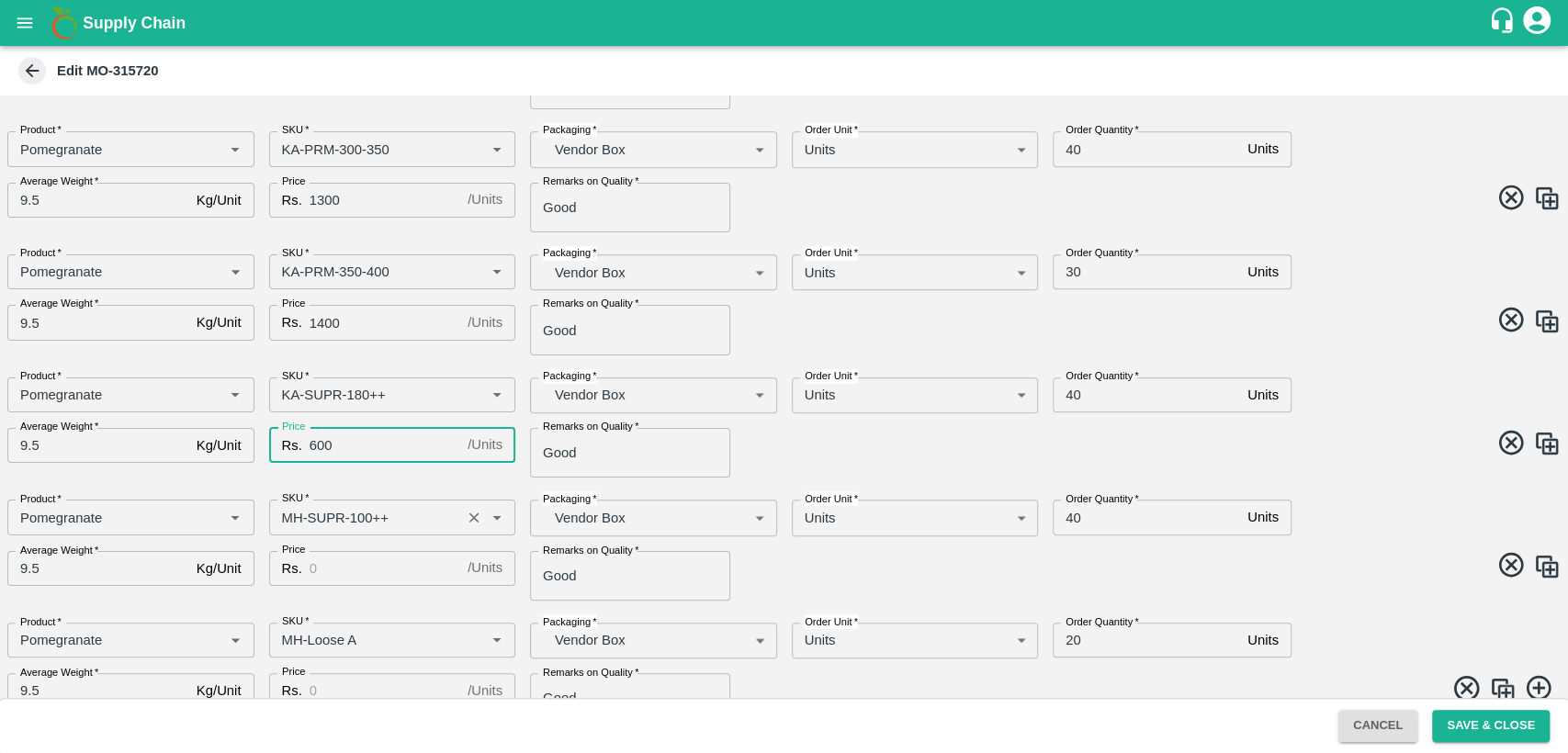
type input "600"
click at [291, 516] on input "SKU   *" at bounding box center [365, 517] width 182 height 24
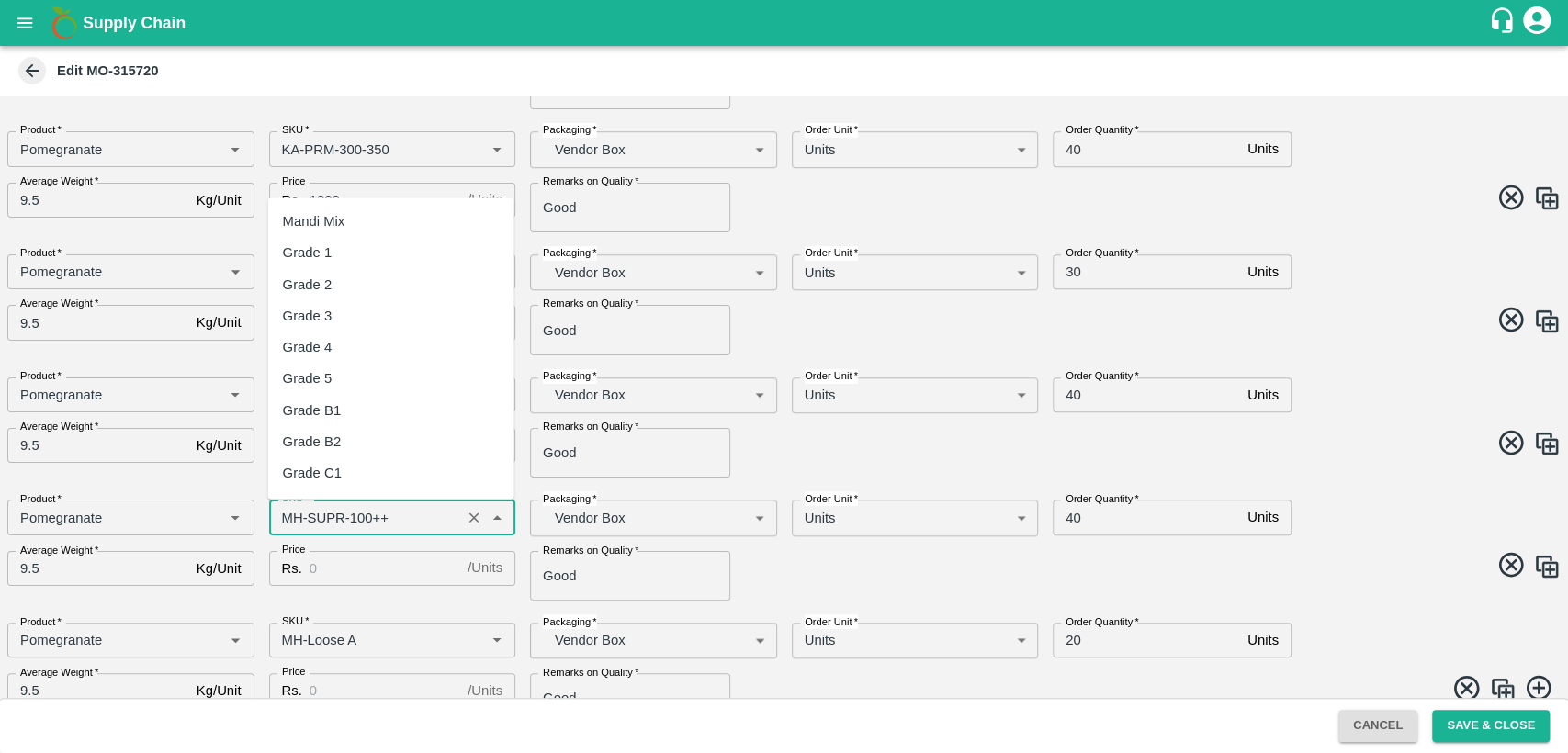
click at [291, 516] on input "SKU   *" at bounding box center [365, 517] width 182 height 24
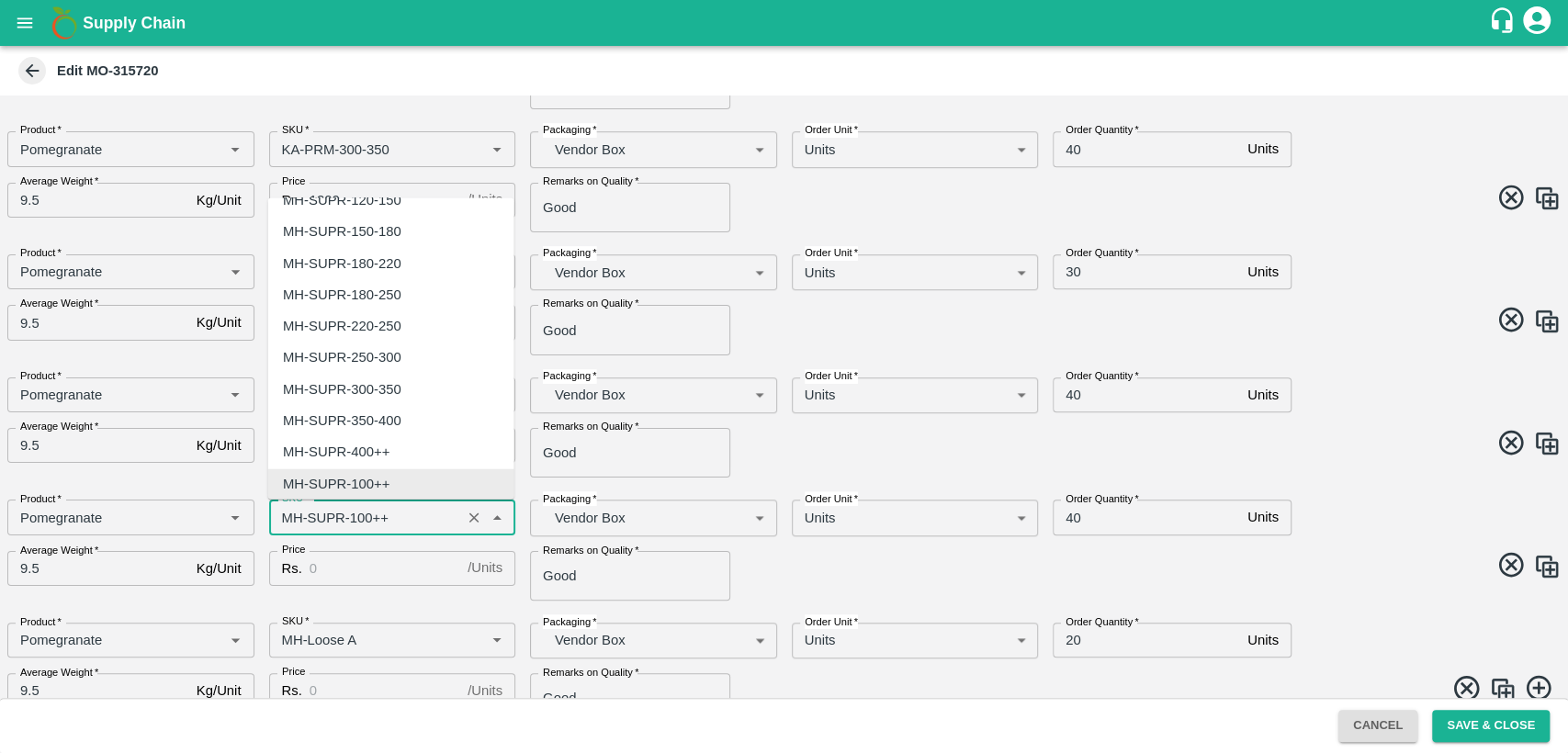
click at [291, 516] on input "SKU   *" at bounding box center [365, 517] width 182 height 24
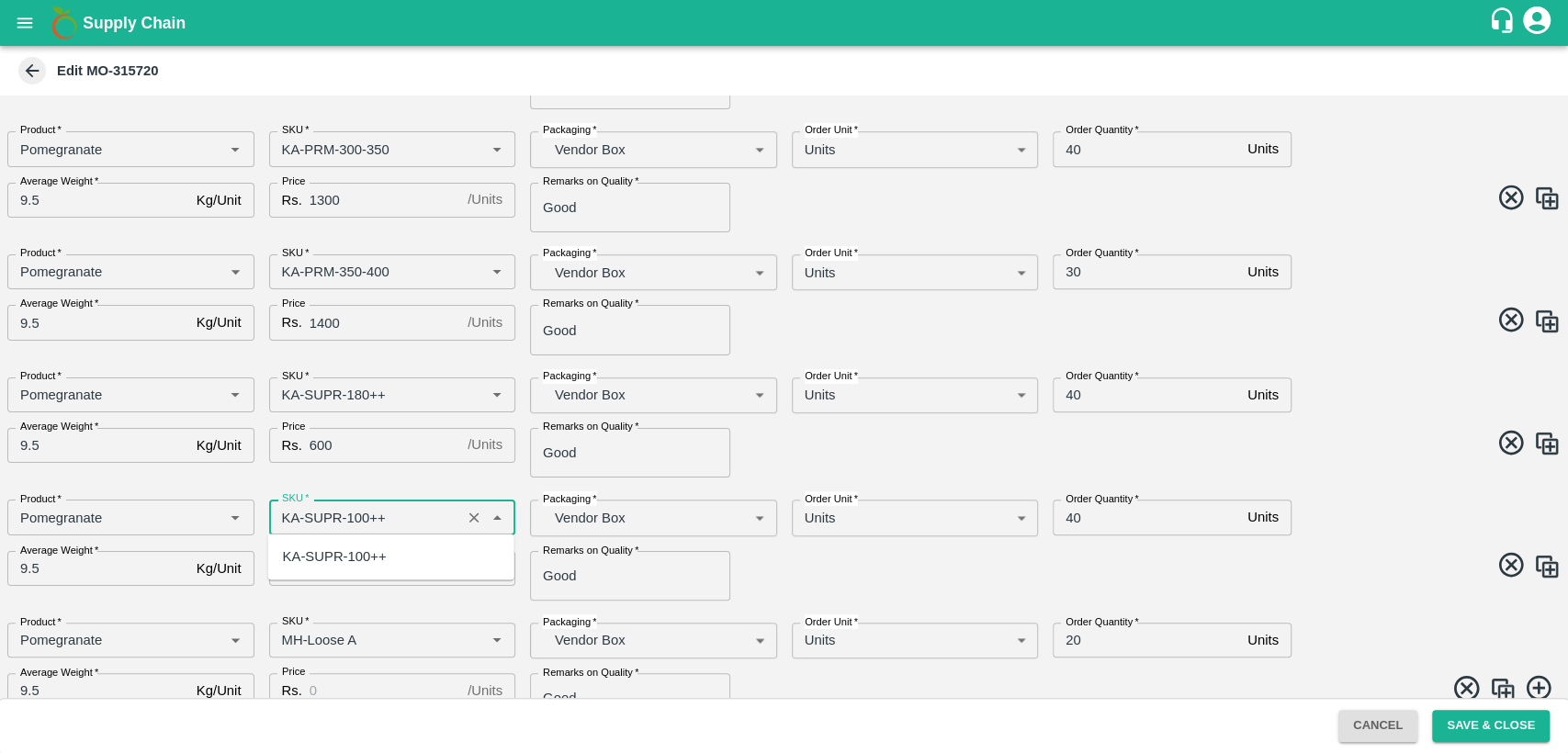
click at [315, 560] on div "KA-SUPR-100++" at bounding box center [335, 556] width 104 height 21
type input "KA-SUPR-100++"
click at [337, 559] on input "Price" at bounding box center [384, 569] width 150 height 35
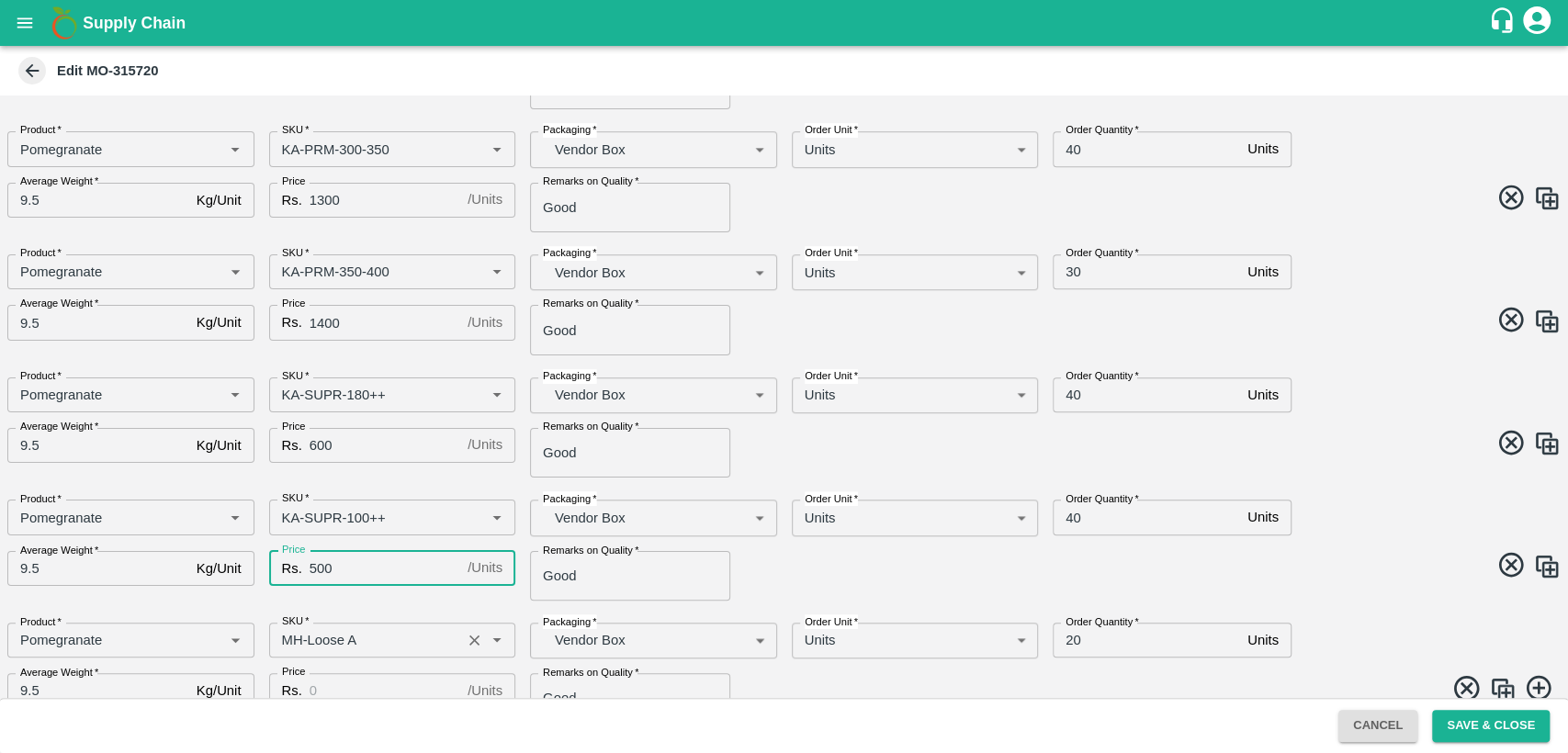
type input "500"
click at [289, 648] on input "SKU   *" at bounding box center [365, 640] width 182 height 24
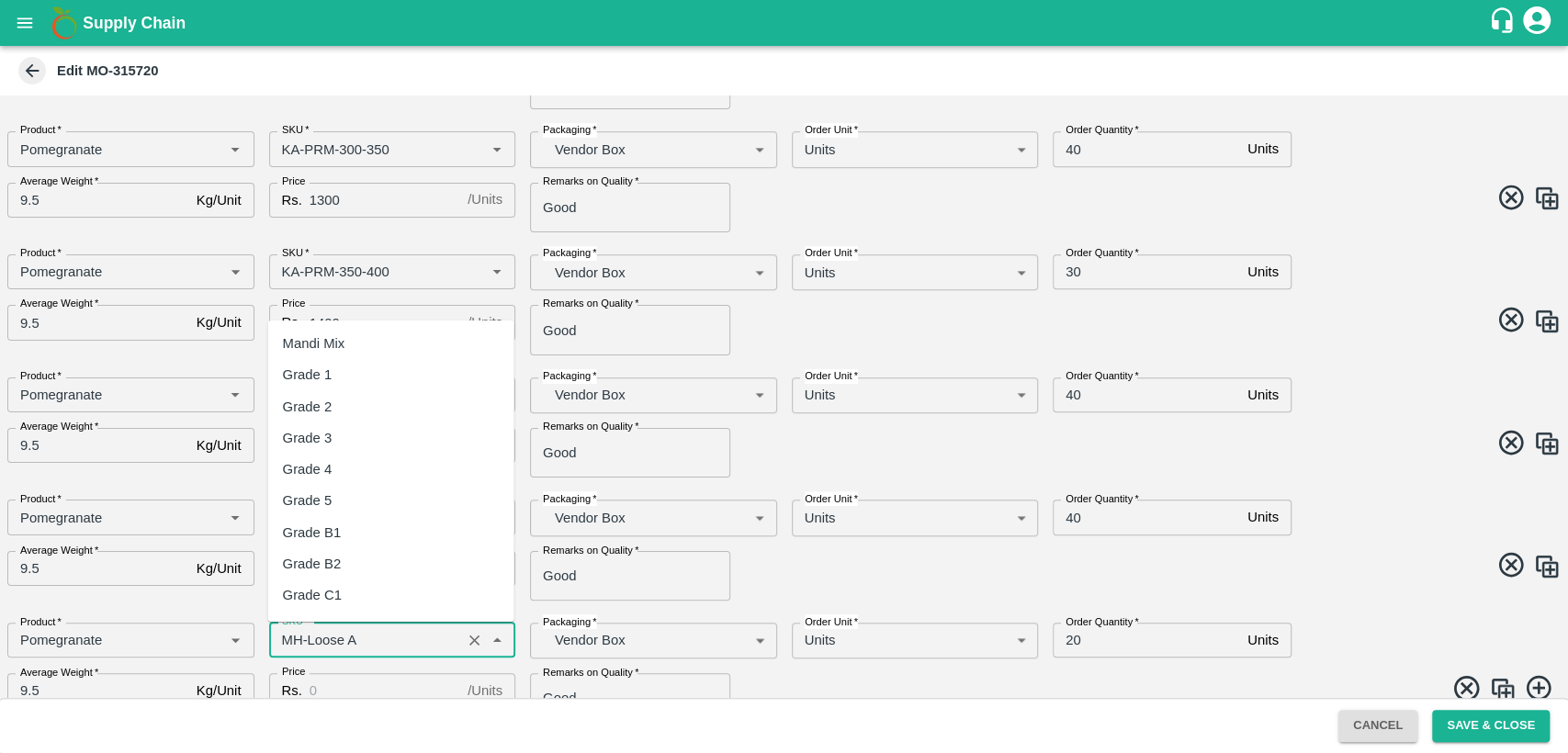
click at [289, 648] on input "SKU   *" at bounding box center [365, 640] width 182 height 24
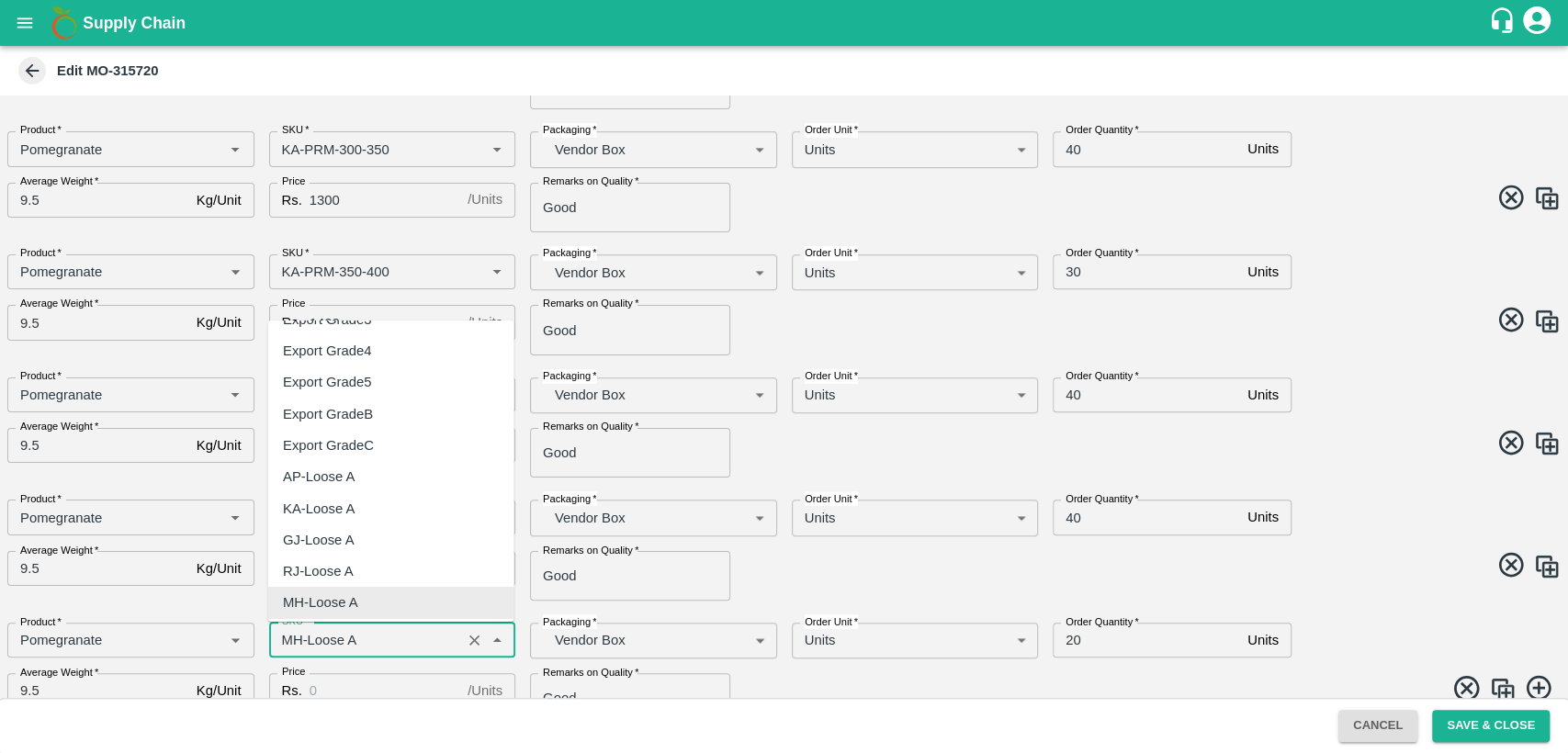
click at [289, 648] on input "SKU   *" at bounding box center [365, 640] width 182 height 24
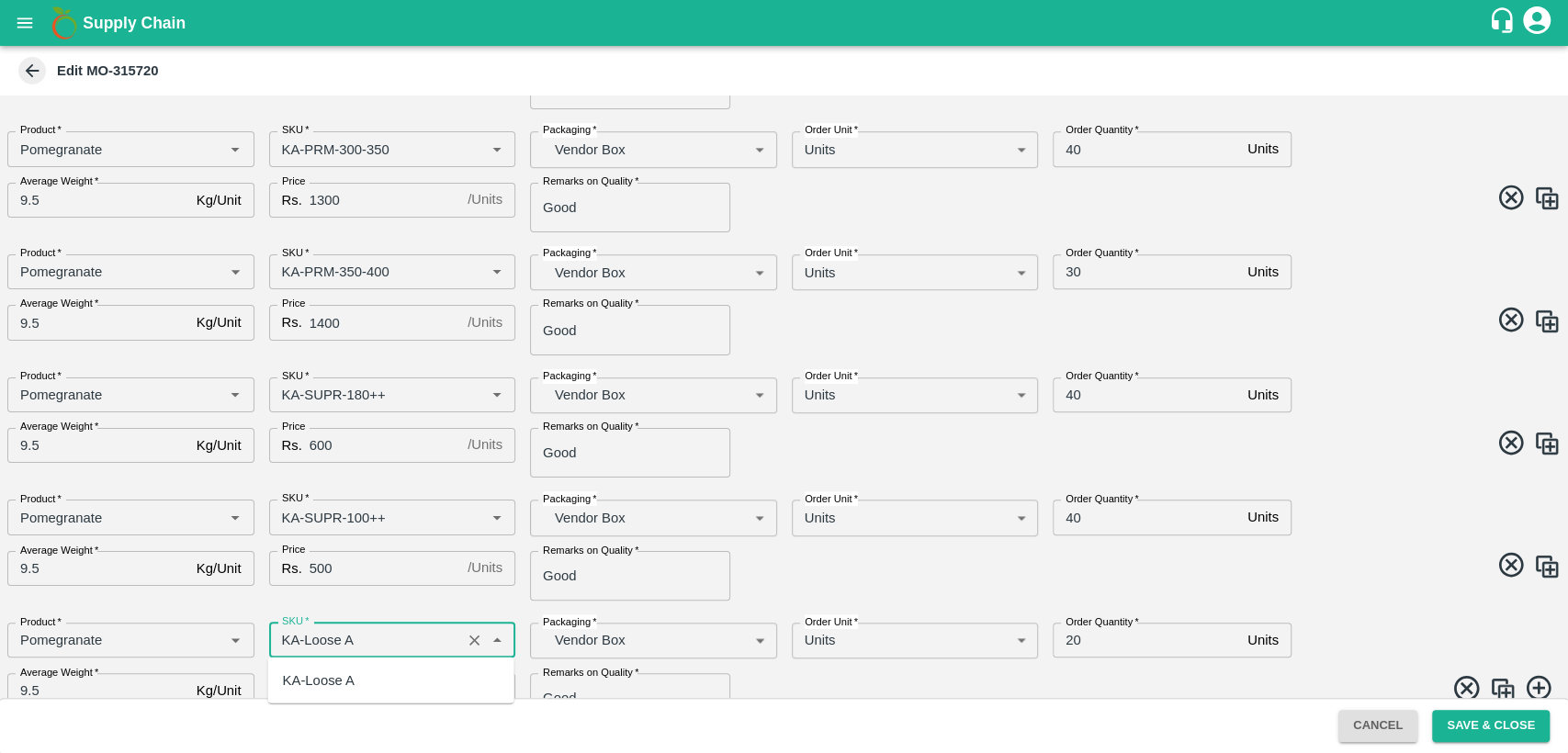
click at [316, 676] on div "KA-Loose A" at bounding box center [319, 680] width 72 height 21
type input "KA-Loose A"
click at [338, 680] on input "Price" at bounding box center [384, 691] width 150 height 35
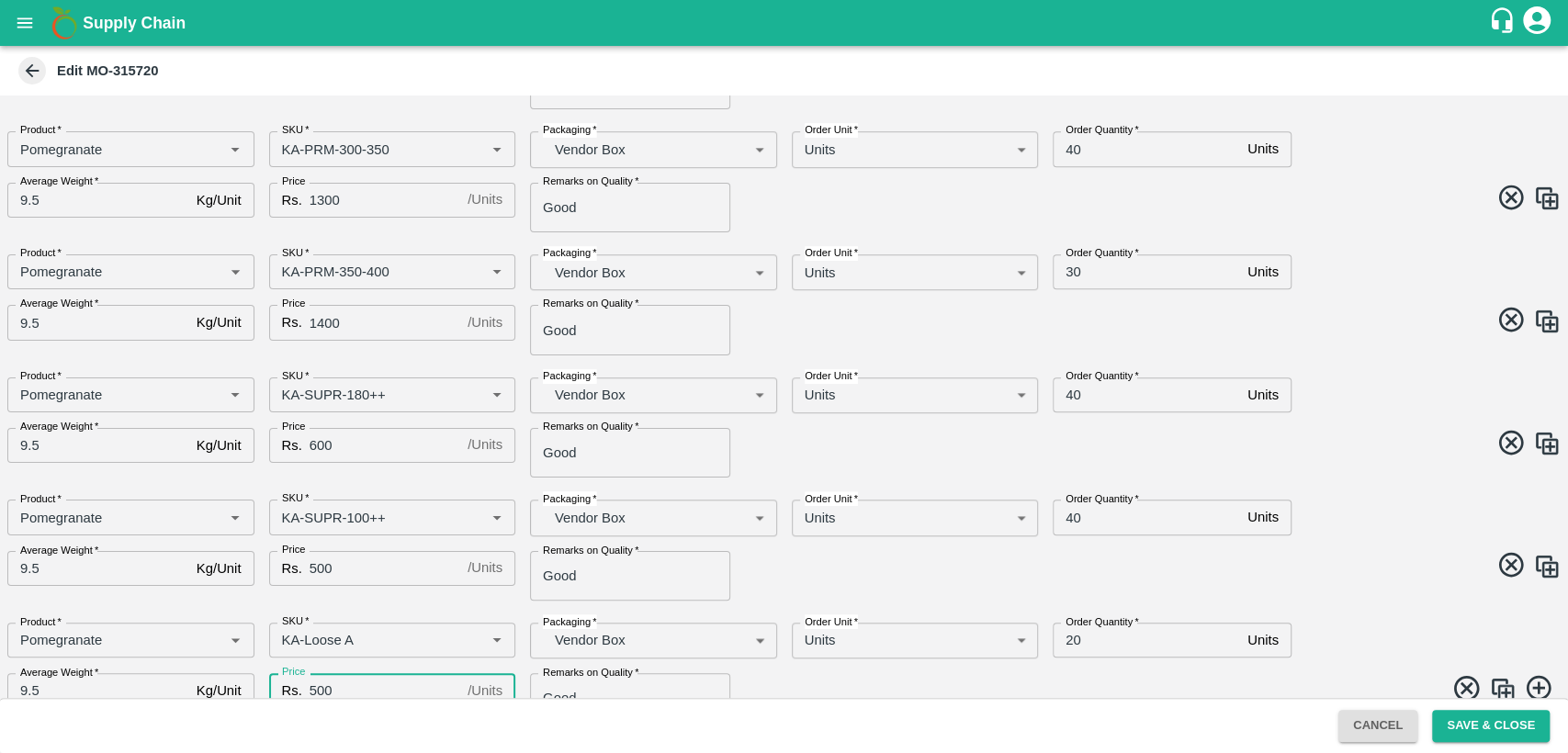
type input "500"
click at [1371, 641] on div "Order Quantity   * 20 Units Order Quantity" at bounding box center [1234, 633] width 392 height 50
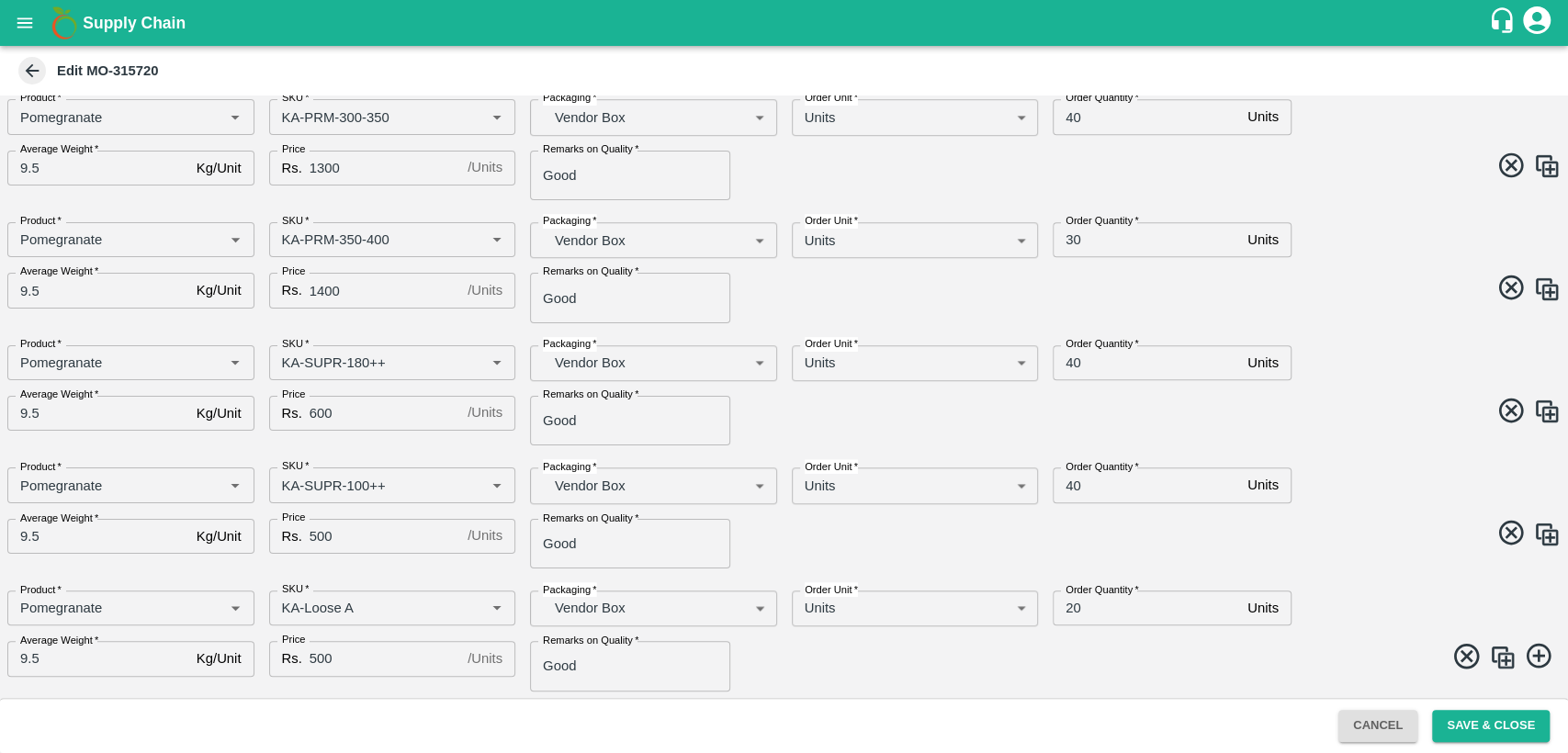
click at [1496, 649] on img at bounding box center [1503, 658] width 28 height 28
click at [1501, 664] on img at bounding box center [1503, 658] width 28 height 28
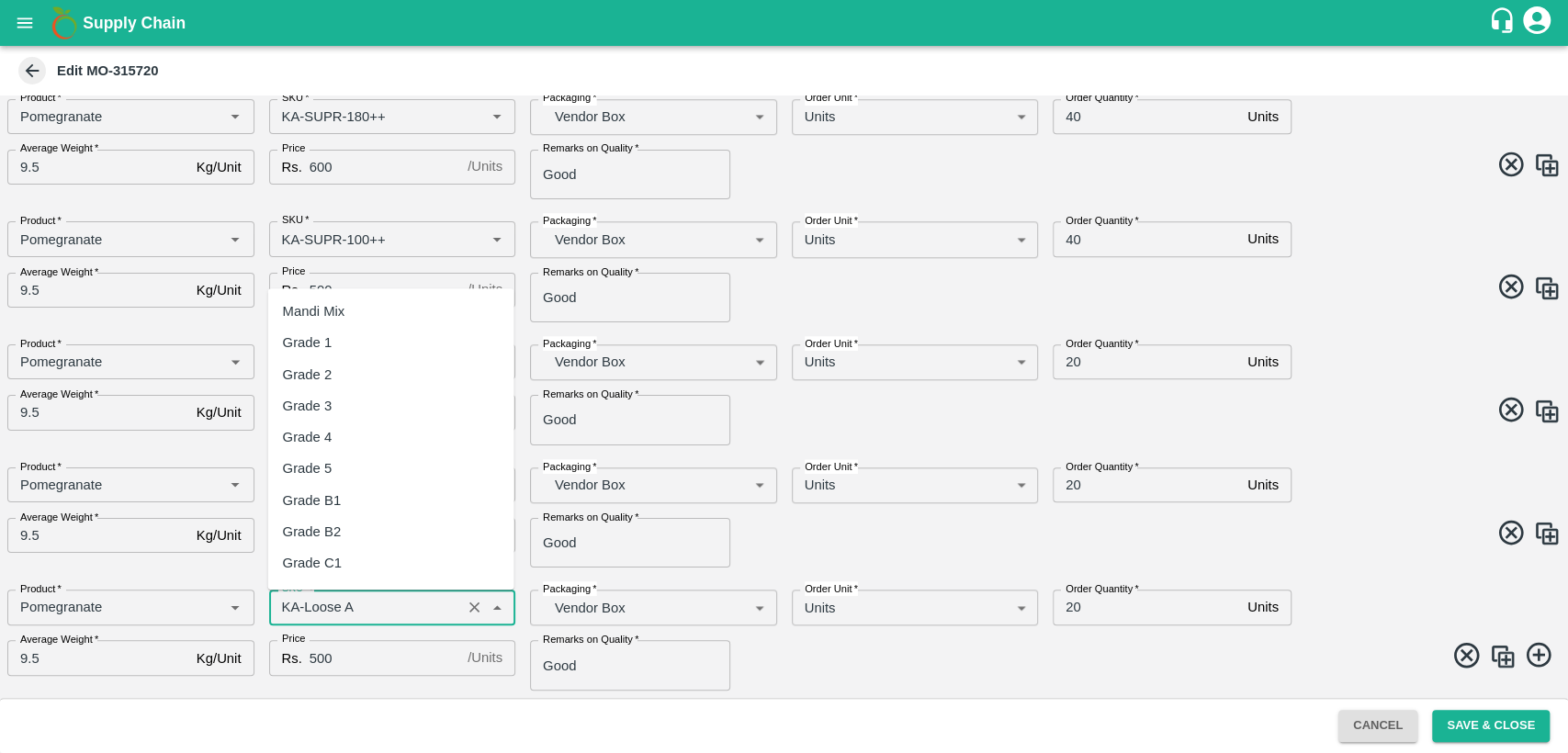
click at [383, 608] on input "SKU   *" at bounding box center [365, 608] width 182 height 24
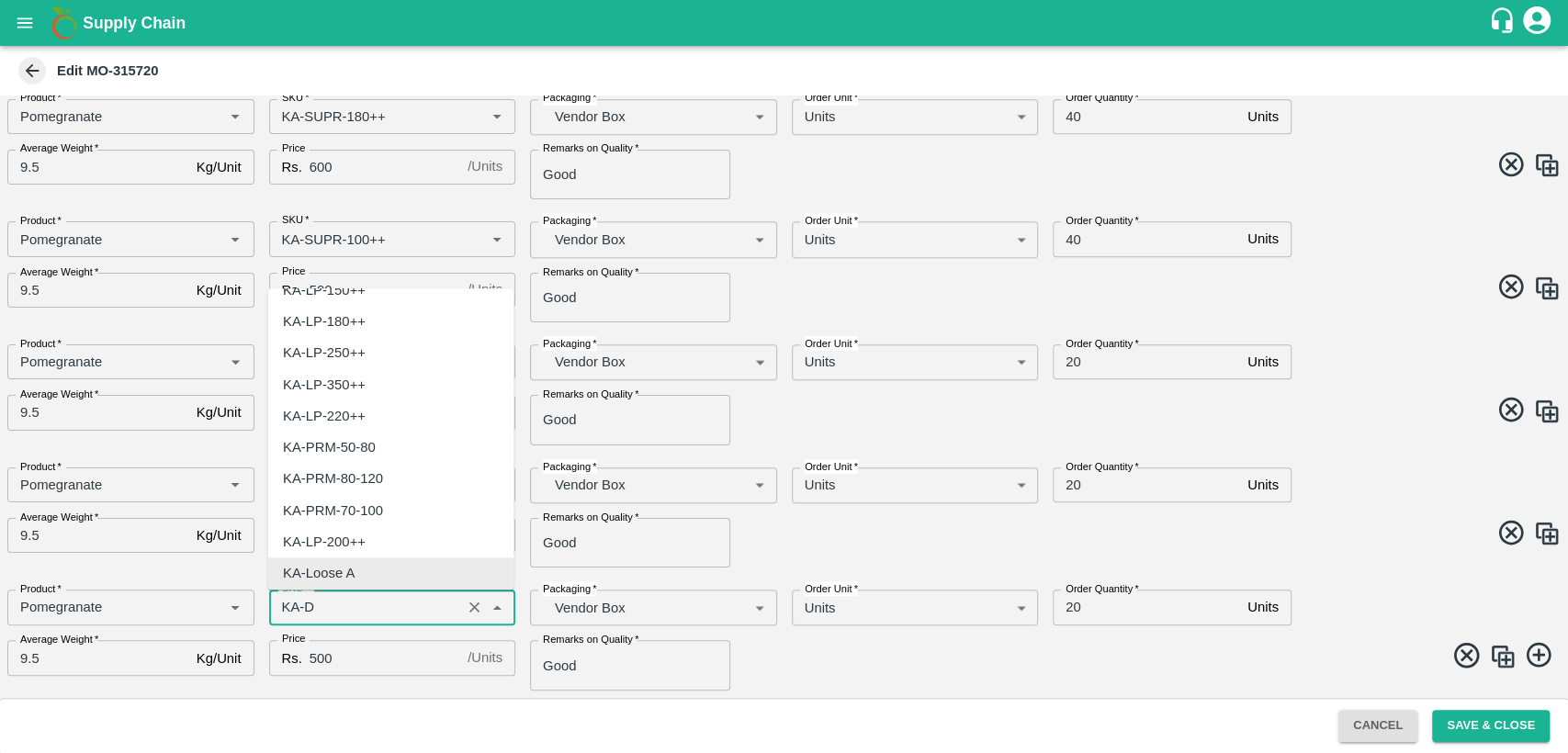
scroll to position [0, 0]
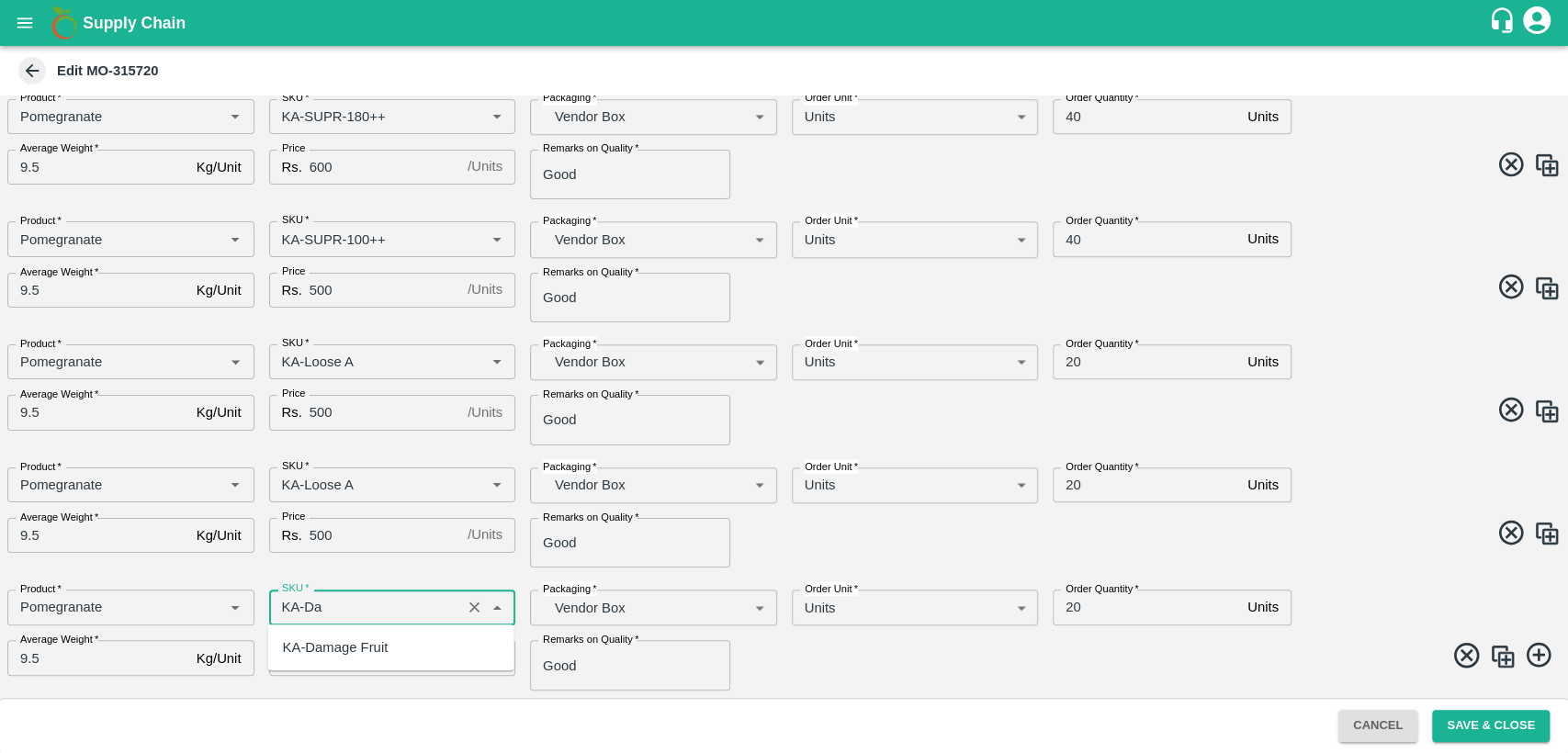
click at [392, 657] on div "KA-Damage Fruit" at bounding box center [391, 648] width 246 height 31
type input "KA-Damage Fruit"
click at [375, 487] on input "SKU   *" at bounding box center [365, 485] width 182 height 24
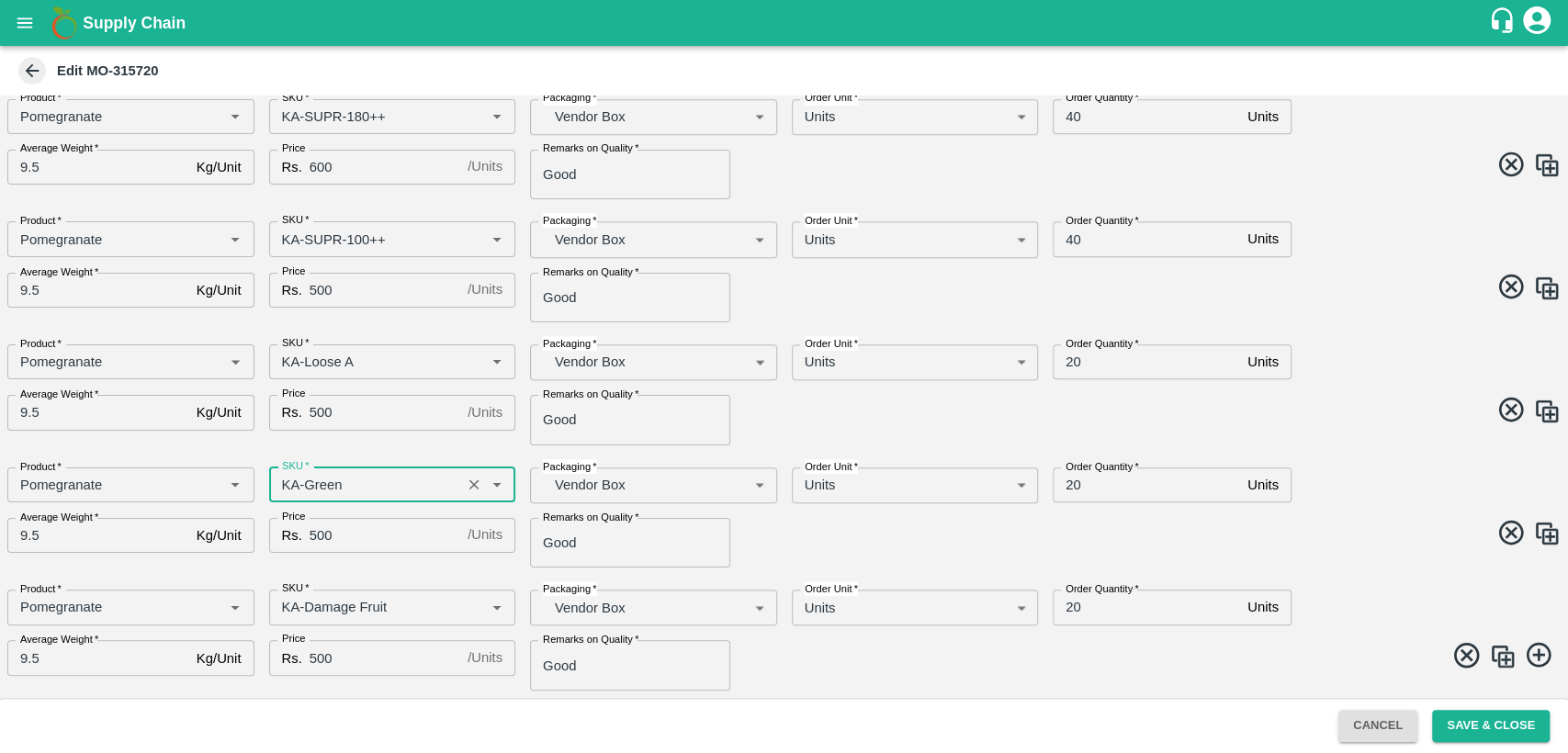
type input "KA-Green"
click at [324, 539] on input "500" at bounding box center [384, 536] width 150 height 35
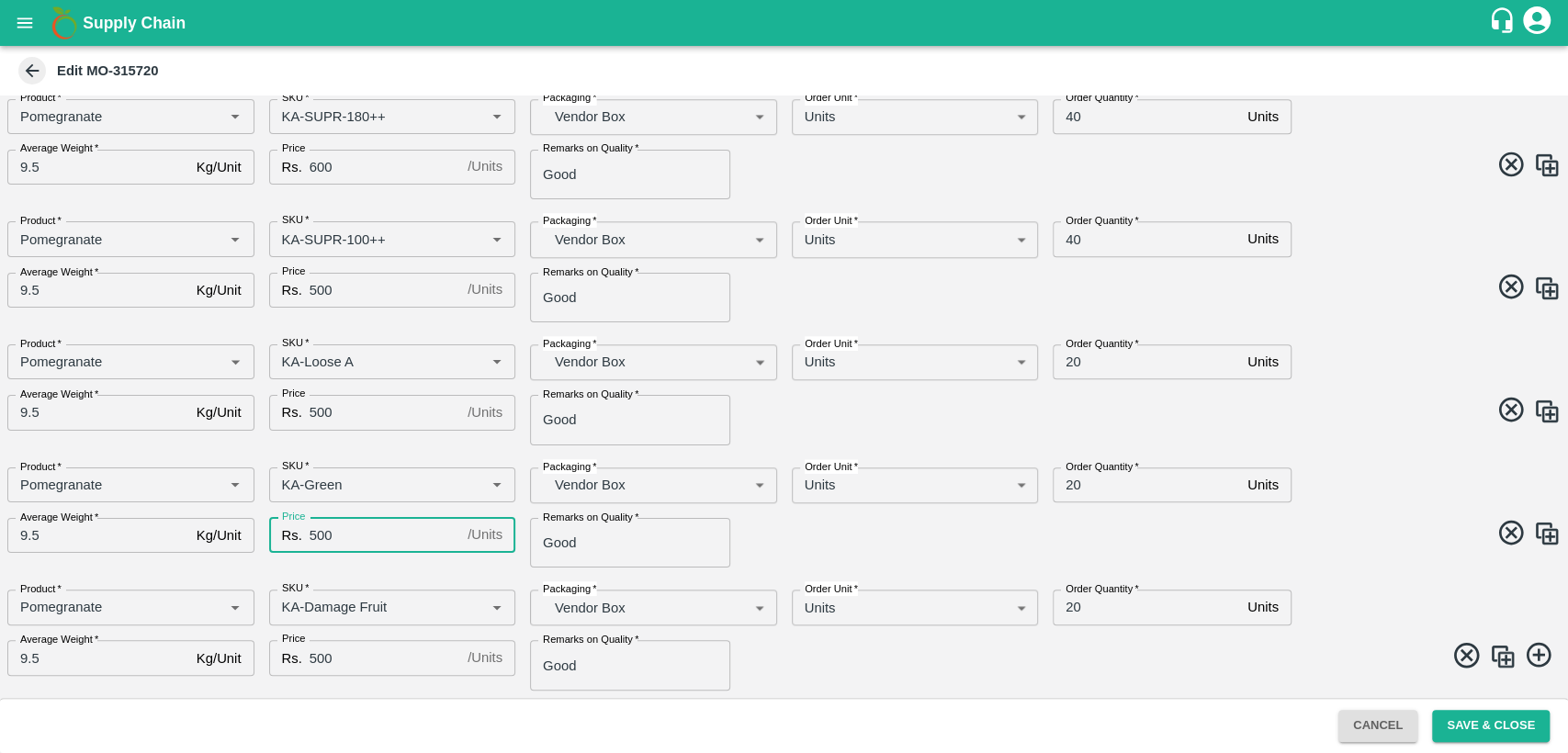
click at [324, 539] on input "500" at bounding box center [384, 536] width 150 height 35
type input "400"
click at [326, 658] on input "500" at bounding box center [384, 658] width 150 height 35
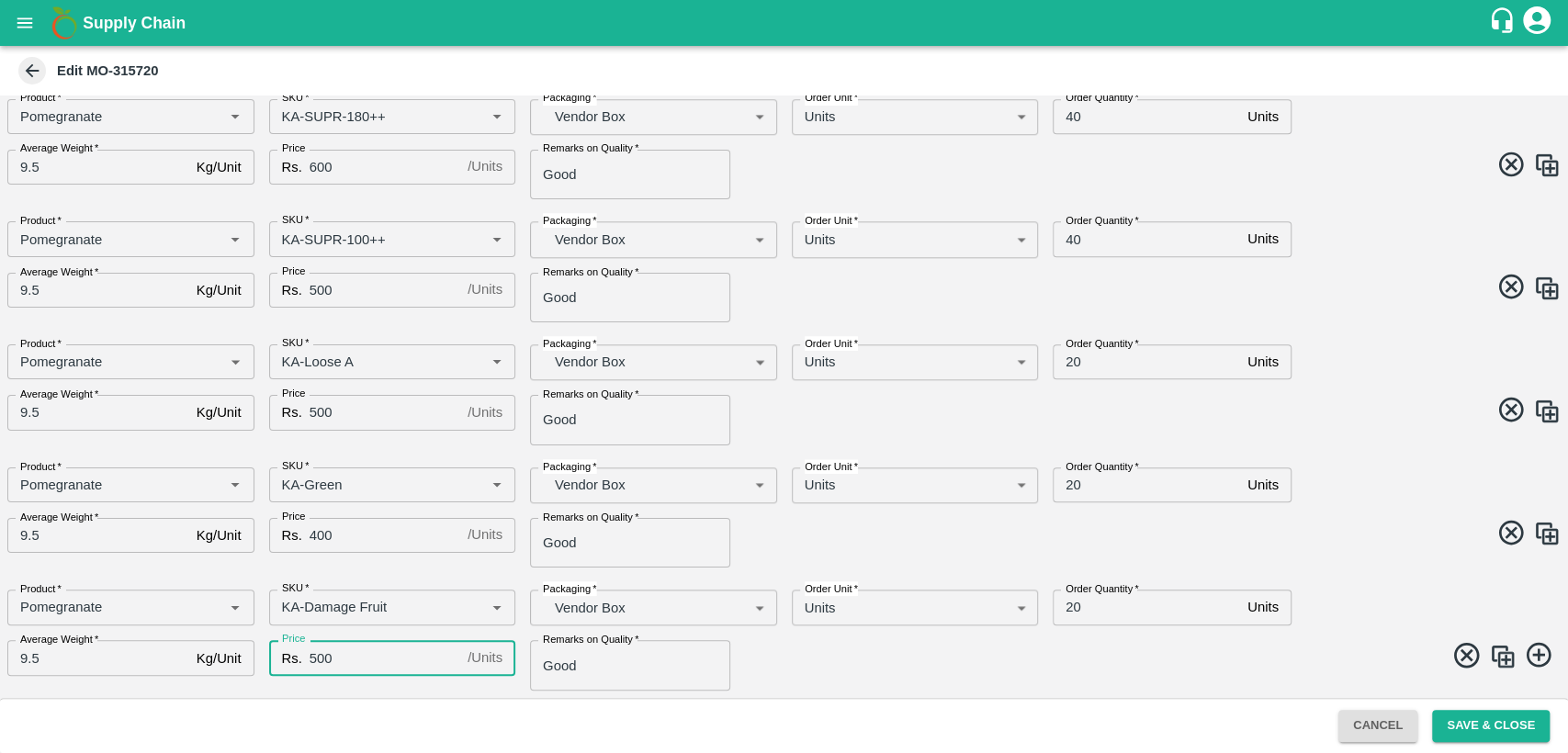
click at [326, 658] on input "500" at bounding box center [384, 658] width 150 height 35
type input "400"
click at [1195, 429] on span at bounding box center [1170, 413] width 784 height 35
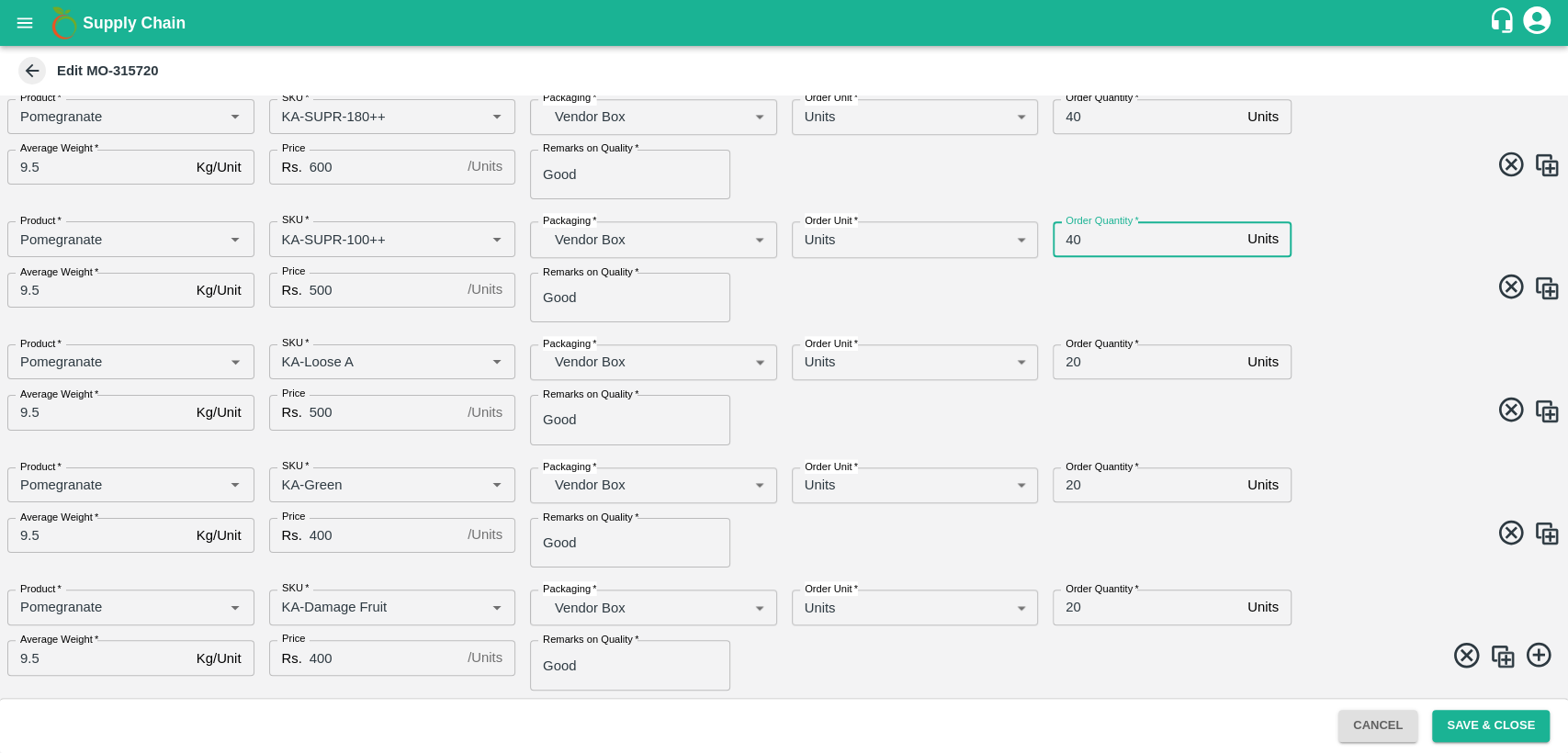
click at [1074, 241] on input "40" at bounding box center [1146, 239] width 188 height 35
type input "20"
click at [1071, 489] on input "20" at bounding box center [1146, 486] width 188 height 35
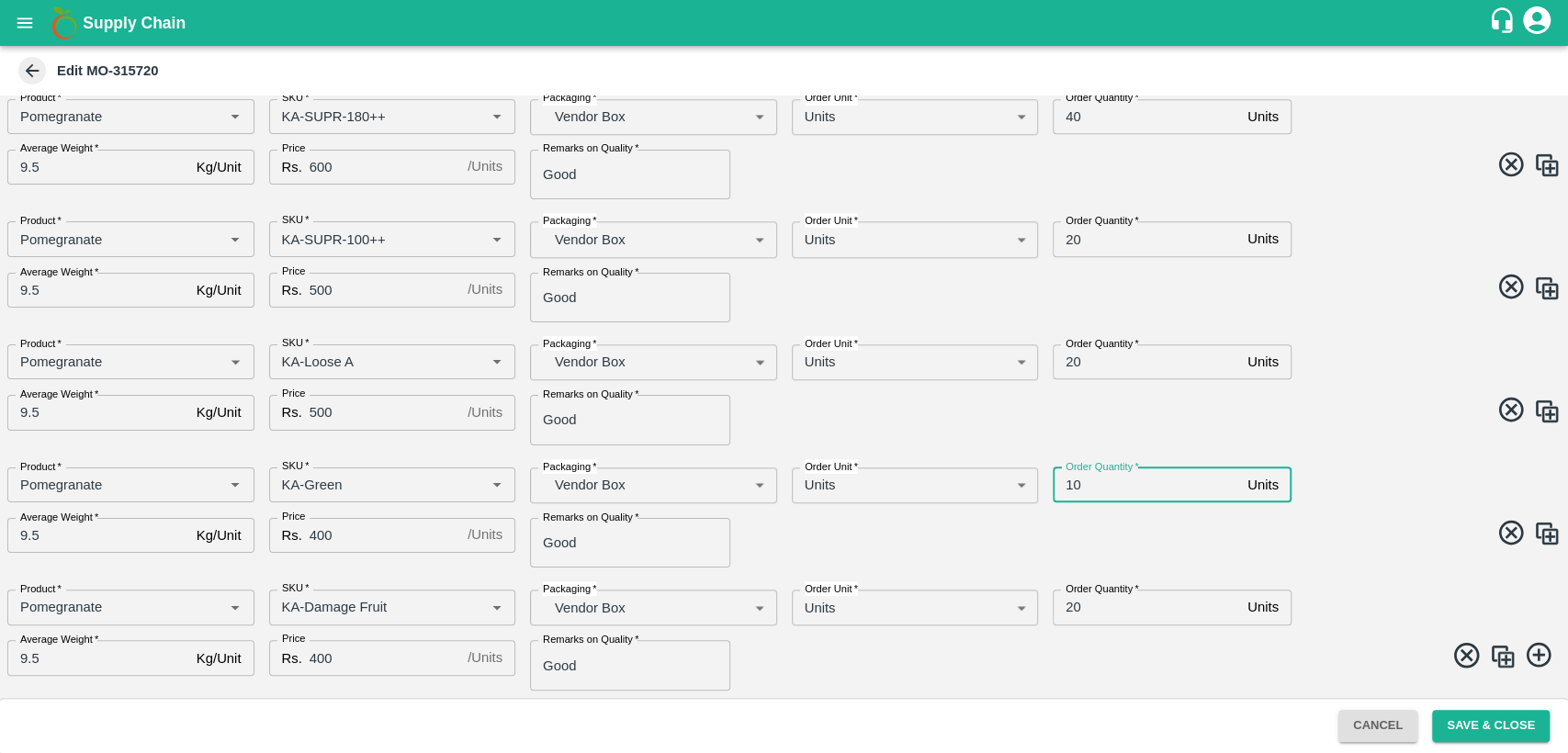
type input "10"
click at [1070, 608] on input "20" at bounding box center [1146, 608] width 188 height 35
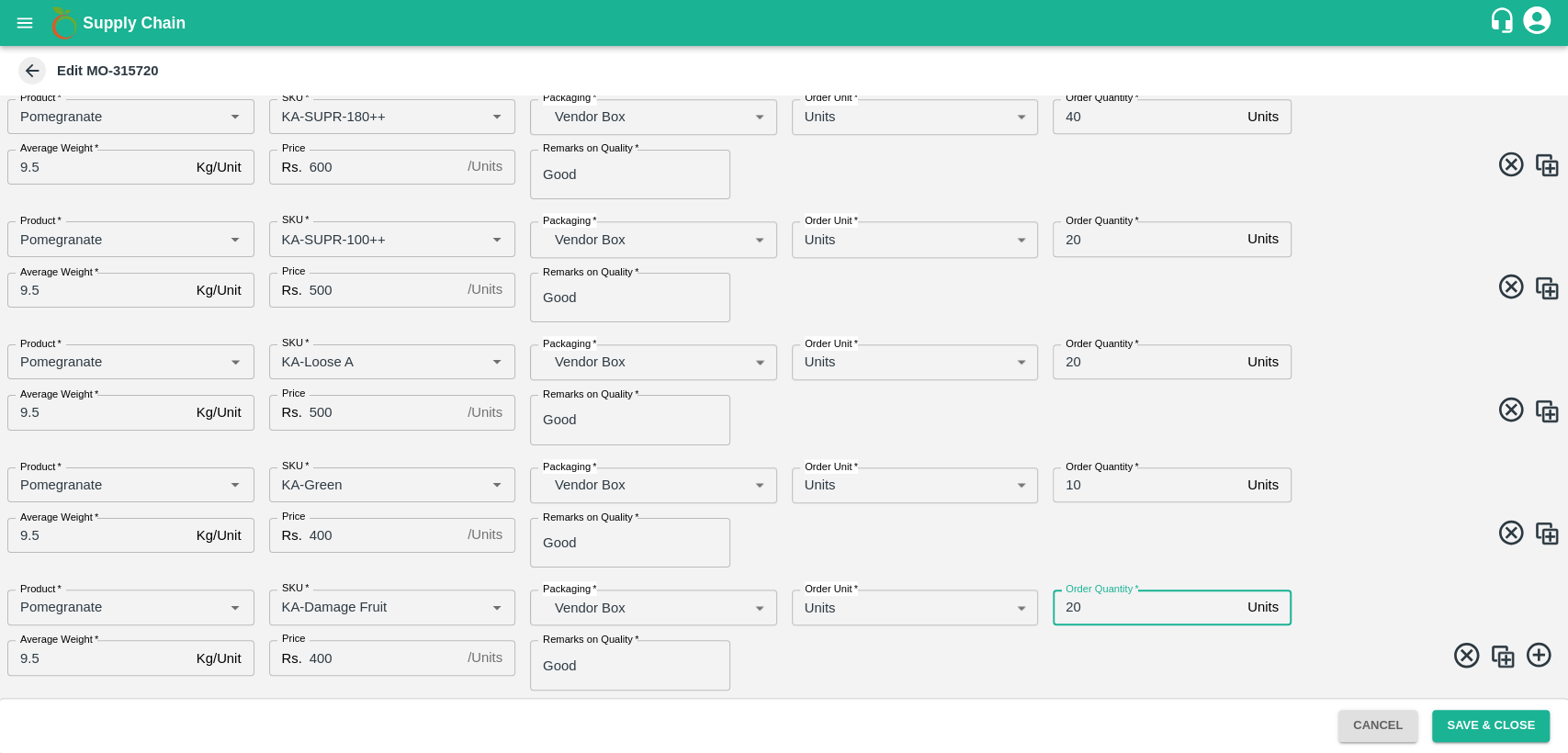
click at [1070, 608] on input "20" at bounding box center [1146, 608] width 188 height 35
type input "10"
click at [1325, 542] on span at bounding box center [1170, 536] width 784 height 35
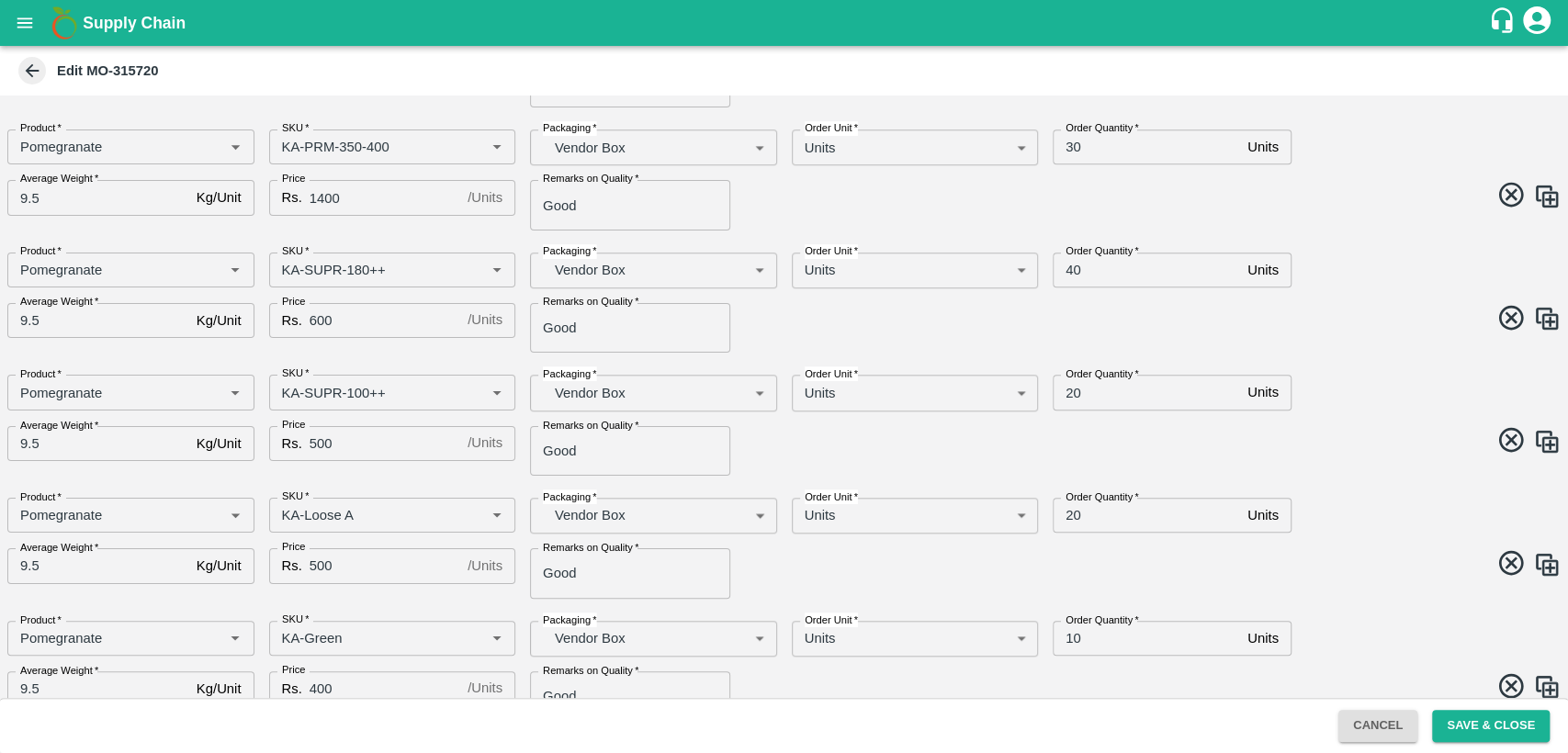
scroll to position [905, 0]
click at [1072, 273] on input "40" at bounding box center [1146, 269] width 188 height 35
type input "20"
click at [1161, 309] on span at bounding box center [1170, 320] width 784 height 35
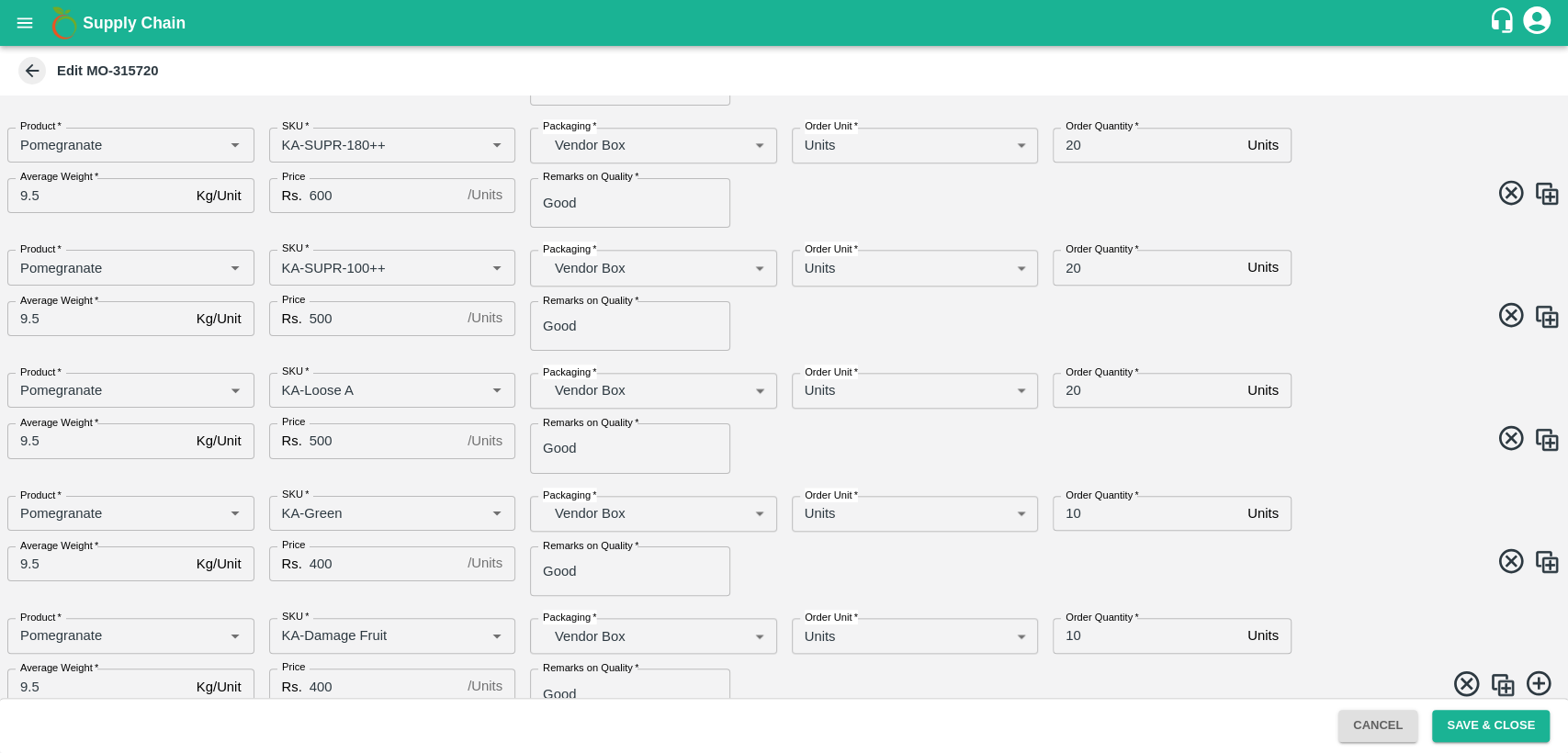
scroll to position [1032, 0]
click at [1066, 392] on input "20" at bounding box center [1146, 388] width 188 height 35
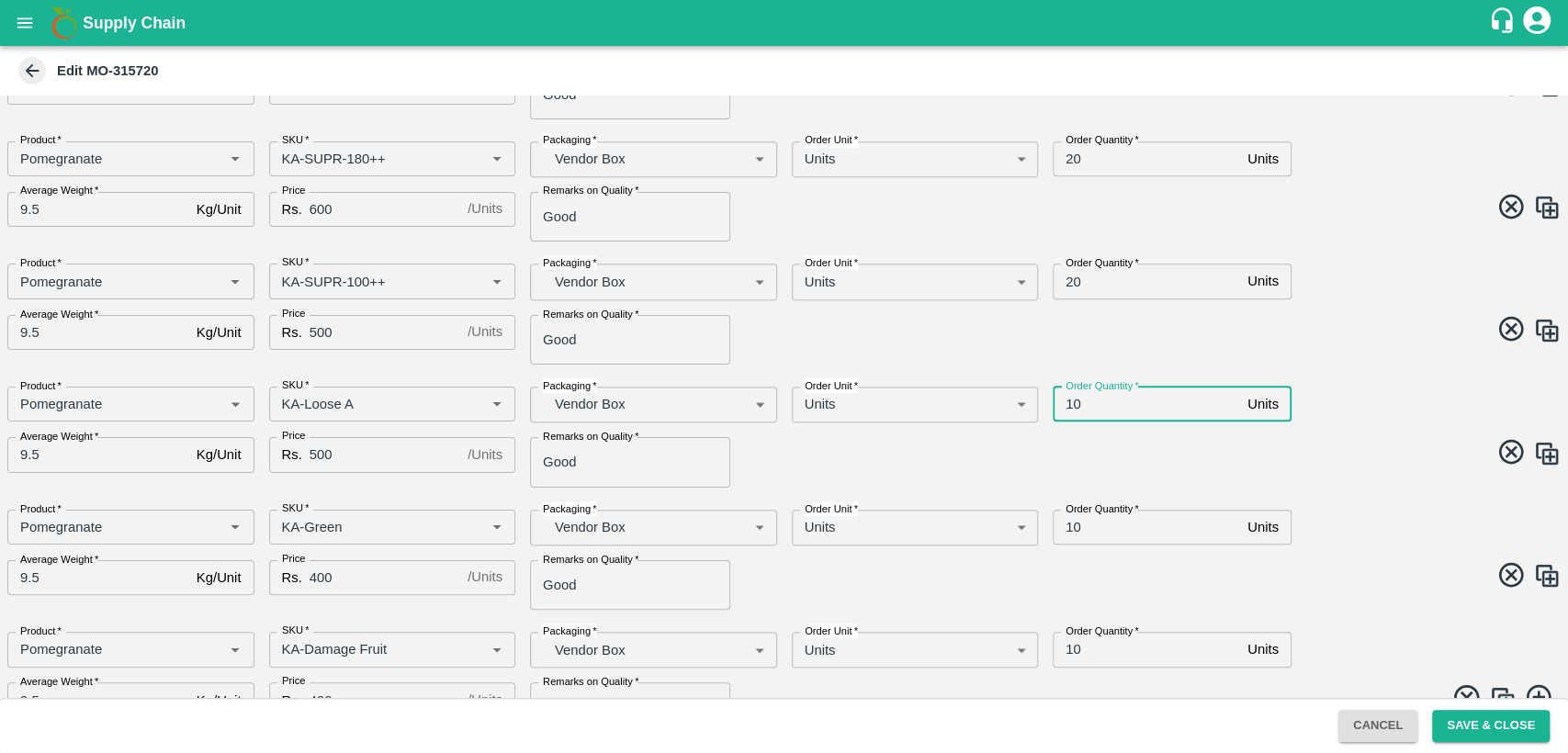
scroll to position [1058, 0]
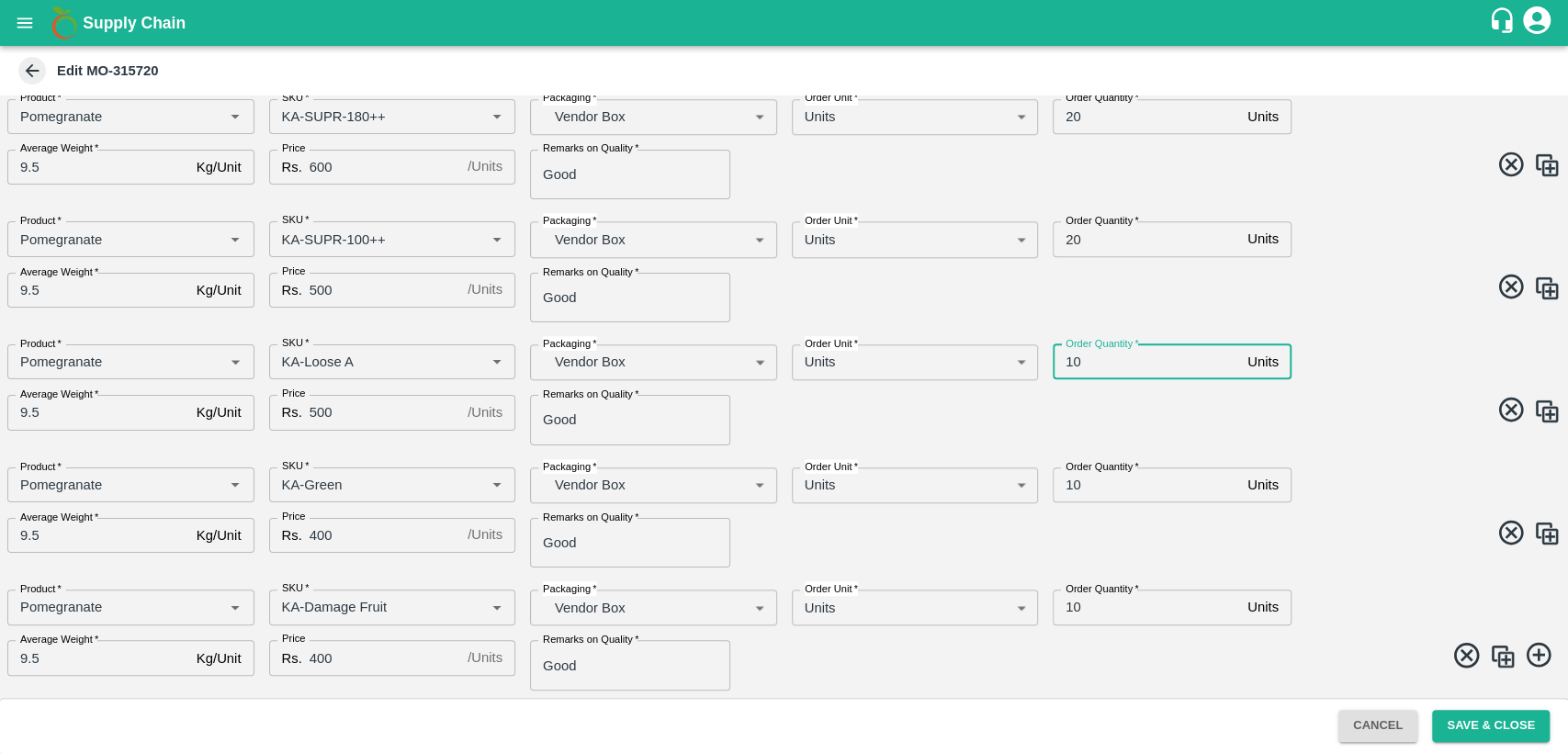
type input "10"
click at [1073, 237] on input "20" at bounding box center [1146, 239] width 188 height 35
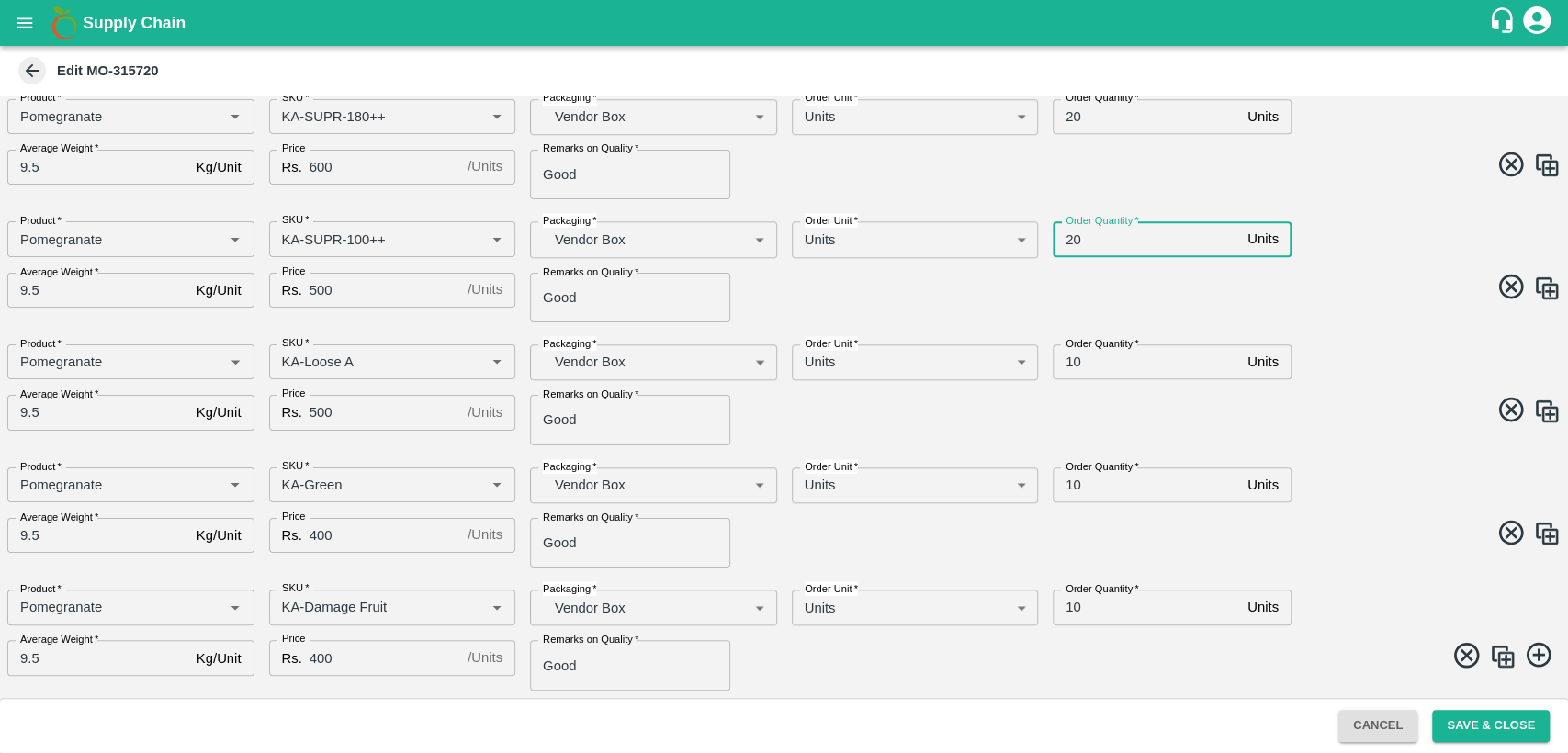
click at [1073, 237] on input "20" at bounding box center [1146, 239] width 188 height 35
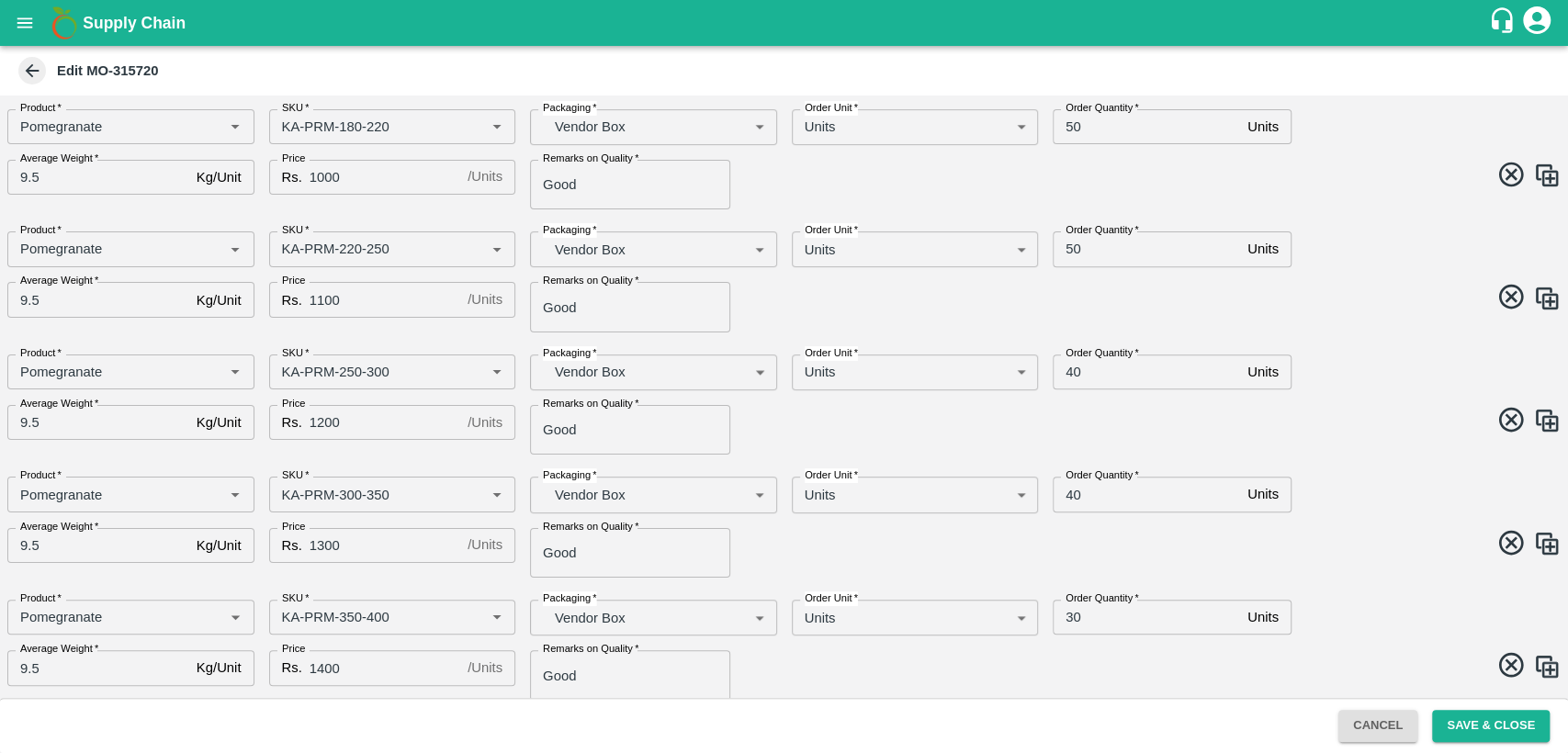
scroll to position [433, 0]
click at [1249, 305] on span at bounding box center [1170, 301] width 784 height 35
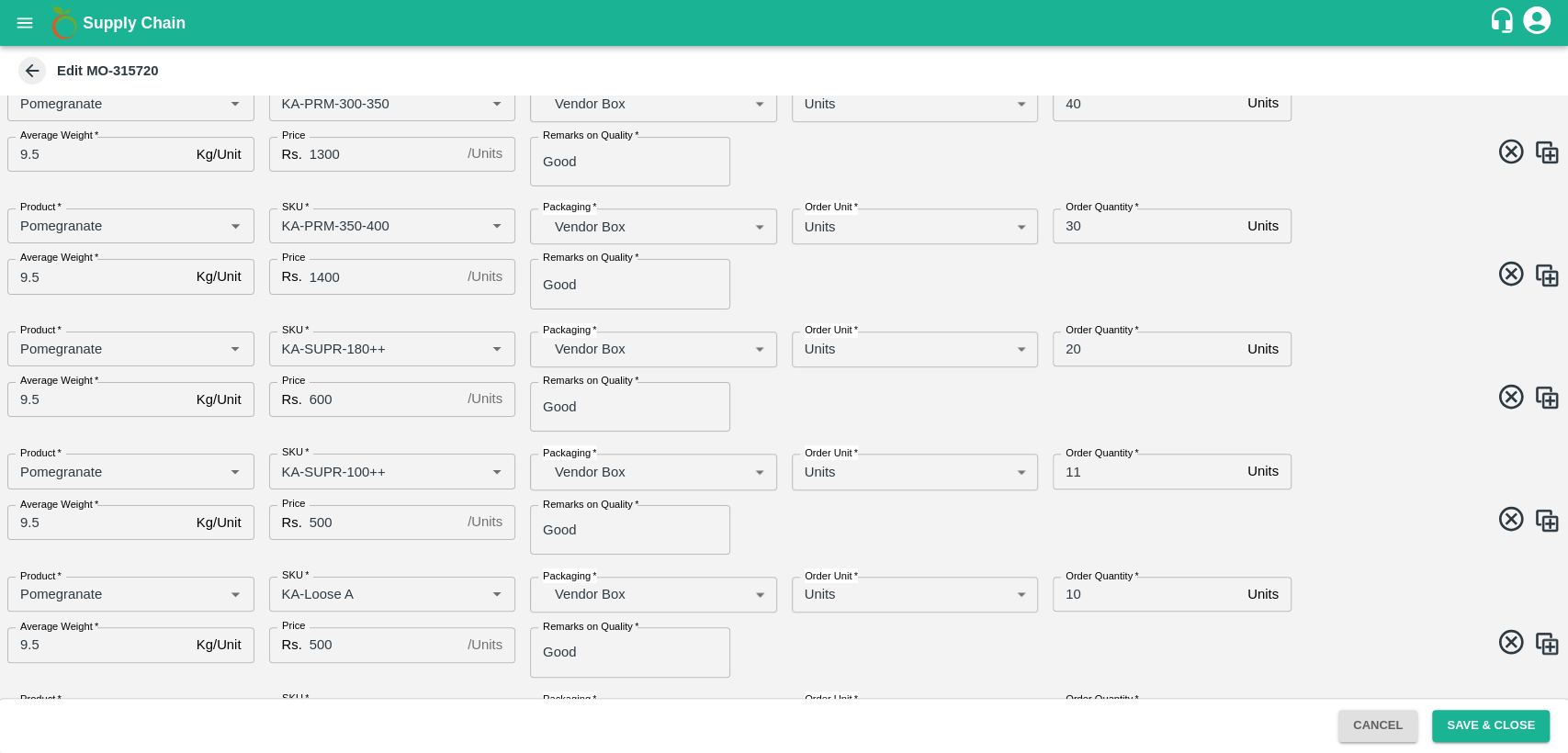
scroll to position [827, 0]
click at [1070, 472] on input "11" at bounding box center [1146, 470] width 188 height 35
click at [1163, 507] on span at bounding box center [1170, 520] width 784 height 35
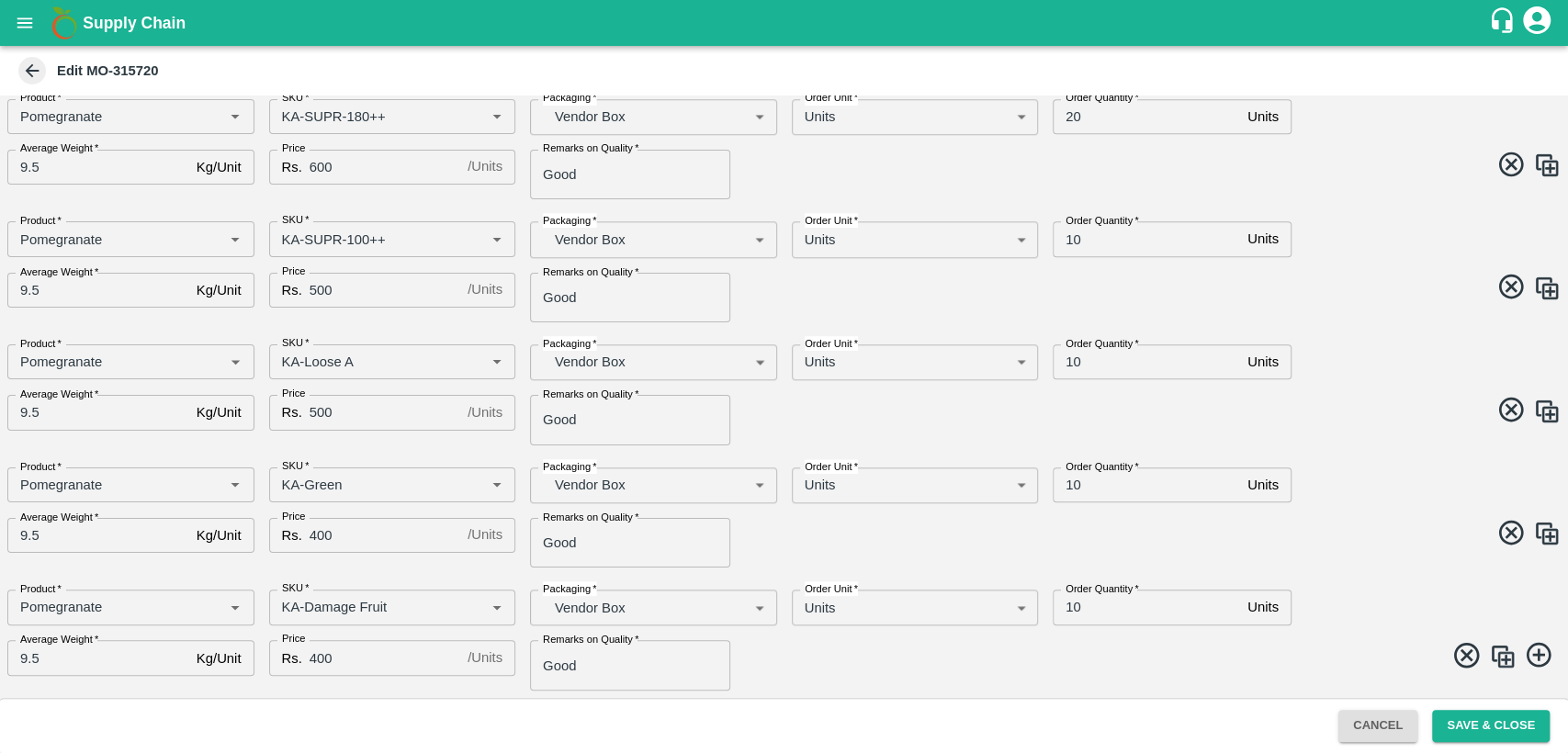
scroll to position [1057, 0]
click at [1075, 240] on input "10" at bounding box center [1146, 240] width 188 height 35
click at [1072, 240] on input "10" at bounding box center [1146, 240] width 188 height 35
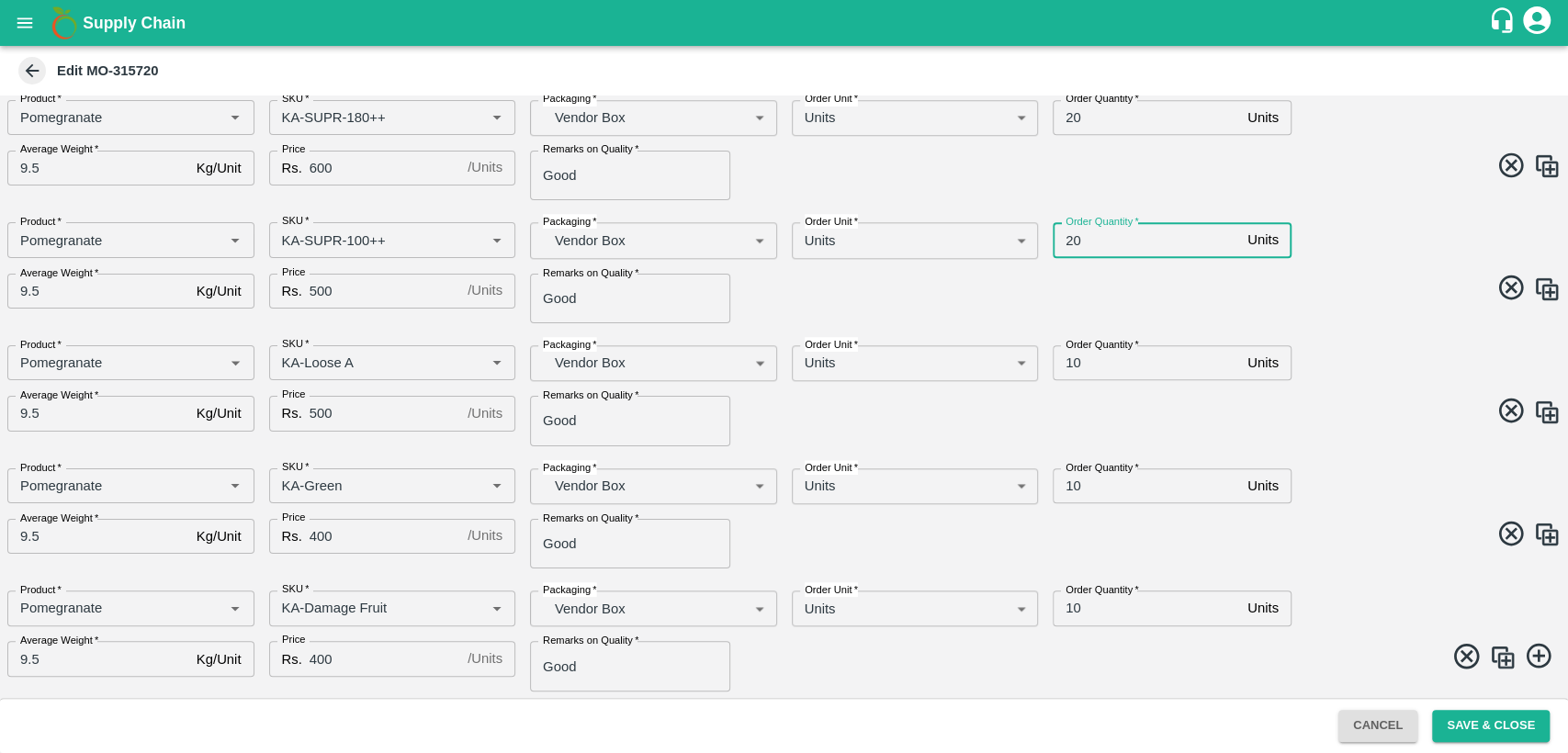
type input "20"
click at [1371, 326] on div "AMO Cloned Please update Time of delivery and Price before saving. DC   * Fruit…" at bounding box center [784, 396] width 1568 height 603
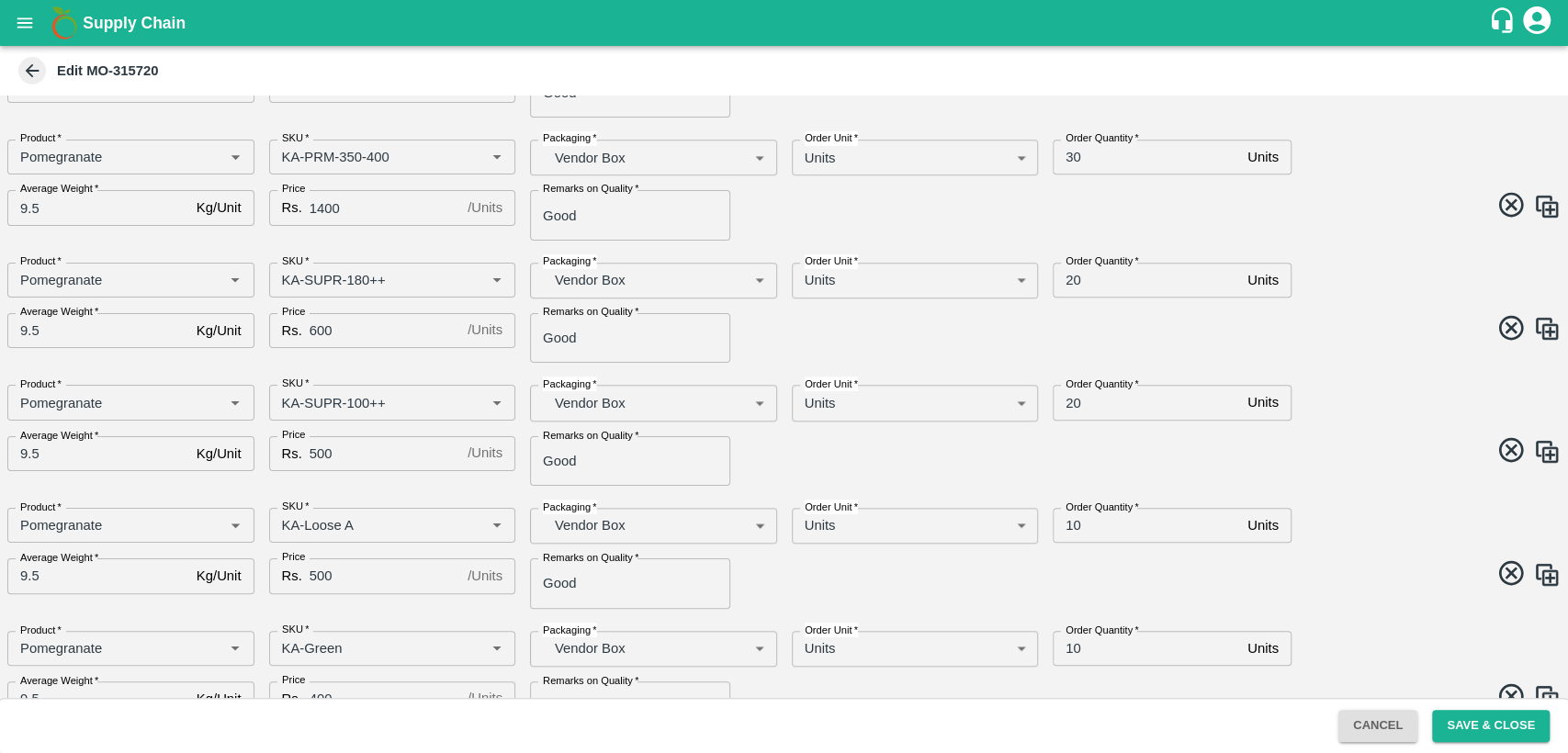
scroll to position [1058, 0]
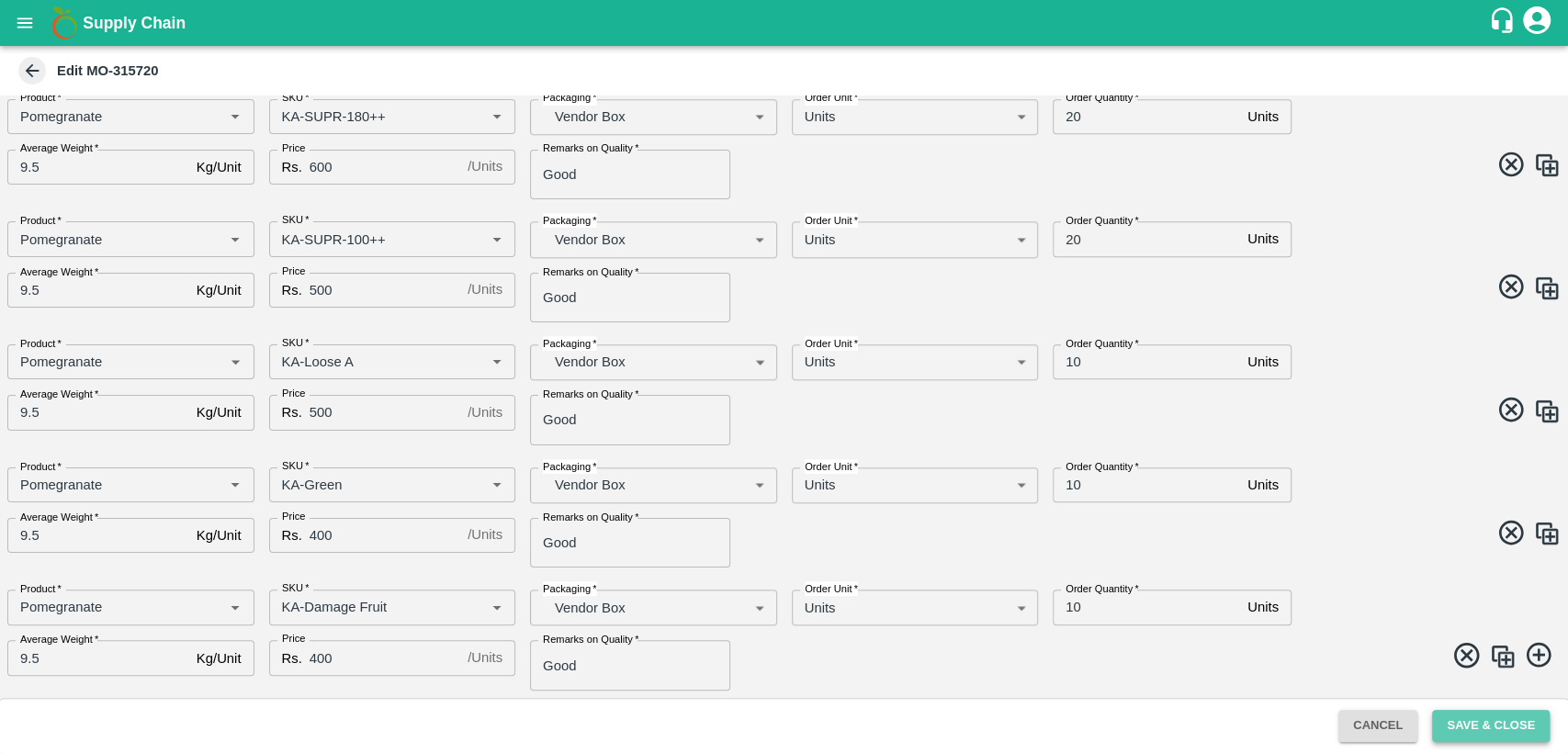
click at [1495, 722] on button "Save & Close" at bounding box center [1491, 726] width 118 height 32
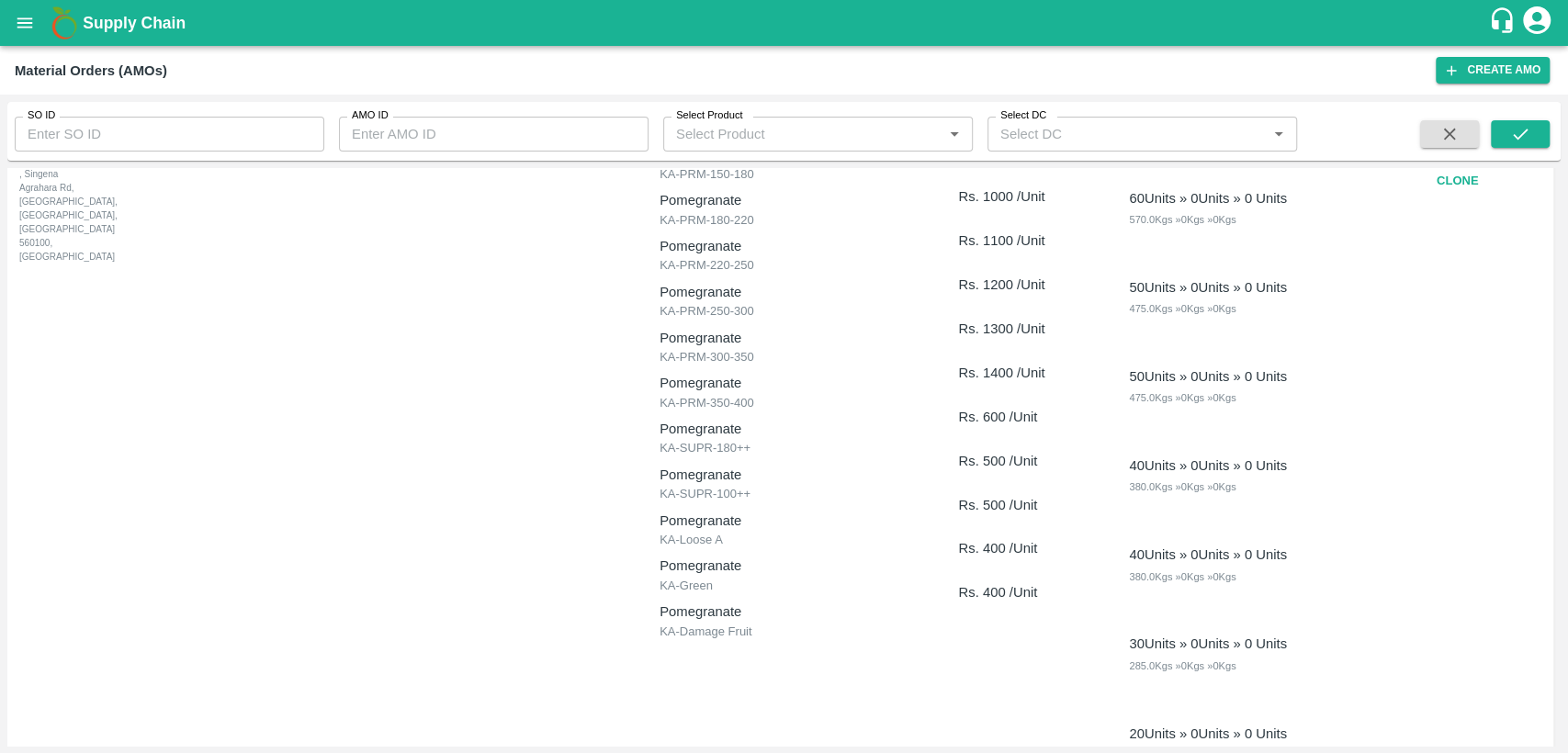
scroll to position [171, 0]
